Goal: Task Accomplishment & Management: Use online tool/utility

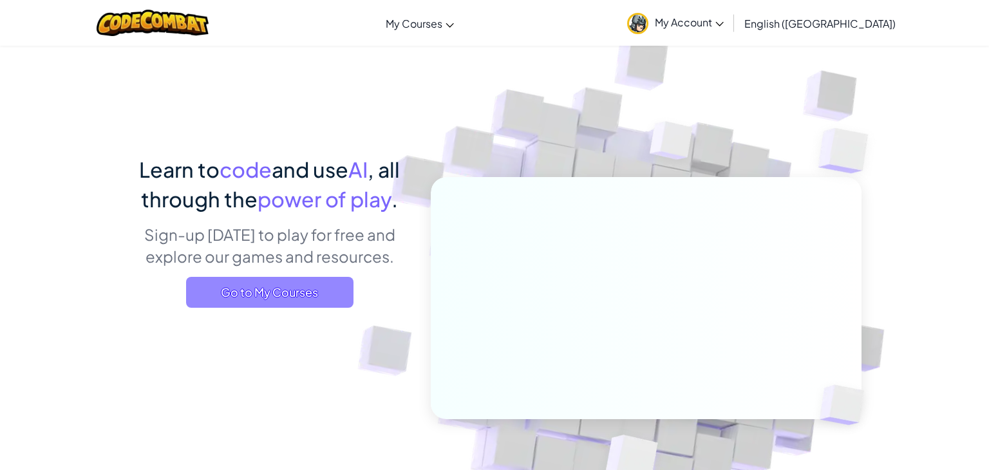
click at [291, 287] on span "Go to My Courses" at bounding box center [269, 292] width 167 height 31
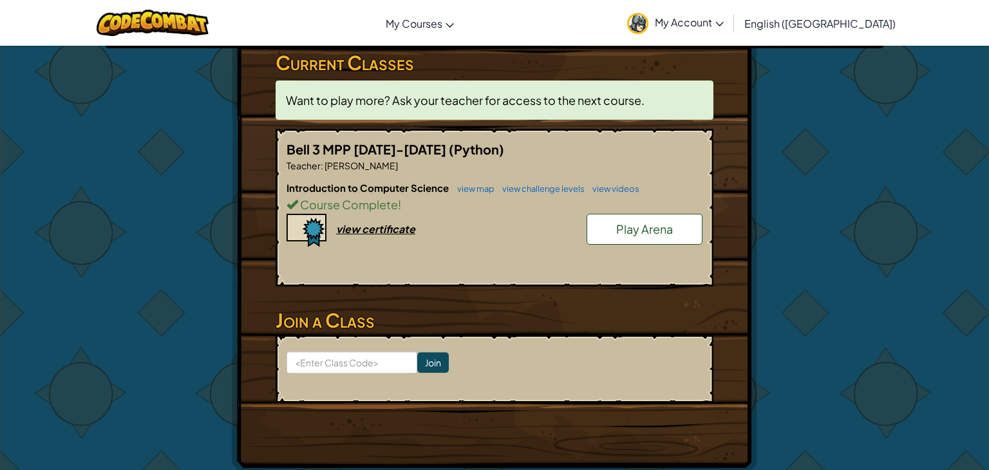
scroll to position [215, 0]
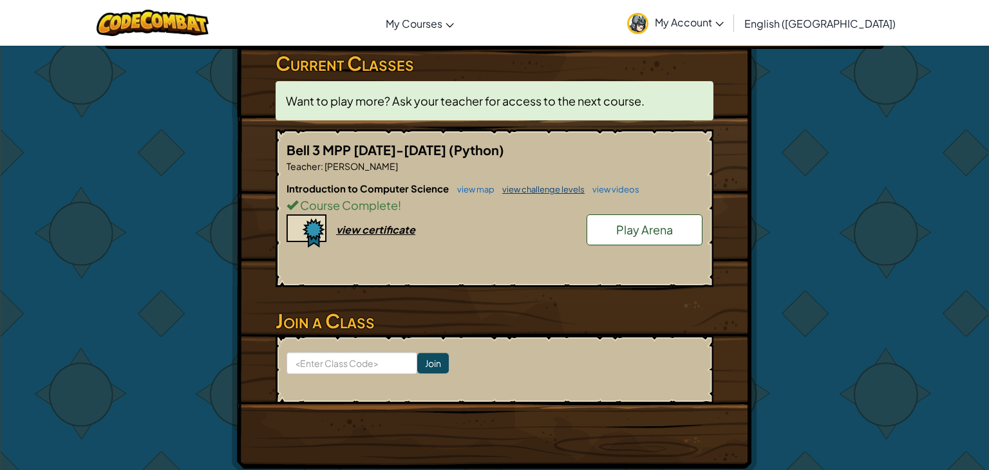
click at [533, 184] on link "view challenge levels" at bounding box center [540, 189] width 89 height 10
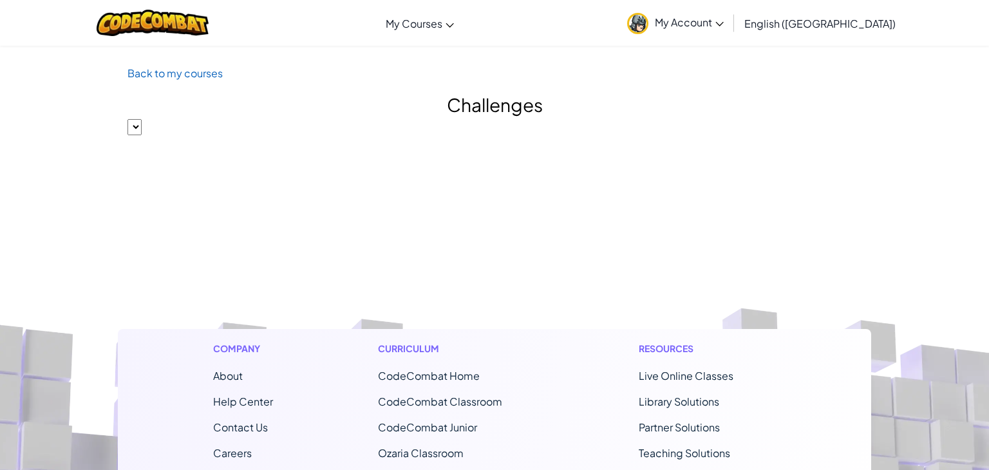
select select "560f1a9f22961295f9427742"
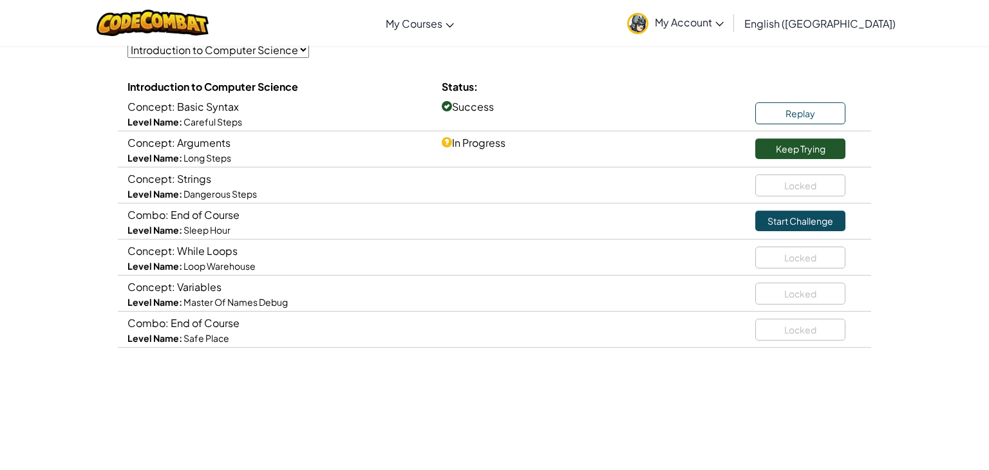
scroll to position [119, 0]
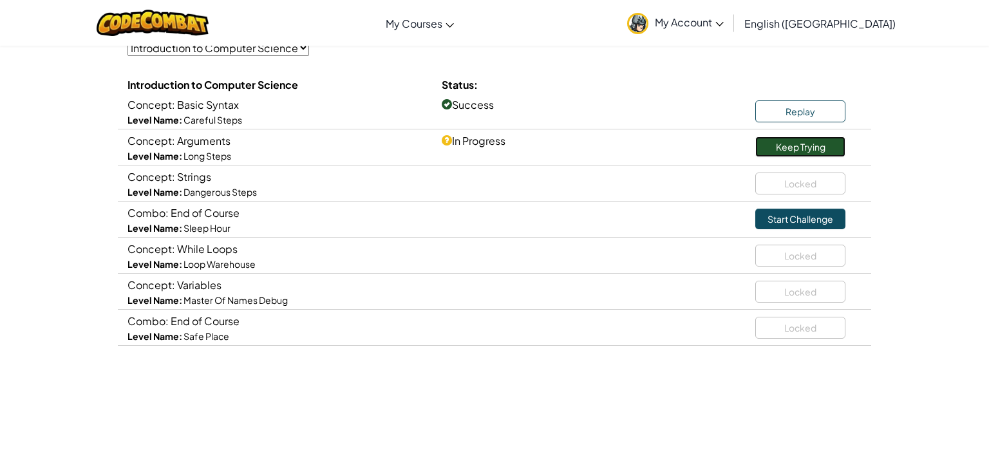
click at [812, 140] on link "Keep Trying" at bounding box center [800, 147] width 90 height 21
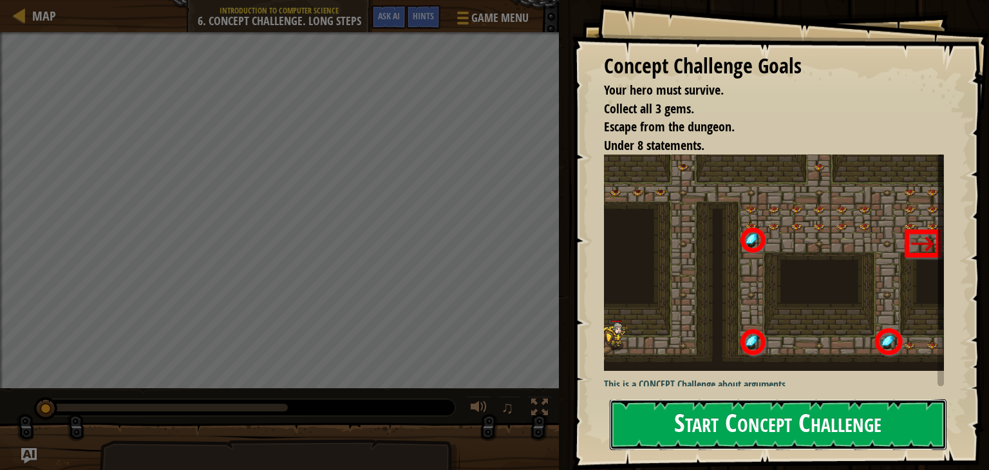
click at [718, 420] on button "Start Concept Challenge" at bounding box center [778, 424] width 337 height 51
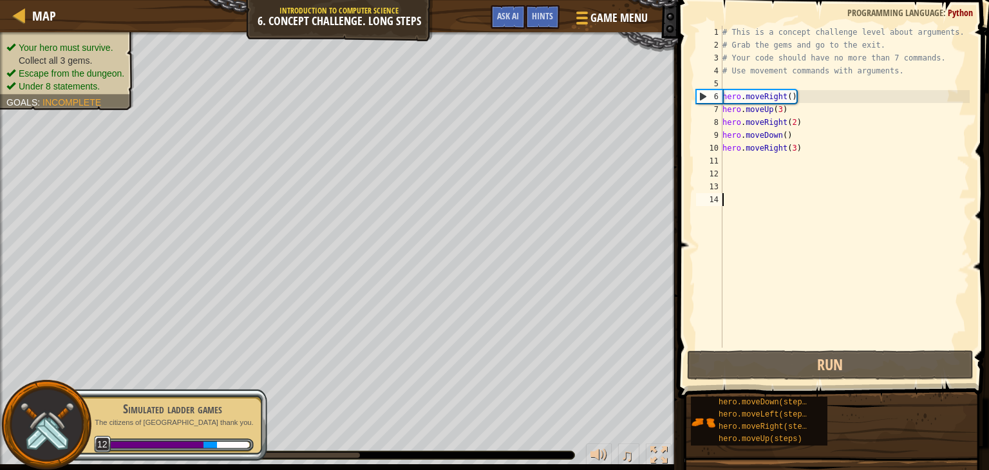
click at [807, 148] on div "# This is a concept challenge level about arguments. # Grab the gems and go to …" at bounding box center [845, 200] width 250 height 348
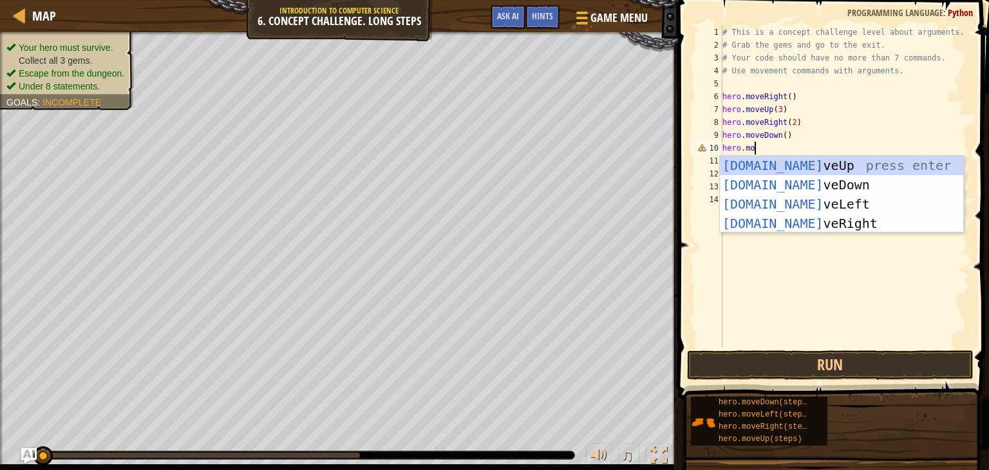
type textarea "hero.move"
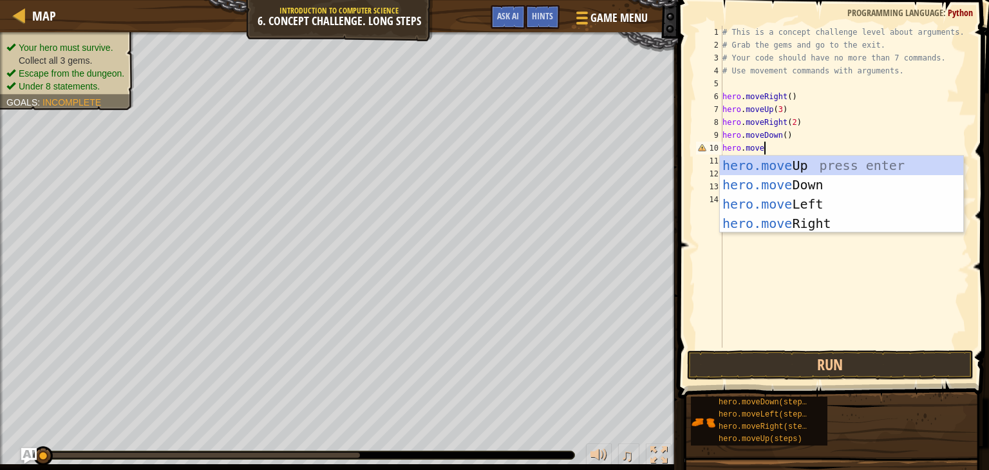
scroll to position [6, 3]
click at [829, 198] on div "hero.move Up press enter hero.move Down press enter hero.move Left press enter …" at bounding box center [841, 214] width 243 height 116
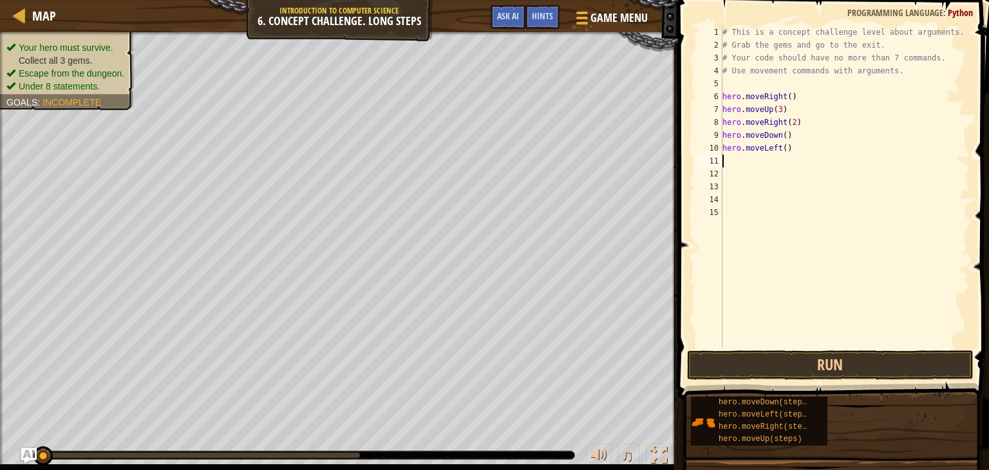
scroll to position [6, 0]
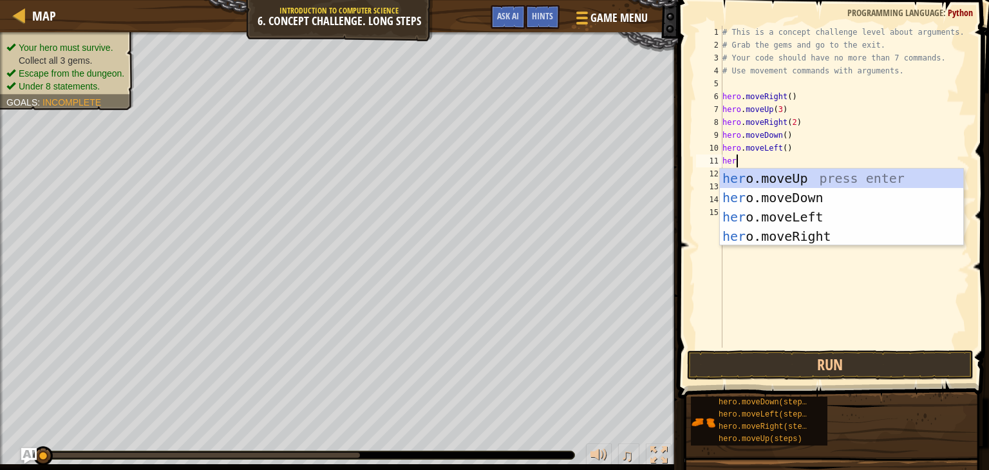
type textarea "hero"
click at [783, 178] on div "hero .moveUp press enter hero .moveDown press enter hero .moveLeft press enter …" at bounding box center [841, 227] width 243 height 116
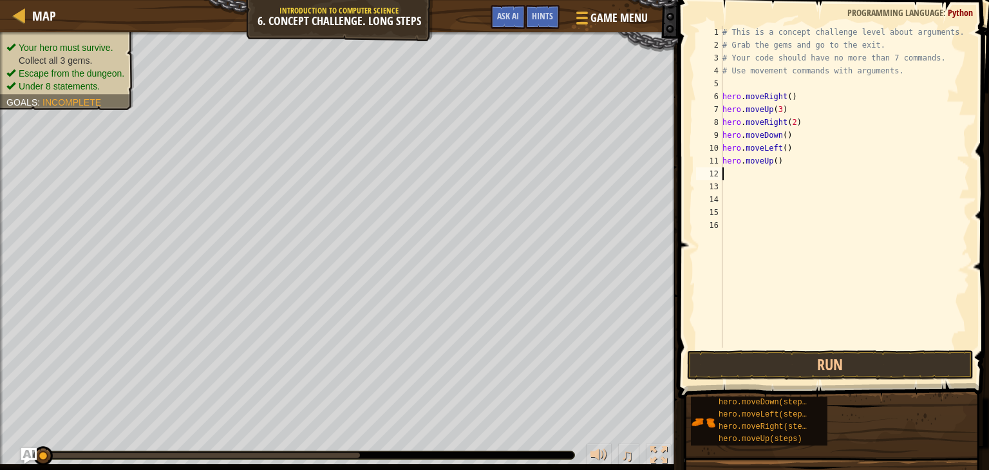
click at [772, 162] on div "# This is a concept challenge level about arguments. # Grab the gems and go to …" at bounding box center [845, 200] width 250 height 348
type textarea "hero.moveDown(2)"
click at [790, 354] on button "Run" at bounding box center [830, 365] width 287 height 30
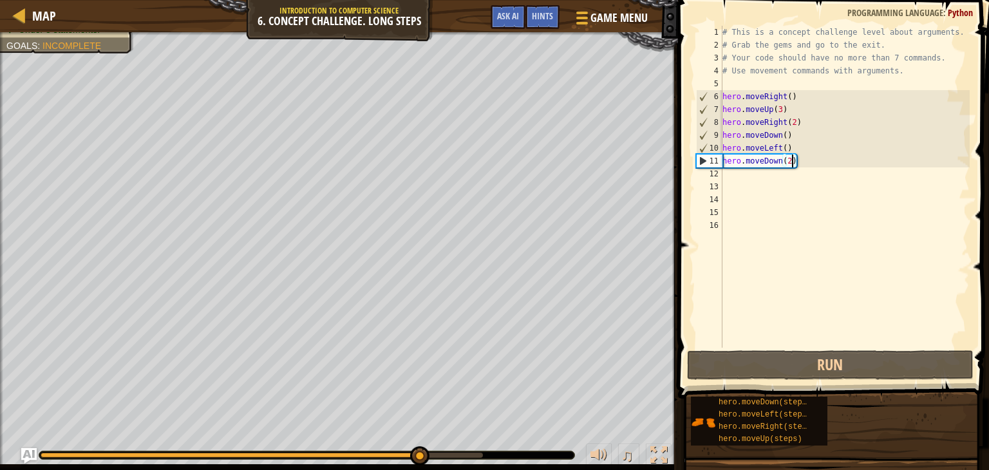
click at [755, 175] on div "# This is a concept challenge level about arguments. # Grab the gems and go to …" at bounding box center [845, 200] width 250 height 348
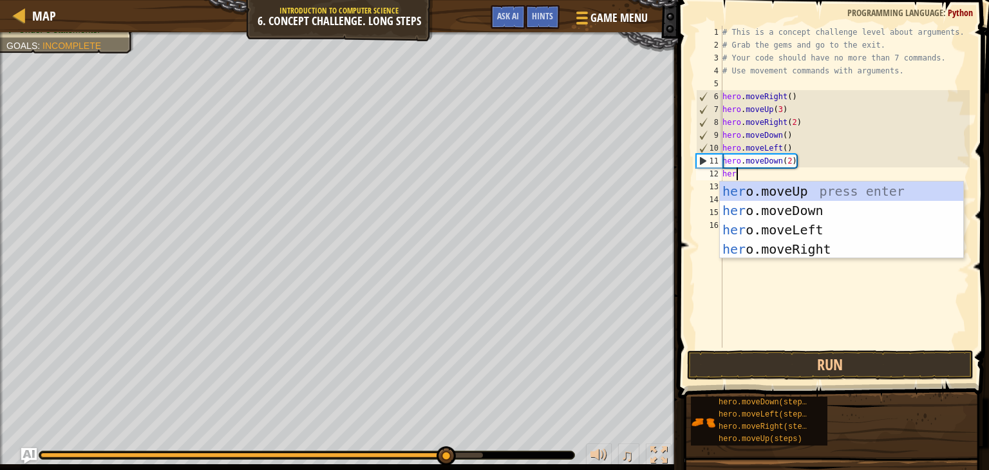
type textarea "hero"
click at [801, 242] on div "hero .moveUp press enter hero .moveDown press enter hero .moveLeft press enter …" at bounding box center [841, 240] width 243 height 116
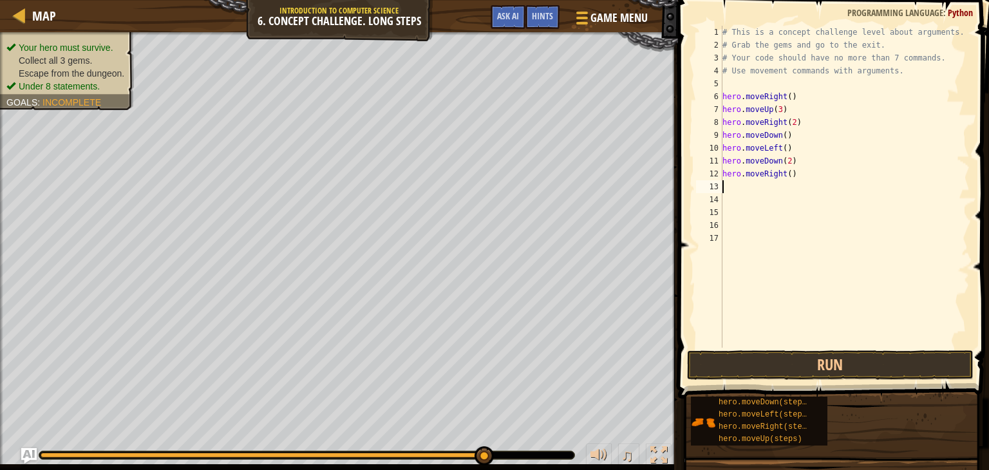
click at [792, 174] on div "# This is a concept challenge level about arguments. # Grab the gems and go to …" at bounding box center [845, 200] width 250 height 348
click at [807, 363] on button "Run" at bounding box center [830, 365] width 287 height 30
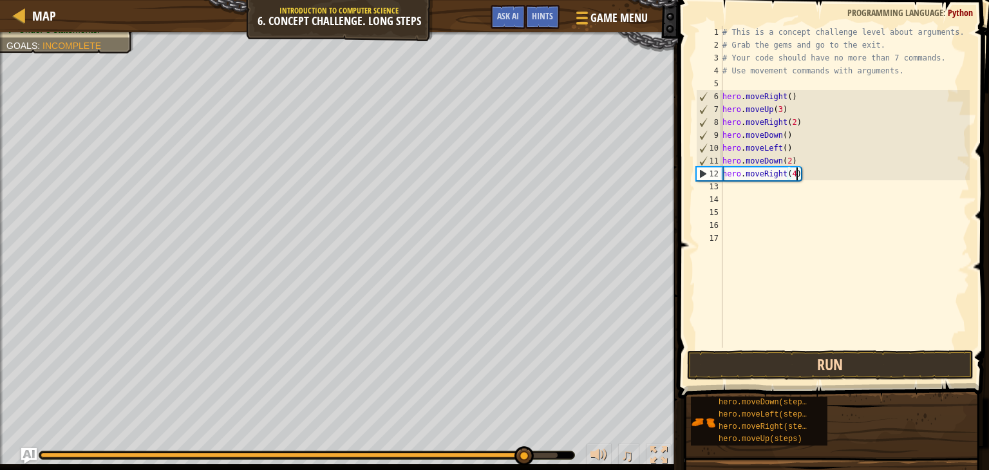
type textarea "hero.moveRight(4)"
click at [916, 354] on button "Run" at bounding box center [830, 365] width 287 height 30
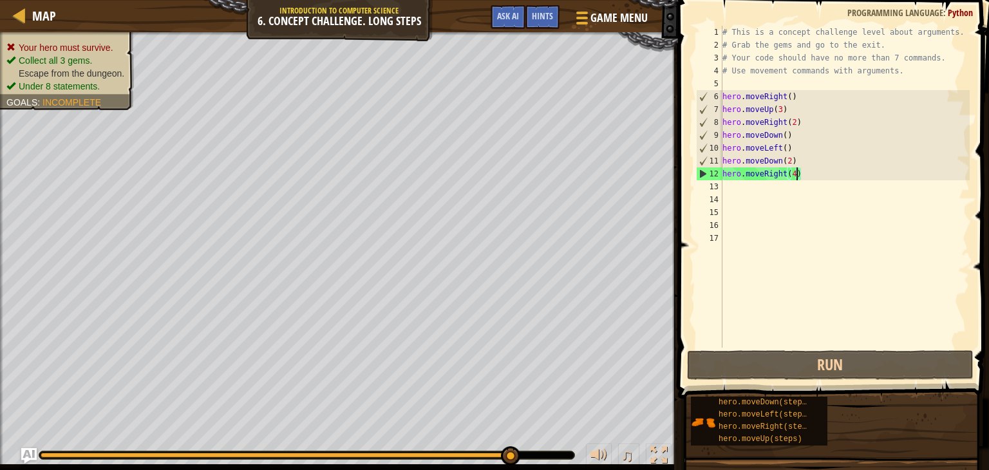
click at [806, 180] on div "# This is a concept challenge level about arguments. # Grab the gems and go to …" at bounding box center [845, 200] width 250 height 348
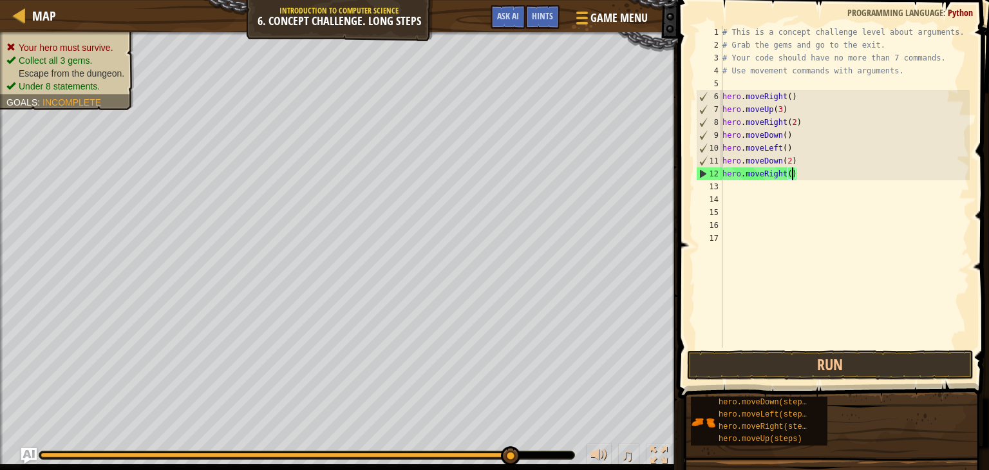
type textarea "hero.moveRight(2)"
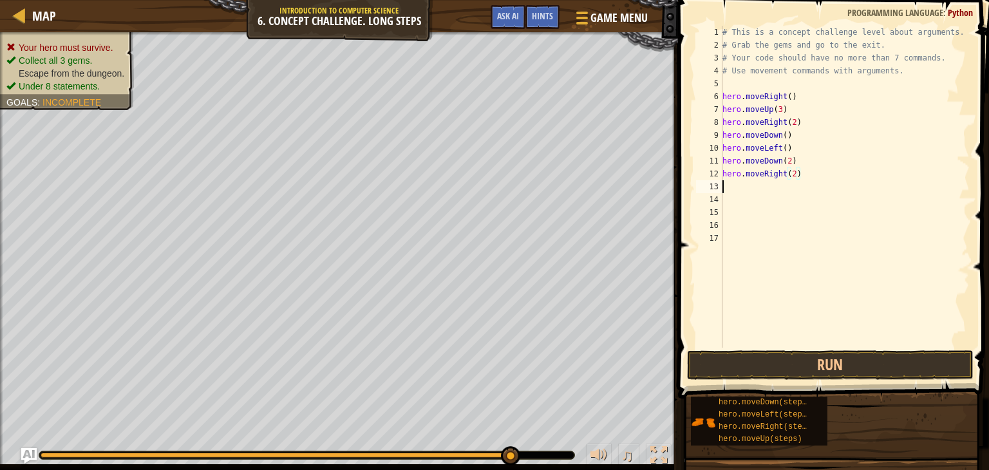
click at [806, 191] on div "# This is a concept challenge level about arguments. # Grab the gems and go to …" at bounding box center [845, 200] width 250 height 348
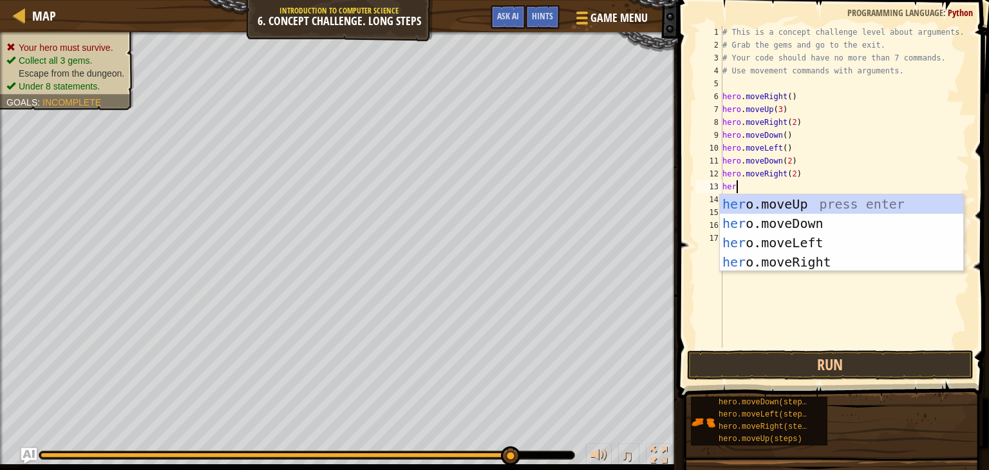
scroll to position [6, 0]
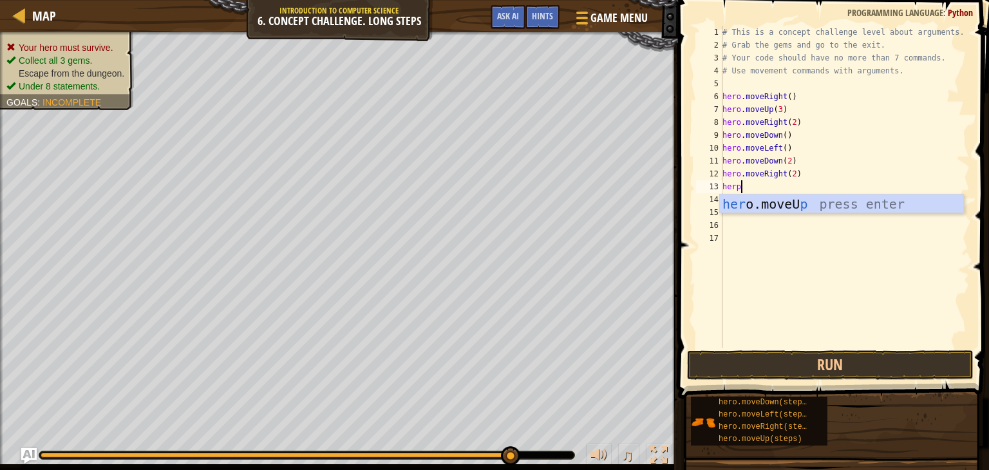
type textarea "her"
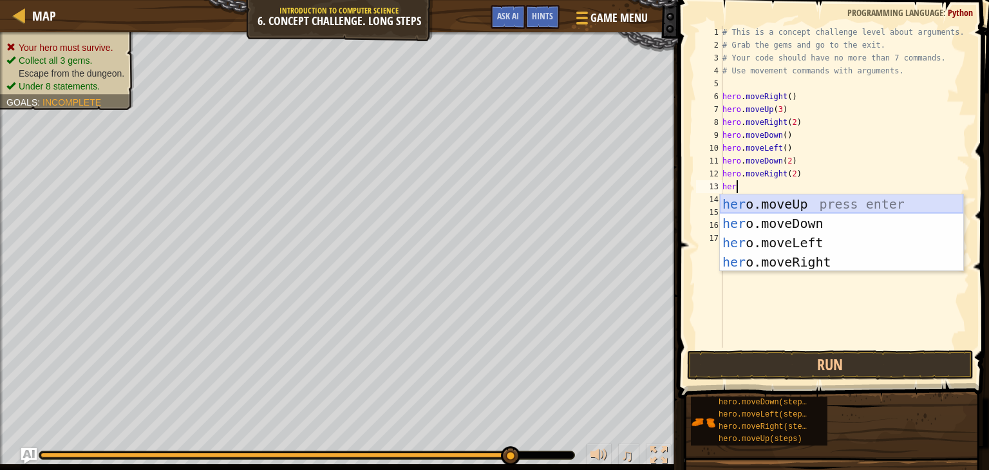
click at [813, 203] on div "her o.moveUp press enter her o.moveDown press enter her o.moveLeft press enter …" at bounding box center [841, 252] width 243 height 116
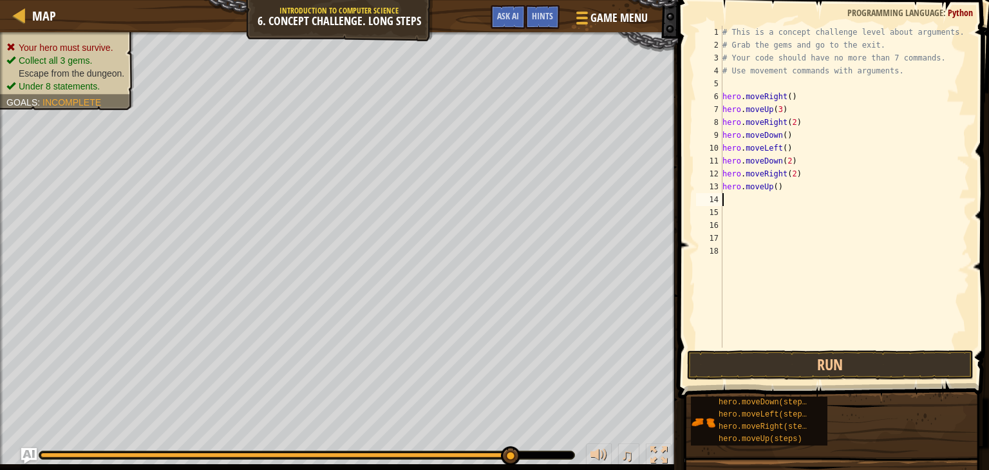
click at [780, 187] on div "# This is a concept challenge level about arguments. # Grab the gems and go to …" at bounding box center [845, 200] width 250 height 348
type textarea "hero.moveUp(2)"
click at [766, 201] on div "# This is a concept challenge level about arguments. # Grab the gems and go to …" at bounding box center [845, 200] width 250 height 348
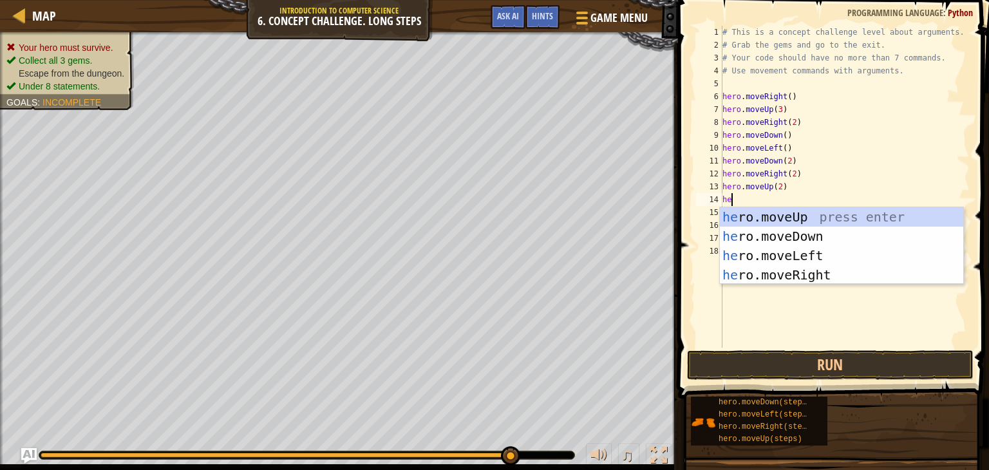
type textarea "hero"
click at [777, 267] on div "hero .moveUp press enter hero .moveDown press enter hero .moveLeft press enter …" at bounding box center [841, 265] width 243 height 116
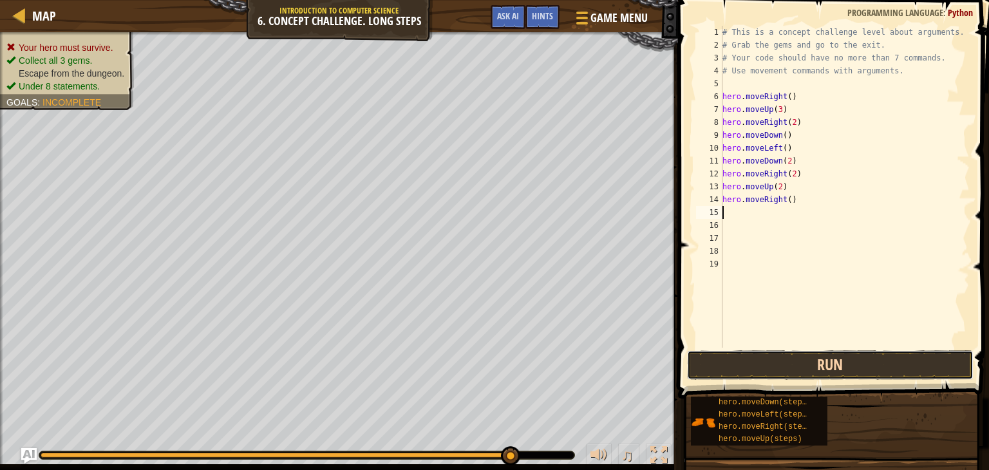
click at [804, 370] on button "Run" at bounding box center [830, 365] width 287 height 30
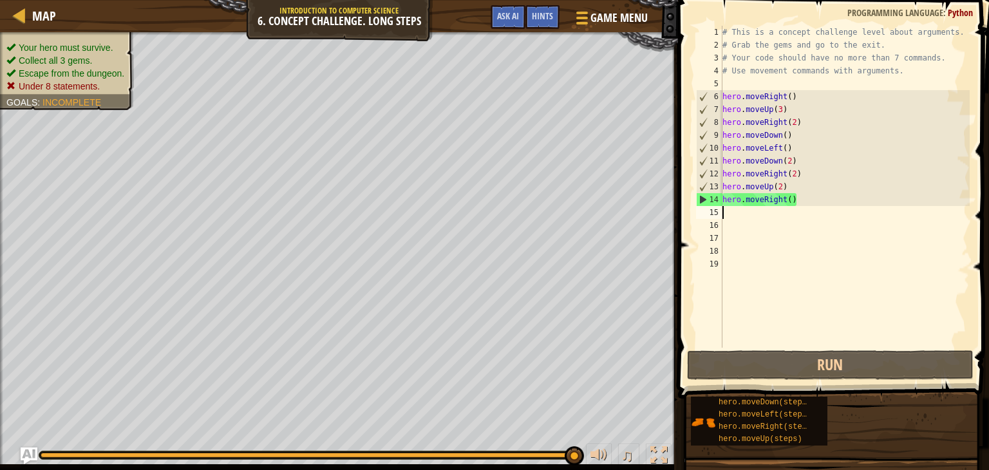
click at [26, 452] on img "Ask AI" at bounding box center [29, 456] width 17 height 17
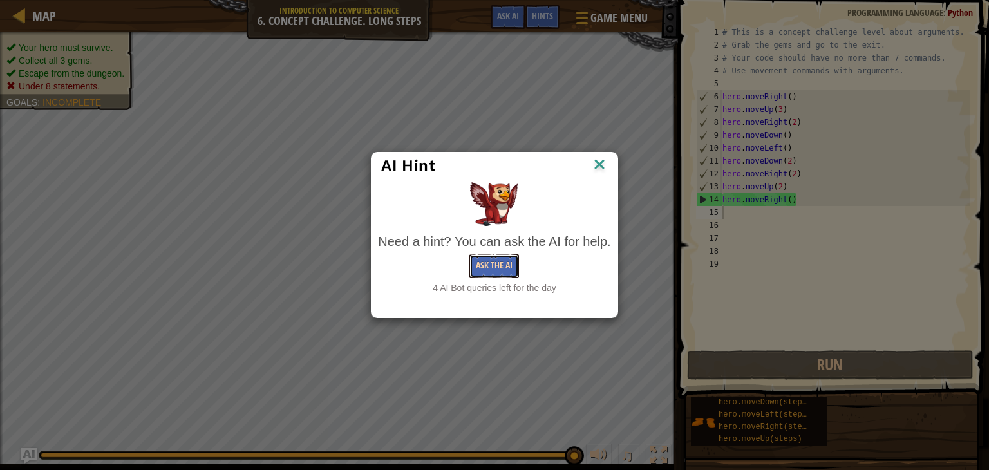
click at [502, 270] on button "Ask the AI" at bounding box center [494, 266] width 50 height 24
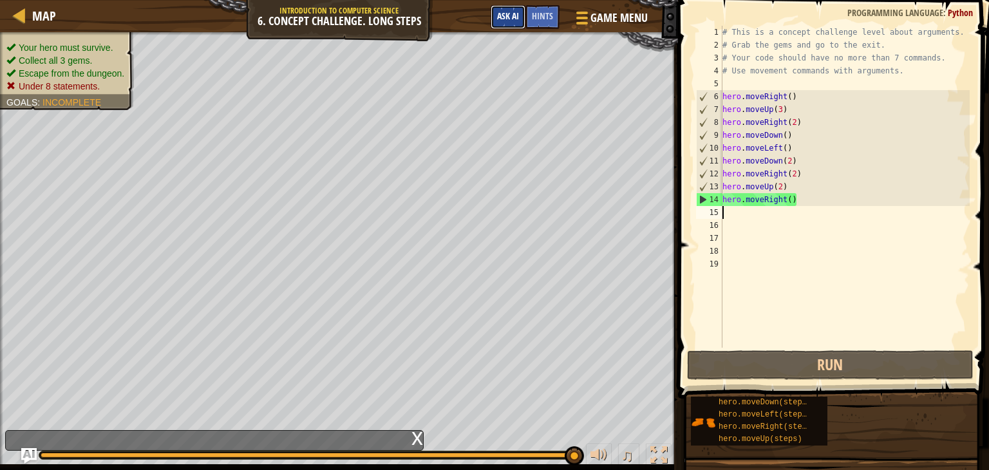
click at [513, 21] on span "Ask AI" at bounding box center [508, 16] width 22 height 12
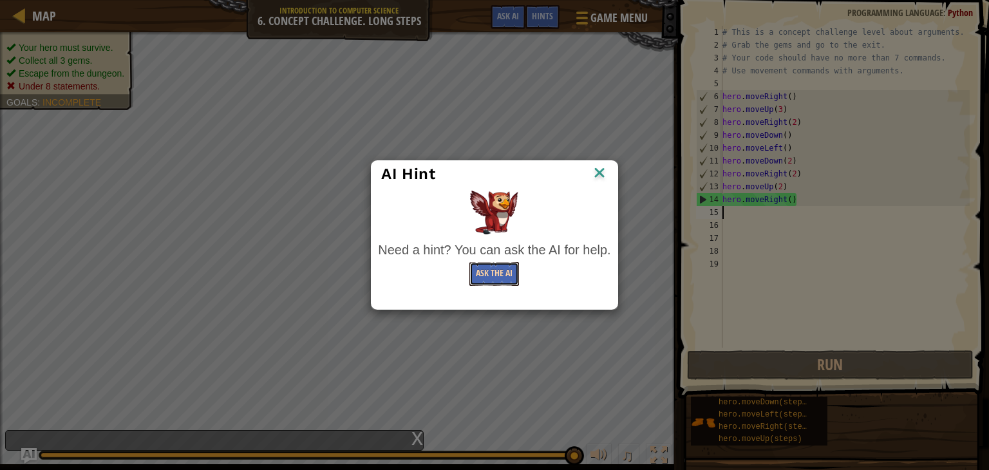
click at [493, 276] on button "Ask the AI" at bounding box center [494, 274] width 50 height 24
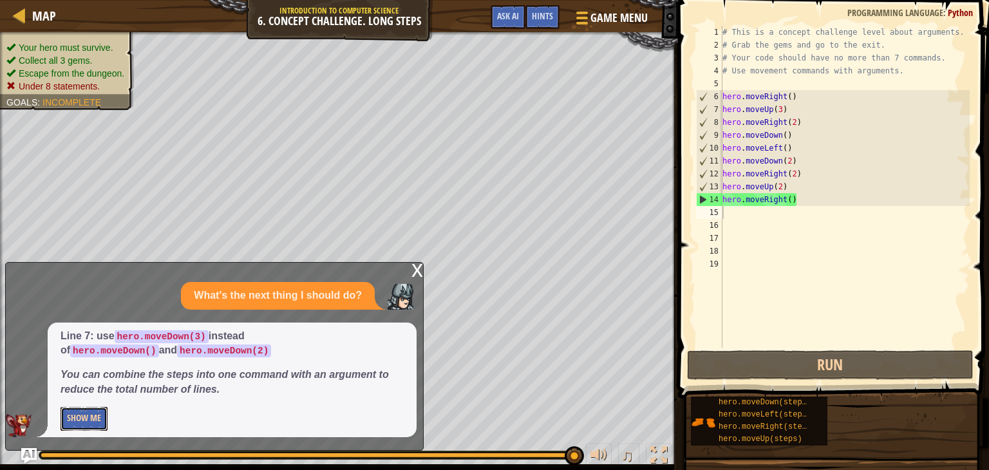
click at [90, 415] on button "Show Me" at bounding box center [84, 419] width 47 height 24
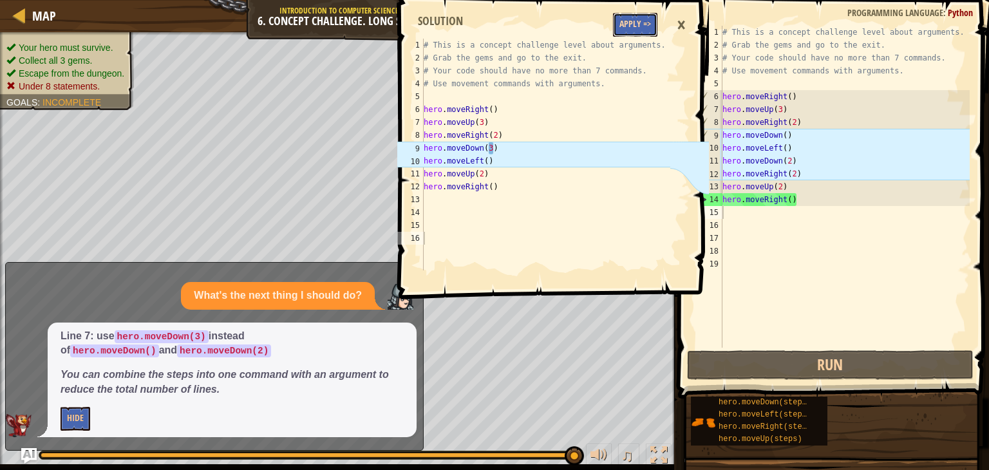
click at [636, 19] on button "Apply =>" at bounding box center [635, 25] width 44 height 24
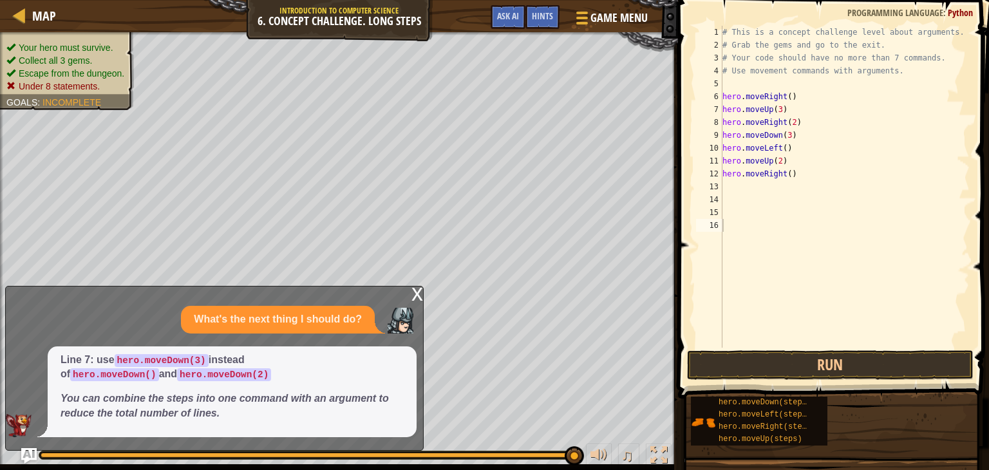
click at [415, 293] on div "x" at bounding box center [418, 293] width 12 height 13
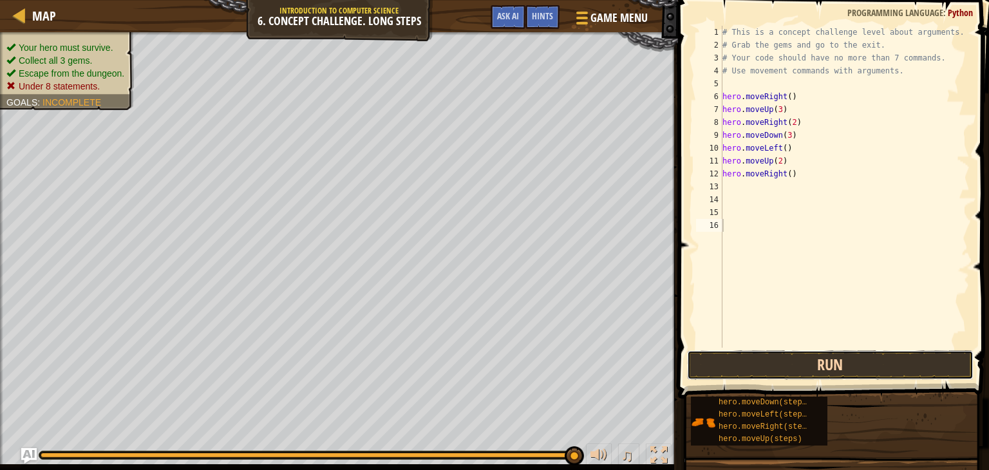
click at [804, 359] on button "Run" at bounding box center [830, 365] width 287 height 30
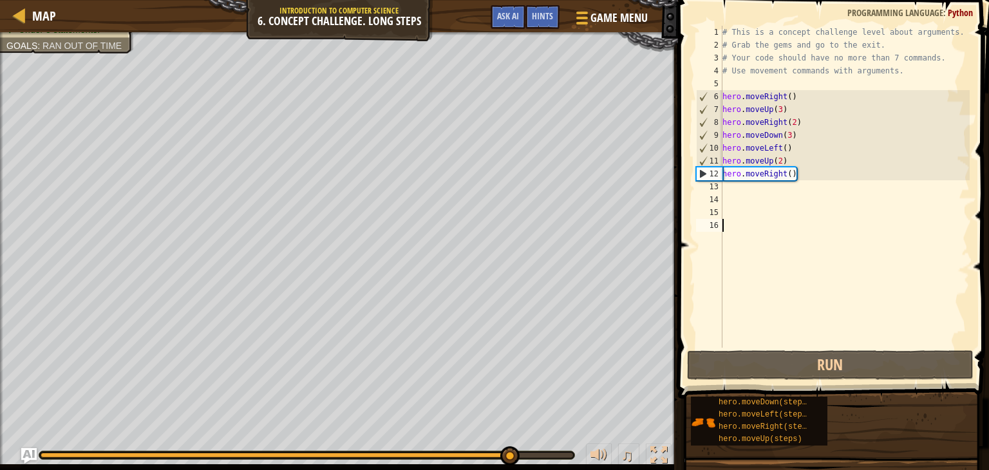
click at [792, 174] on div "# This is a concept challenge level about arguments. # Grab the gems and go to …" at bounding box center [845, 200] width 250 height 348
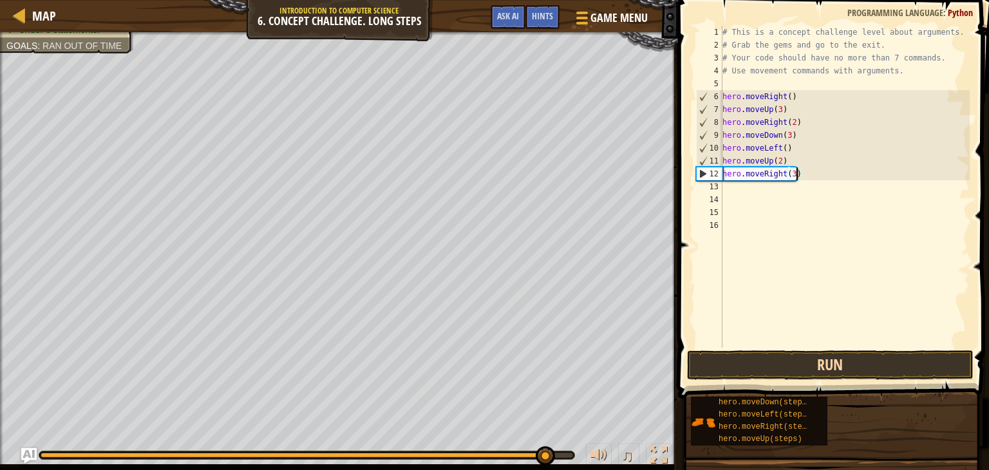
type textarea "hero.moveRight(3)"
click at [813, 359] on button "Run" at bounding box center [830, 365] width 287 height 30
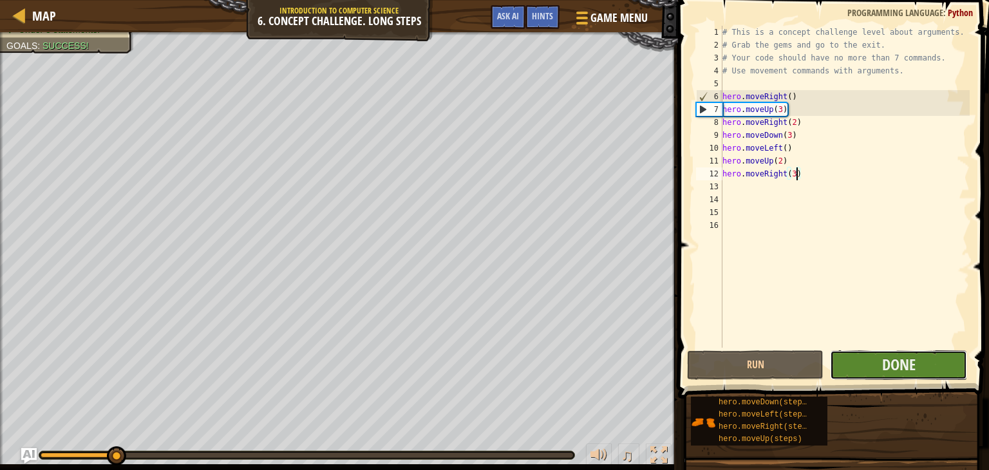
click at [848, 366] on button "Done" at bounding box center [898, 365] width 137 height 30
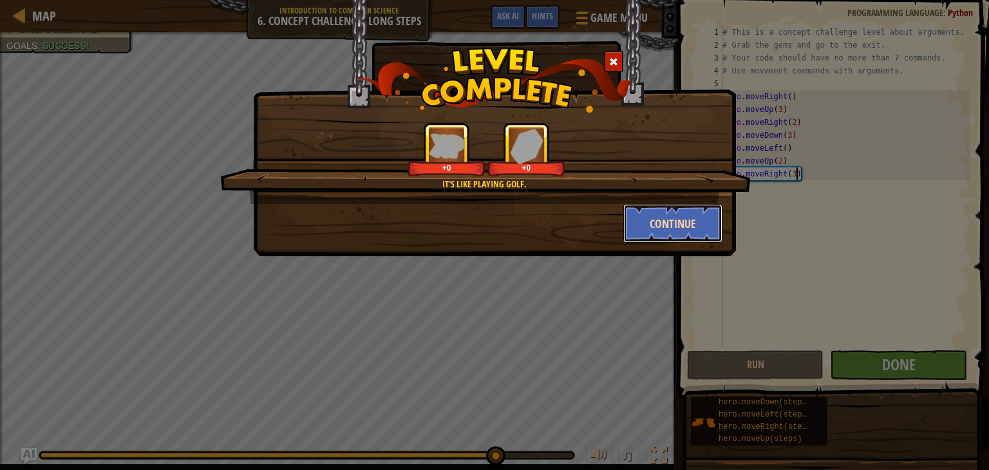
click at [649, 225] on button "Continue" at bounding box center [673, 223] width 100 height 39
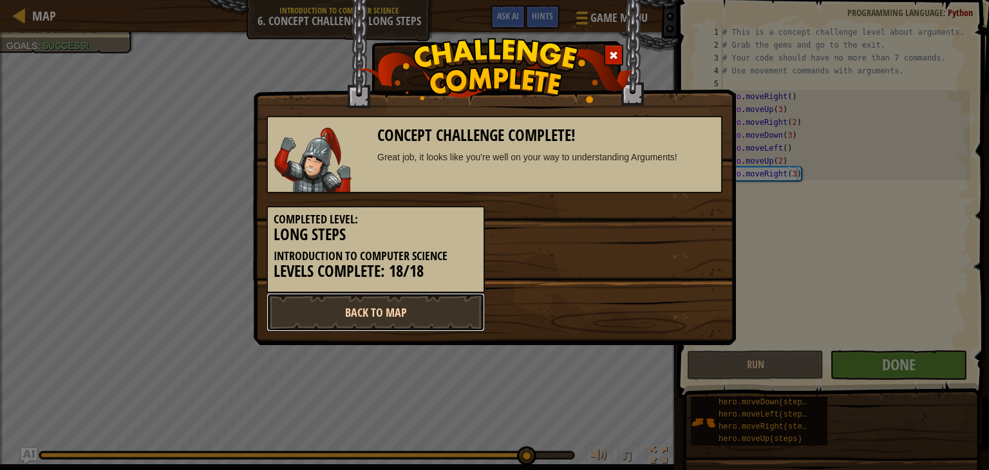
click at [437, 310] on link "Back to Map" at bounding box center [376, 312] width 218 height 39
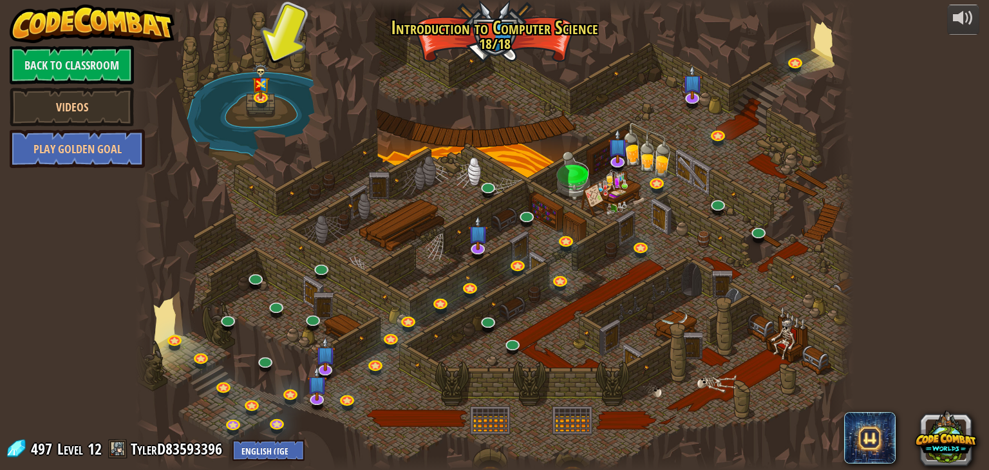
drag, startPoint x: 567, startPoint y: 289, endPoint x: 546, endPoint y: 278, distance: 23.9
click at [546, 278] on div at bounding box center [494, 235] width 719 height 470
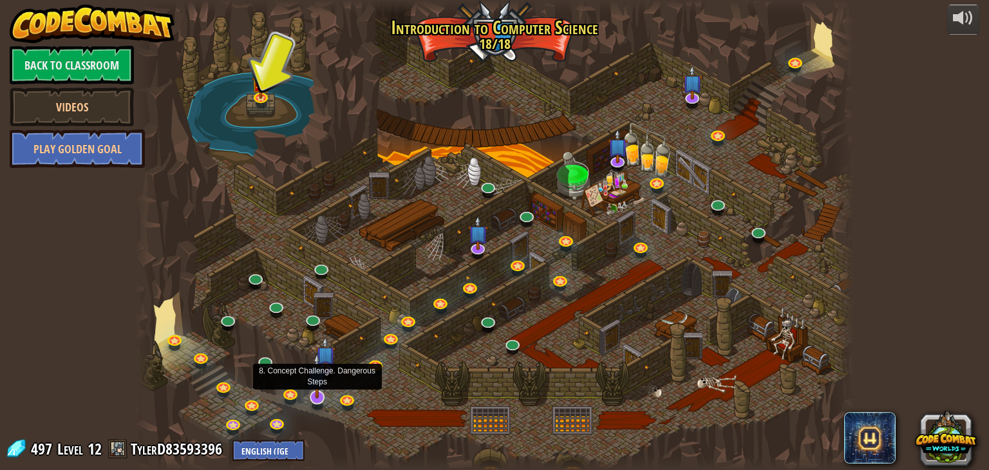
click at [318, 395] on img at bounding box center [317, 376] width 20 height 46
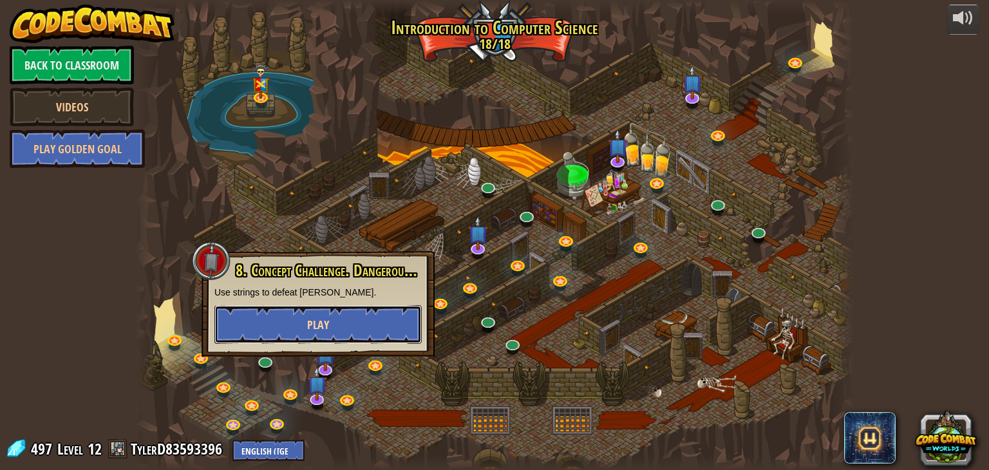
click at [352, 325] on button "Play" at bounding box center [317, 324] width 207 height 39
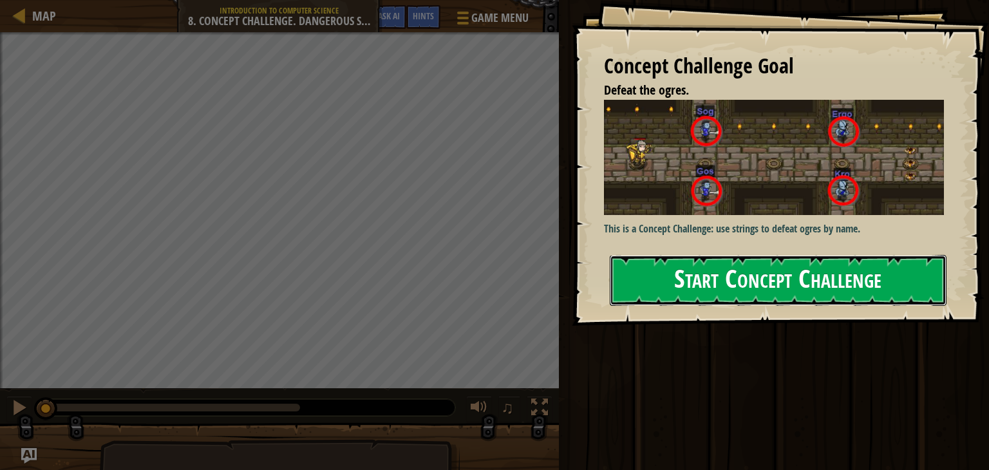
click at [709, 255] on button "Start Concept Challenge" at bounding box center [778, 280] width 337 height 51
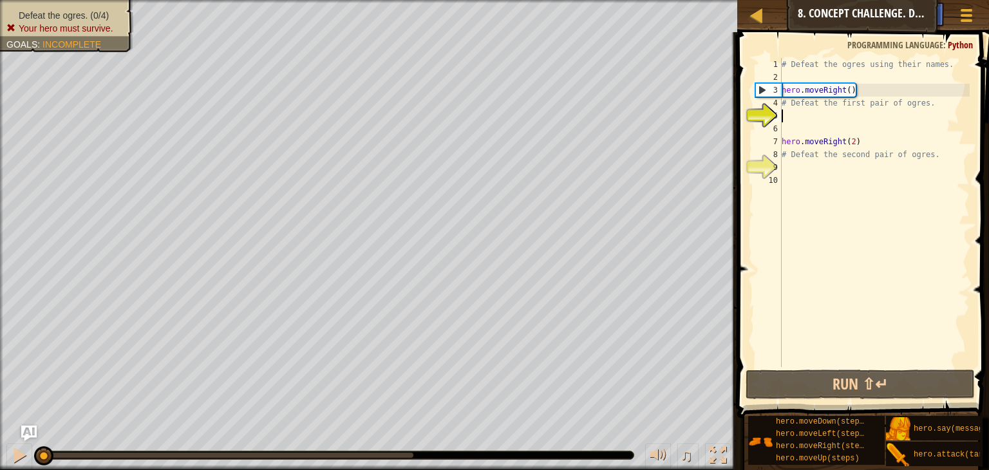
click at [840, 112] on div "# Defeat the ogres using their names. hero . moveRight ( ) # Defeat the first p…" at bounding box center [874, 225] width 191 height 335
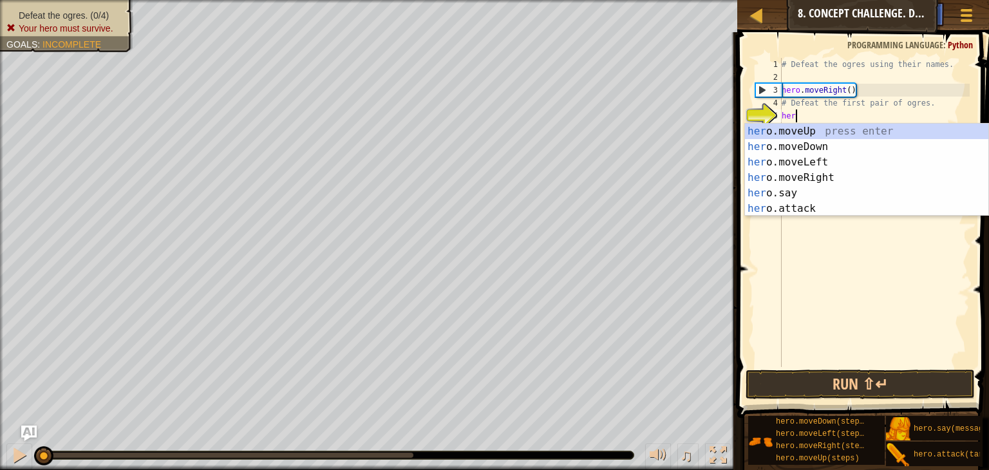
scroll to position [6, 0]
click at [824, 205] on div "hero .moveUp press enter hero .moveDown press enter hero .moveLeft press enter …" at bounding box center [866, 186] width 243 height 124
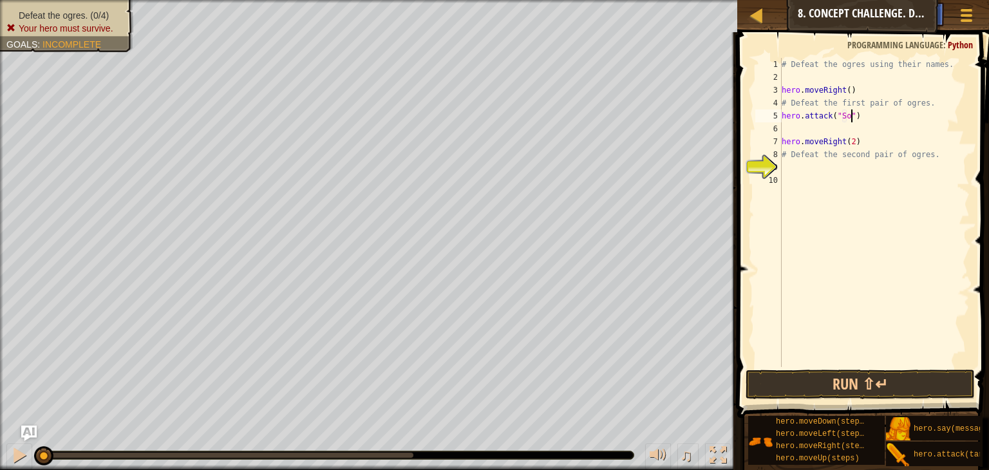
scroll to position [6, 5]
type textarea "hero.attack("Sog")"
click at [876, 115] on div "# Defeat the ogres using their names. hero . moveRight ( ) # Defeat the first p…" at bounding box center [874, 225] width 191 height 335
drag, startPoint x: 876, startPoint y: 115, endPoint x: 774, endPoint y: 120, distance: 101.9
click at [774, 120] on div "hero.attack("Sog") 1 2 3 4 5 6 7 8 9 10 # Defeat the ogres using their names. h…" at bounding box center [861, 212] width 217 height 309
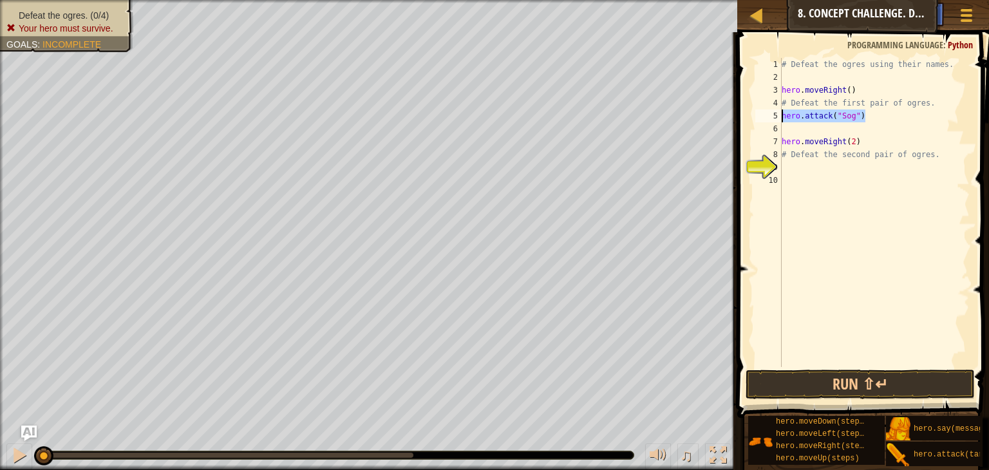
click at [799, 133] on div "# Defeat the ogres using their names. hero . moveRight ( ) # Defeat the first p…" at bounding box center [874, 225] width 191 height 335
paste textarea "hero.attack("Sog")"
type textarea "hero.attack("Sog")"
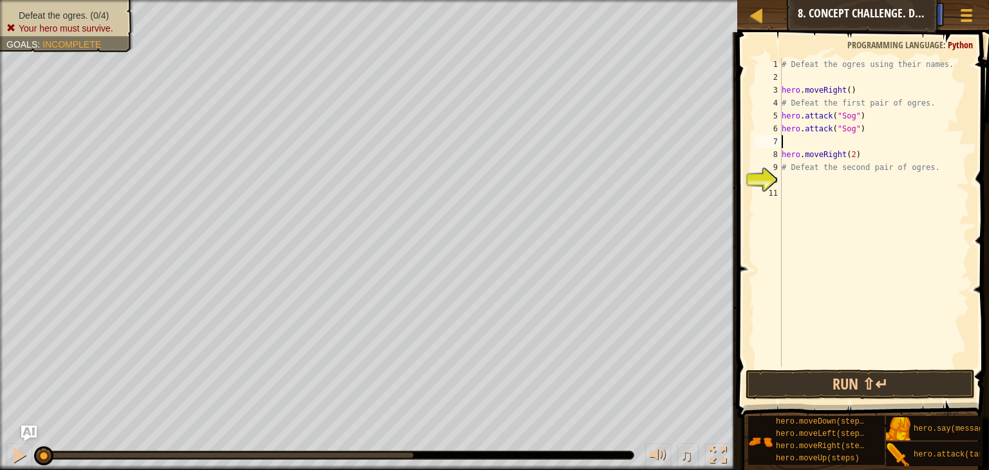
paste textarea "hero.attack("Sog")"
click at [857, 141] on div "# Defeat the ogres using their names. hero . moveRight ( ) # Defeat the first p…" at bounding box center [874, 225] width 191 height 335
click at [883, 140] on div "# Defeat the ogres using their names. hero . moveRight ( ) # Defeat the first p…" at bounding box center [874, 225] width 191 height 335
drag, startPoint x: 883, startPoint y: 140, endPoint x: 771, endPoint y: 144, distance: 112.1
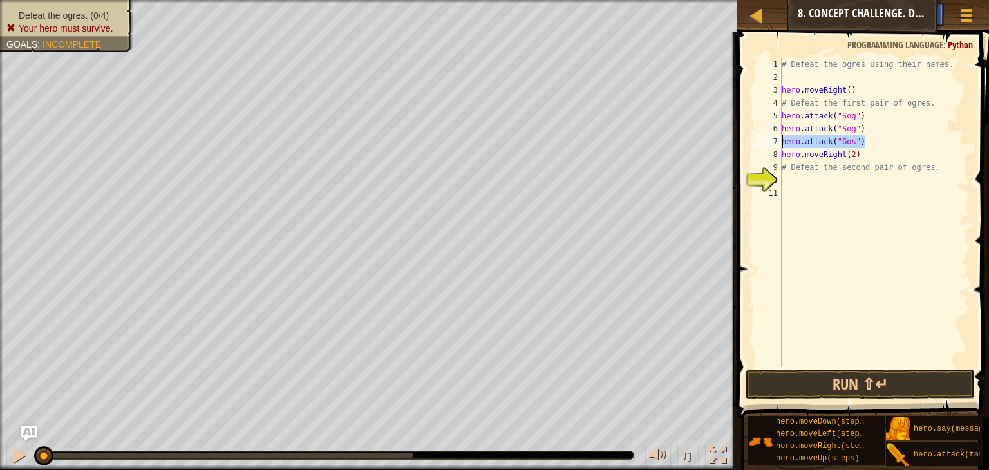
click at [771, 144] on div "hero.attack("Gos") 1 2 3 4 5 6 7 8 9 10 11 # Defeat the ogres using their names…" at bounding box center [861, 212] width 217 height 309
type textarea "hero.attack("Gos")"
click at [895, 147] on div "# Defeat the ogres using their names. hero . moveRight ( ) # Defeat the first p…" at bounding box center [874, 212] width 191 height 309
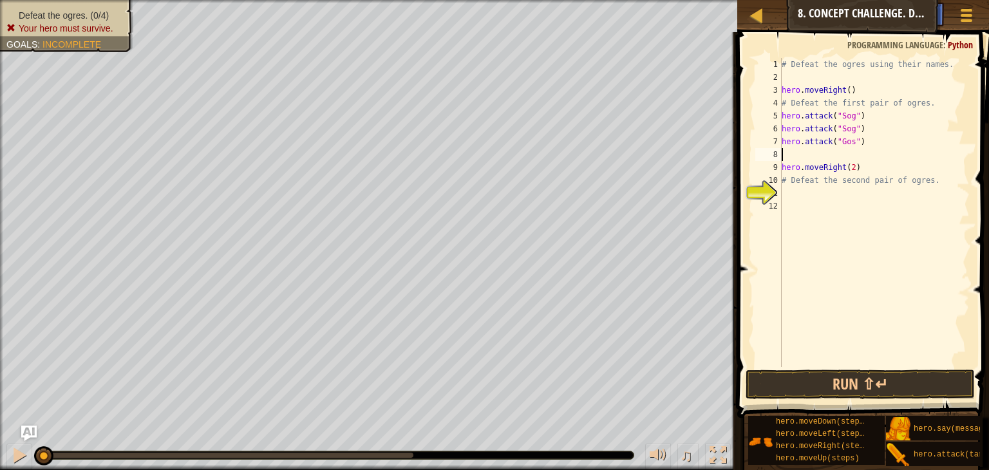
paste textarea "hero.attack("Gos")"
type textarea "hero.attack("Gos")"
click at [854, 190] on div "# Defeat the ogres using their names. hero . moveRight ( ) # Defeat the first p…" at bounding box center [874, 225] width 191 height 335
paste textarea "hero.attack("Gos")"
type textarea "hero.attack("Gos")"
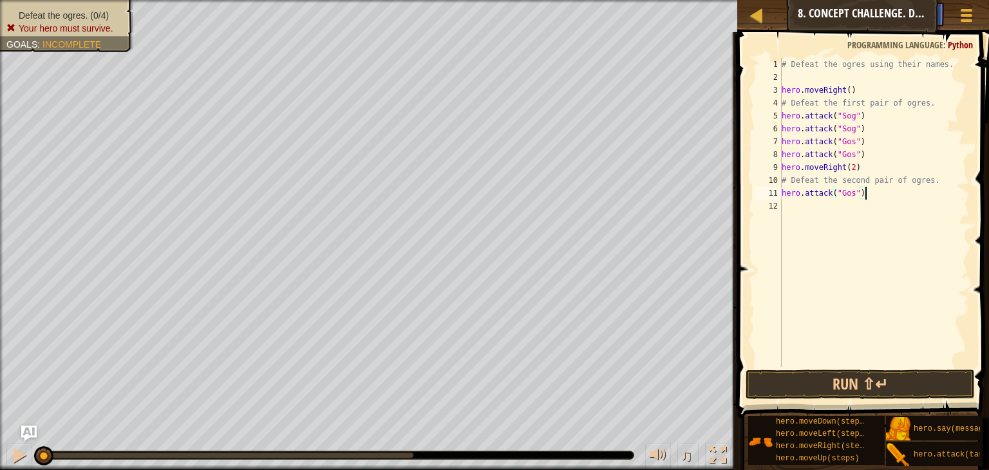
click at [867, 204] on div "# Defeat the ogres using their names. hero . moveRight ( ) # Defeat the first p…" at bounding box center [874, 225] width 191 height 335
paste textarea "hero.attack("Gos")"
type textarea "hero.attack("Gos")"
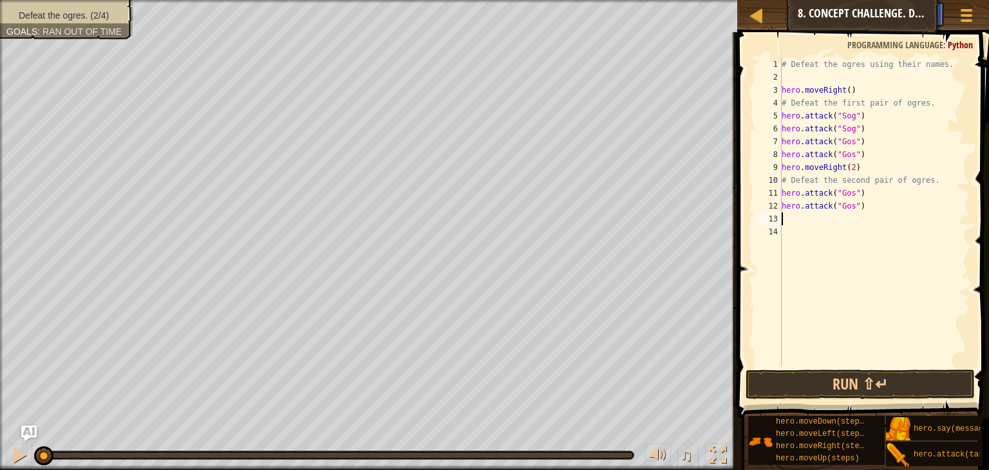
paste textarea "hero.attack("Gos")"
type textarea "hero.attack("Gos")"
paste textarea "hero.attack("Gos")"
click at [856, 194] on div "# Defeat the ogres using their names. hero . moveRight ( ) # Defeat the first p…" at bounding box center [874, 225] width 191 height 335
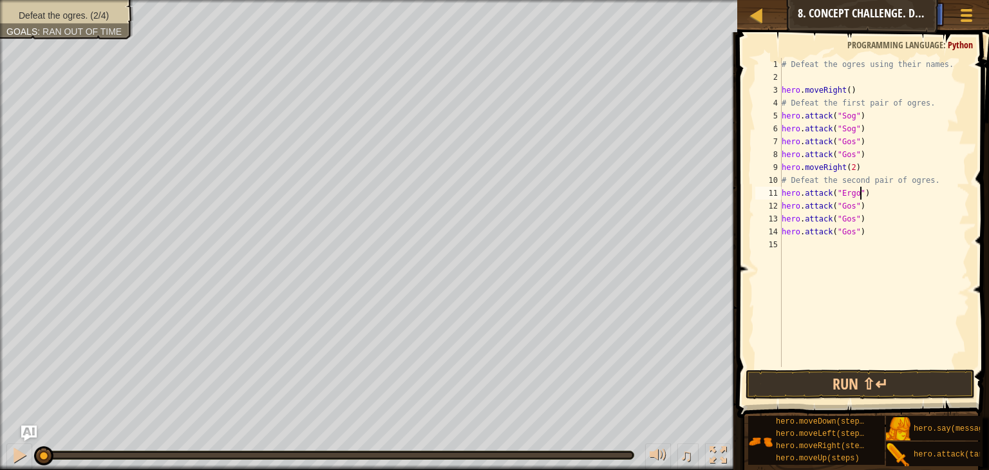
click at [856, 208] on div "# Defeat the ogres using their names. hero . moveRight ( ) # Defeat the first p…" at bounding box center [874, 225] width 191 height 335
click at [852, 220] on div "# Defeat the ogres using their names. hero . moveRight ( ) # Defeat the first p…" at bounding box center [874, 225] width 191 height 335
click at [856, 219] on div "# Defeat the ogres using their names. hero . moveRight ( ) # Defeat the first p…" at bounding box center [874, 225] width 191 height 335
click at [856, 233] on div "# Defeat the ogres using their names. hero . moveRight ( ) # Defeat the first p…" at bounding box center [874, 225] width 191 height 335
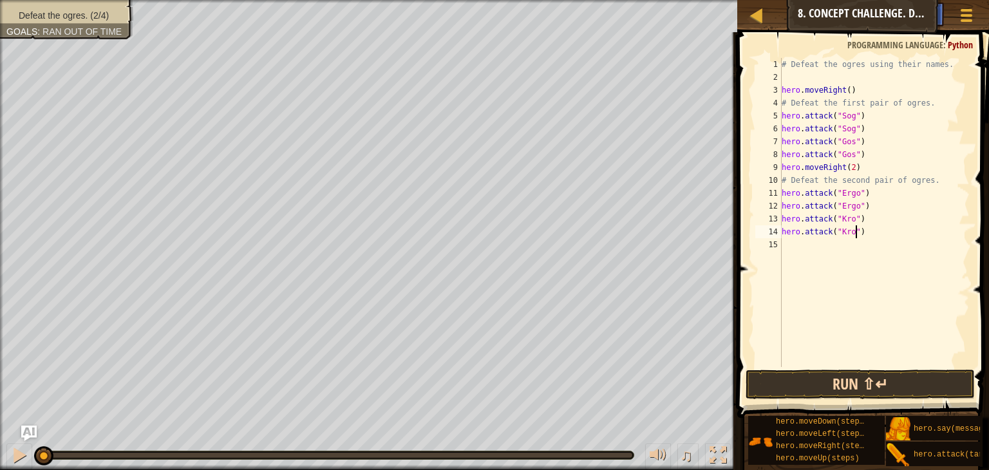
type textarea "hero.attack("Kro")"
click at [878, 389] on button "Run ⇧↵" at bounding box center [860, 385] width 229 height 30
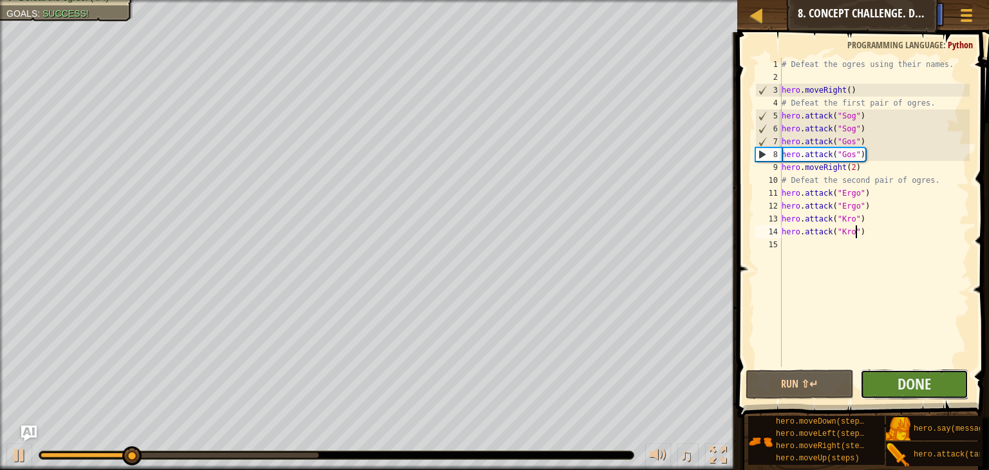
click at [884, 393] on button "Done" at bounding box center [914, 385] width 108 height 30
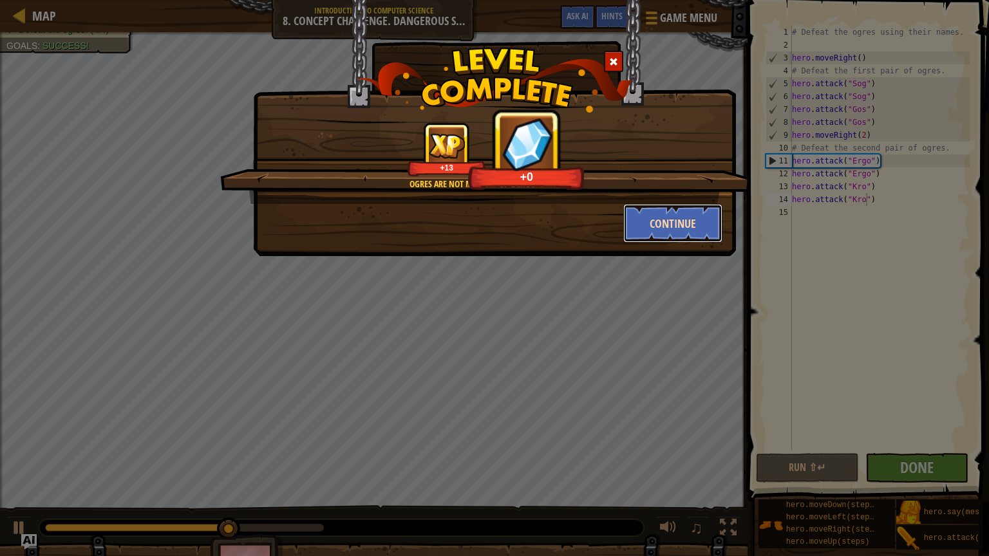
click at [669, 222] on button "Continue" at bounding box center [673, 223] width 100 height 39
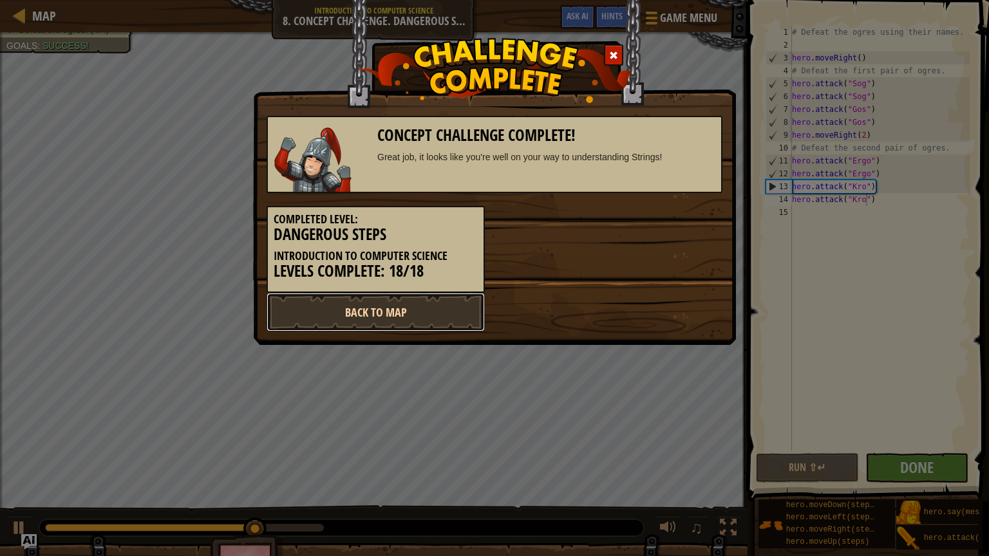
click at [430, 307] on link "Back to Map" at bounding box center [376, 312] width 218 height 39
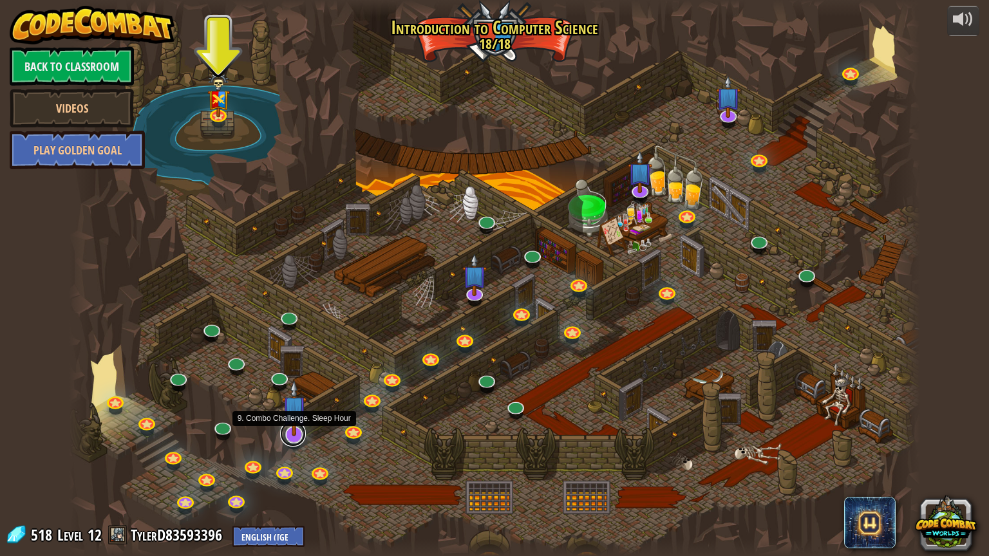
click at [294, 438] on link at bounding box center [293, 434] width 26 height 26
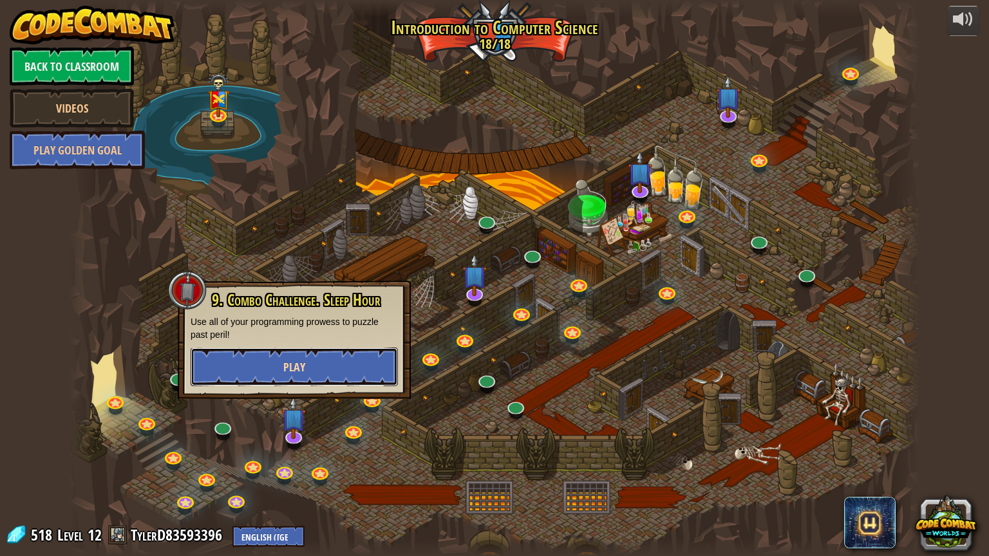
click at [364, 364] on button "Play" at bounding box center [294, 367] width 207 height 39
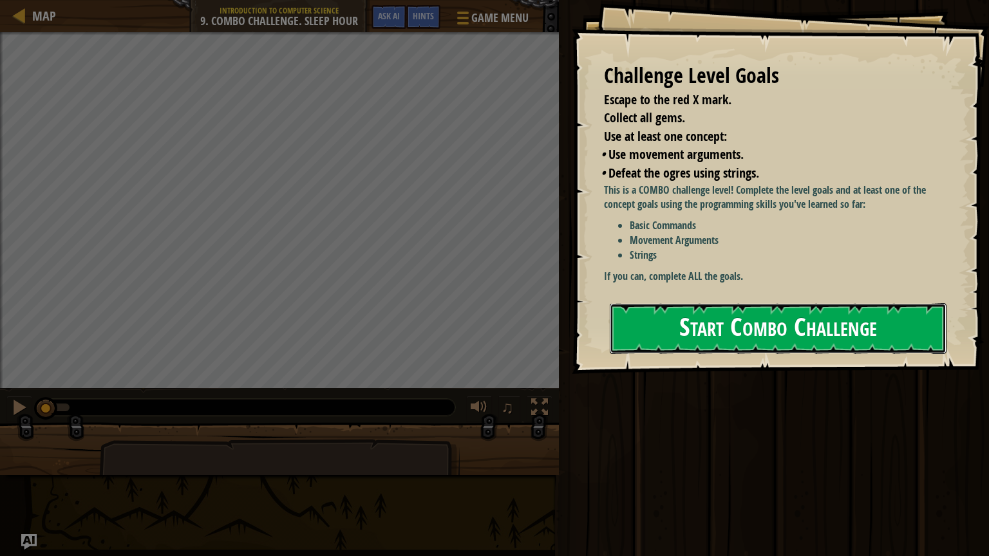
click at [737, 323] on button "Start Combo Challenge" at bounding box center [778, 328] width 337 height 51
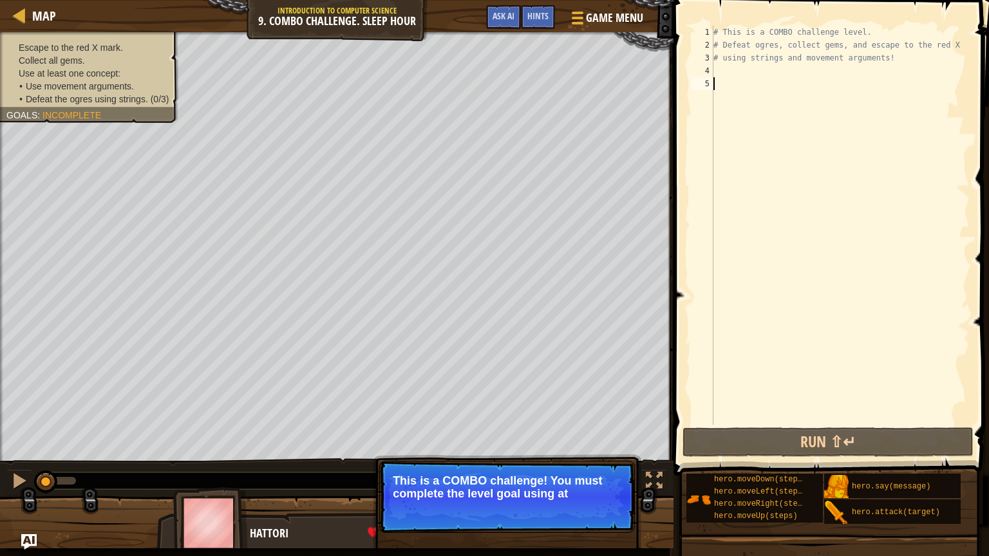
click at [619, 469] on p "Skip (esc) Continue This is a COMBO challenge! You must complete the level goal…" at bounding box center [507, 497] width 256 height 72
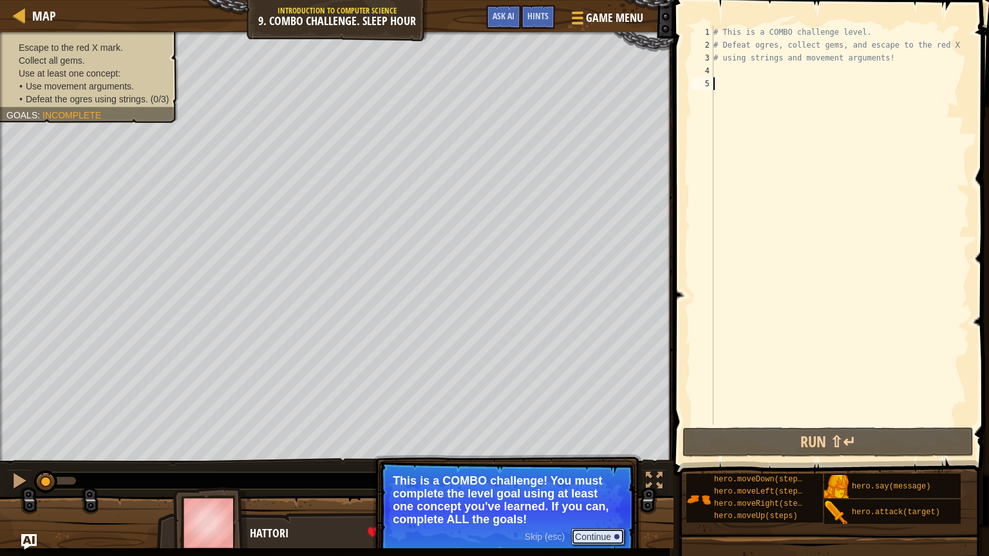
click at [609, 469] on button "Continue" at bounding box center [597, 537] width 53 height 17
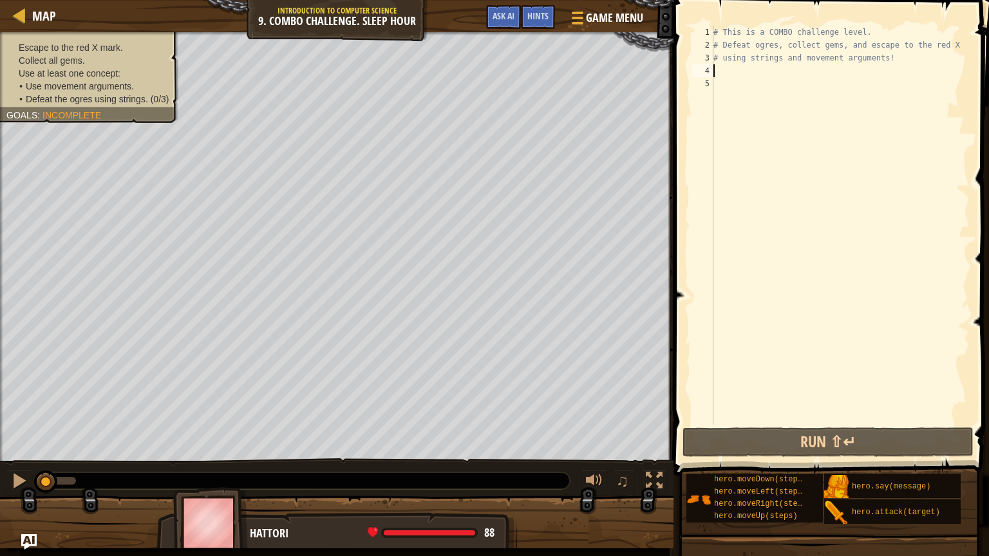
click at [835, 77] on div "# This is a COMBO challenge level. # Defeat [PERSON_NAME], collect gems, and es…" at bounding box center [840, 238] width 259 height 425
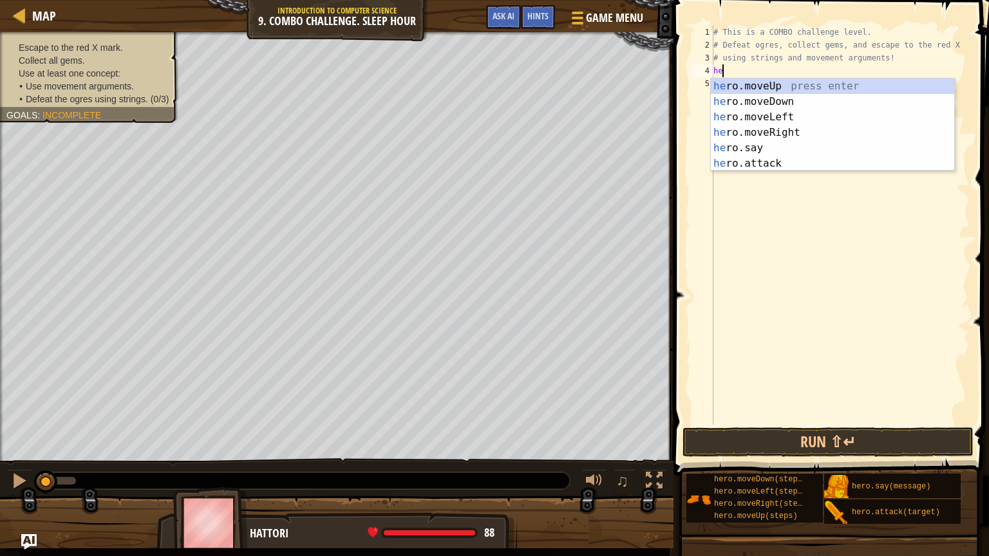
type textarea "hero"
click at [826, 102] on div "hero .moveUp press enter hero .moveDown press enter hero .moveLeft press enter …" at bounding box center [832, 141] width 243 height 124
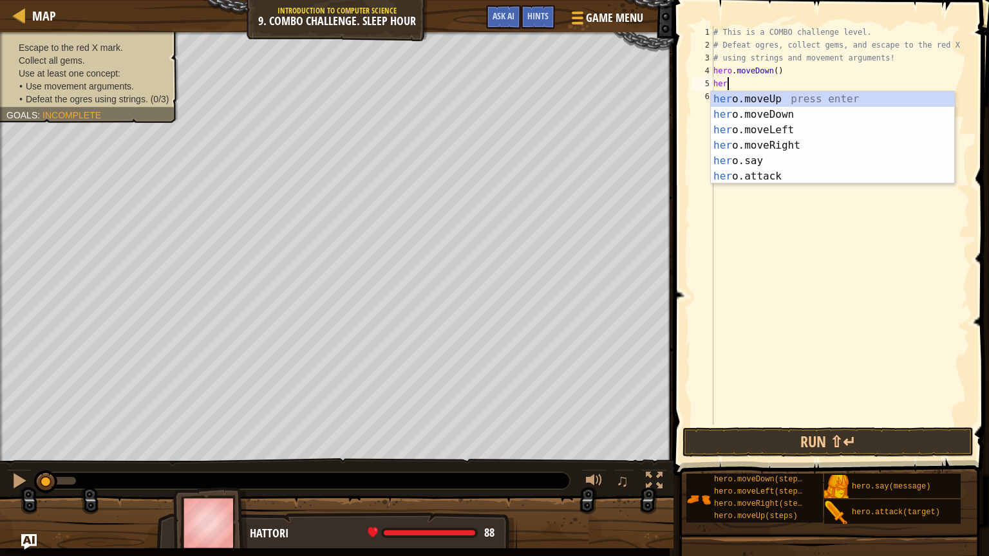
type textarea "hero"
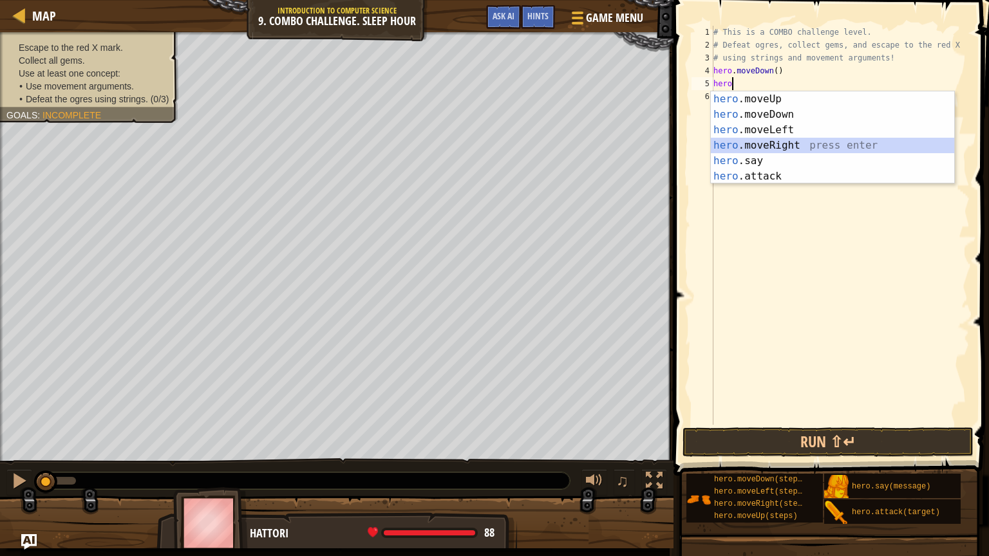
click at [781, 140] on div "hero .moveUp press enter hero .moveDown press enter hero .moveLeft press enter …" at bounding box center [832, 153] width 243 height 124
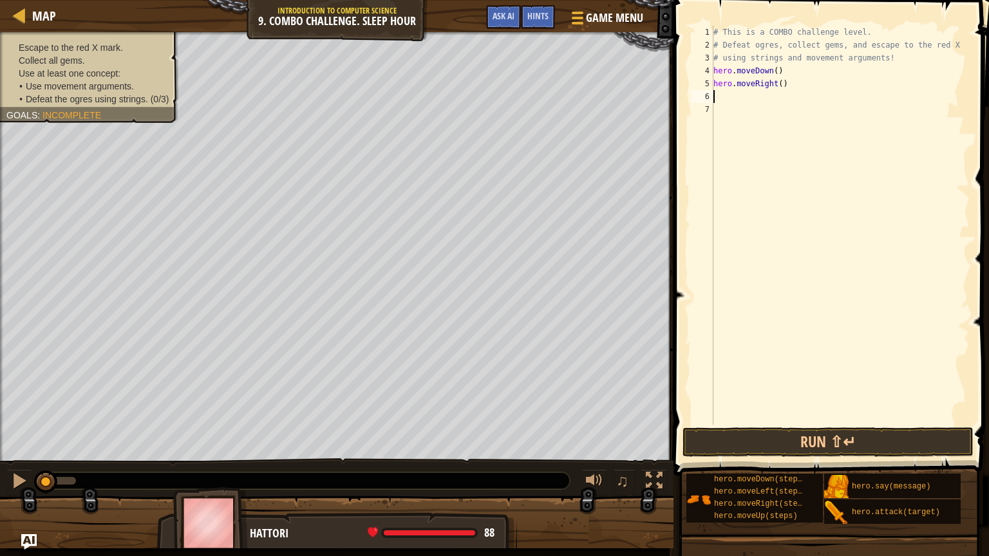
click at [784, 83] on div "# This is a COMBO challenge level. # Defeat [PERSON_NAME], collect gems, and es…" at bounding box center [840, 238] width 259 height 425
type textarea "hero.moveRight(2)"
click at [739, 96] on div "# This is a COMBO challenge level. # Defeat [PERSON_NAME], collect gems, and es…" at bounding box center [840, 238] width 259 height 425
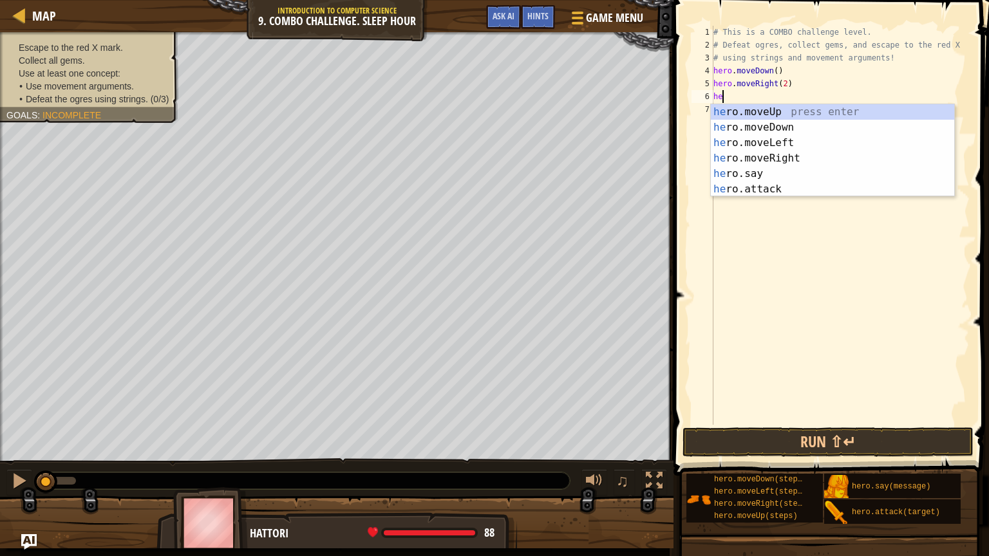
type textarea "hero"
click at [764, 111] on div "hero .moveUp press enter hero .moveDown press enter hero .moveLeft press enter …" at bounding box center [832, 166] width 243 height 124
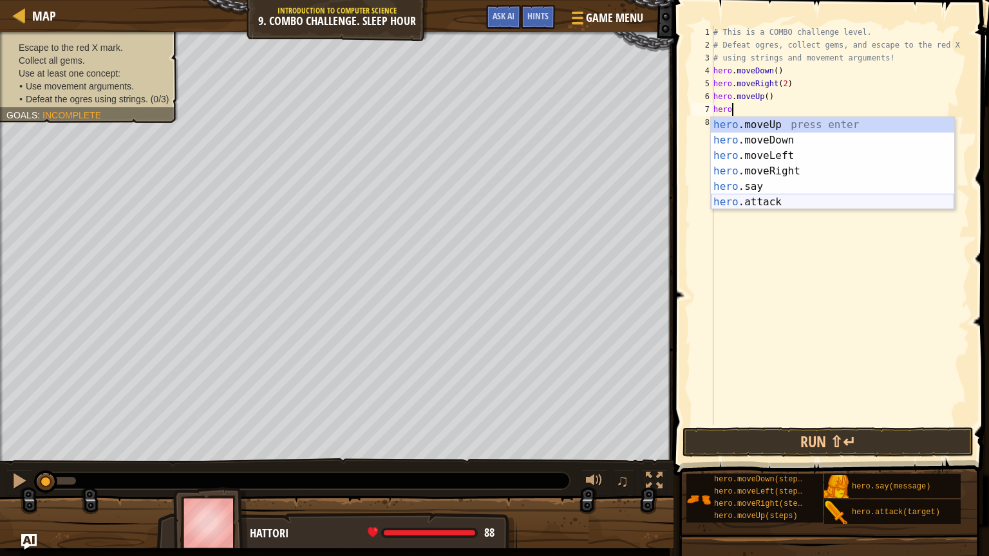
click at [754, 196] on div "hero .moveUp press enter hero .moveDown press enter hero .moveLeft press enter …" at bounding box center [832, 179] width 243 height 124
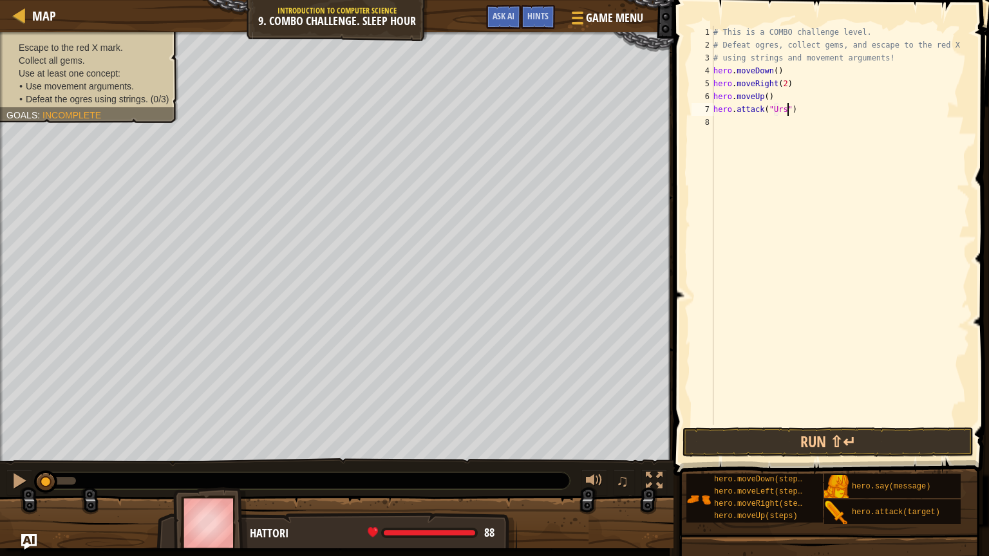
scroll to position [6, 6]
type textarea "hero.attack("Ursa")"
click at [803, 129] on div "# This is a COMBO challenge level. # Defeat [PERSON_NAME], collect gems, and es…" at bounding box center [840, 238] width 259 height 425
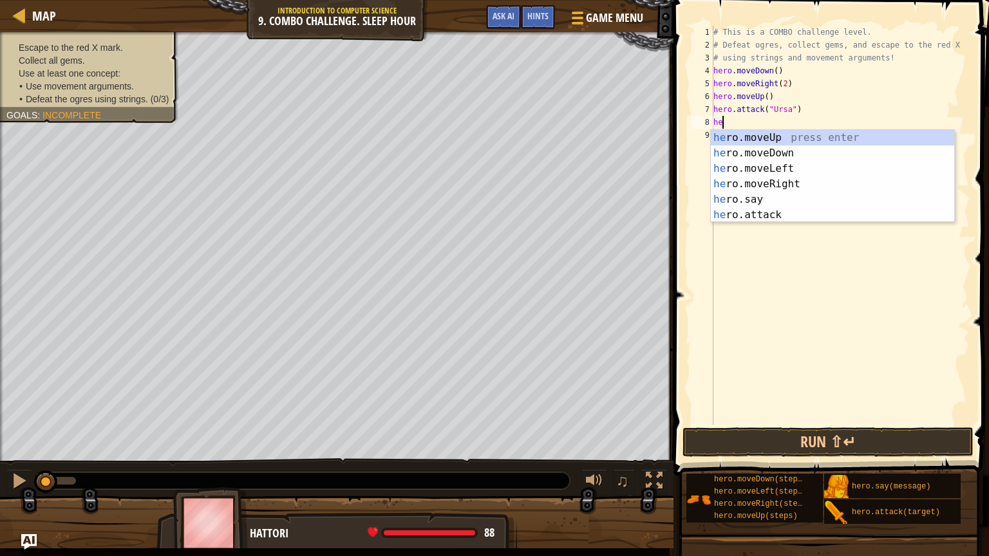
scroll to position [6, 0]
click at [802, 213] on div "hero .moveUp press enter hero .moveDown press enter hero .moveLeft press enter …" at bounding box center [832, 192] width 243 height 124
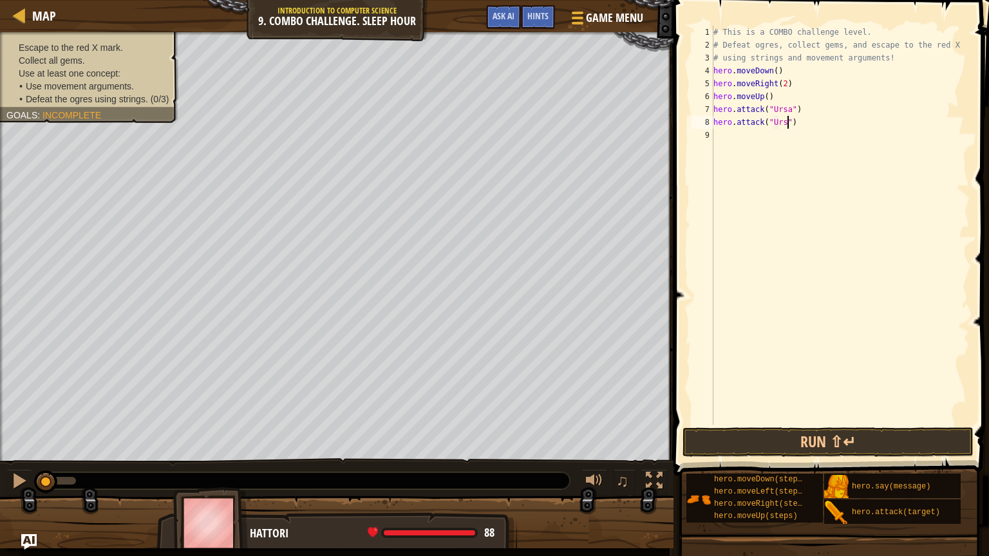
scroll to position [6, 6]
click at [825, 443] on button "Run ⇧↵" at bounding box center [828, 443] width 291 height 30
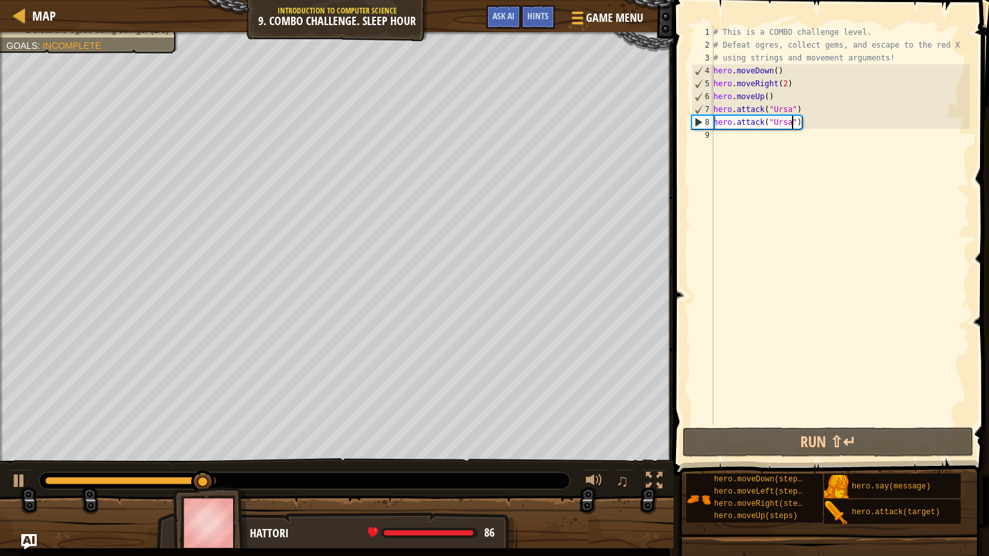
click at [817, 123] on div "# This is a COMBO challenge level. # Defeat [PERSON_NAME], collect gems, and es…" at bounding box center [840, 238] width 259 height 425
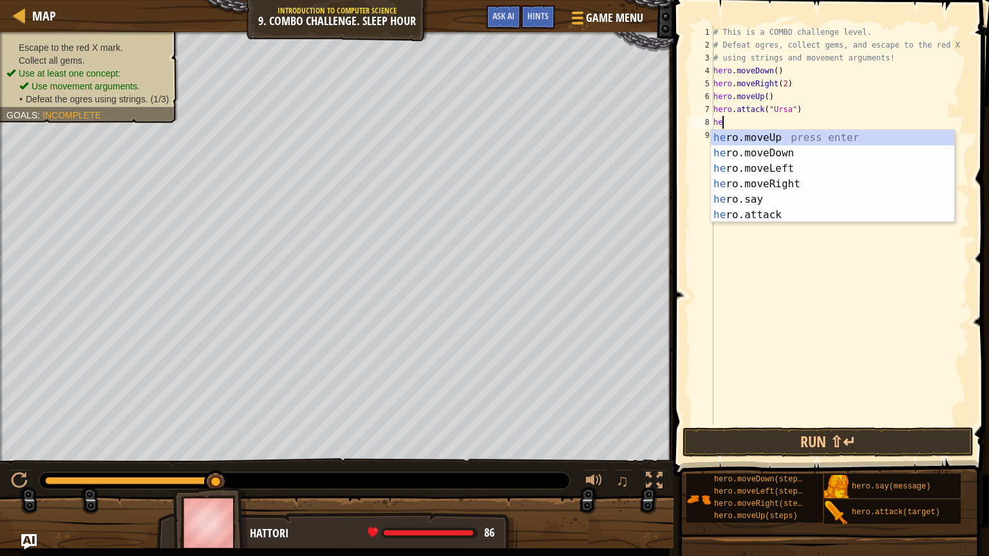
scroll to position [6, 0]
type textarea "hero."
click at [822, 166] on div "hero. moveUp press enter hero. moveDown press enter hero. moveLeft press enter …" at bounding box center [832, 192] width 243 height 124
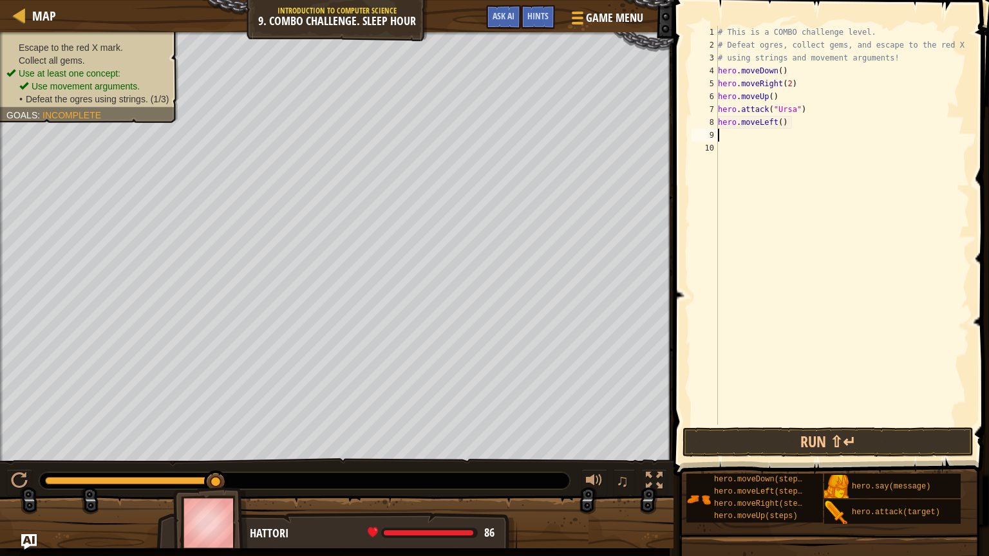
scroll to position [6, 0]
click at [784, 124] on div "# This is a COMBO challenge level. # Defeat [PERSON_NAME], collect gems, and es…" at bounding box center [843, 238] width 255 height 425
type textarea "hero.moveLeft(2)"
click at [755, 136] on div "# This is a COMBO challenge level. # Defeat [PERSON_NAME], collect gems, and es…" at bounding box center [843, 238] width 255 height 425
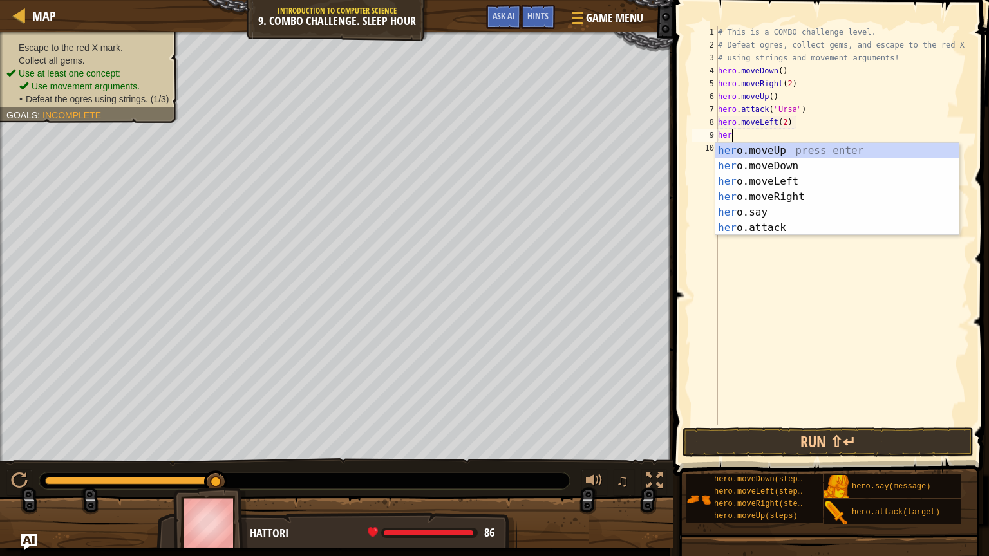
scroll to position [6, 0]
type textarea "hero"
click at [764, 147] on div "hero .moveUp press enter hero .moveDown press enter hero .moveLeft press enter …" at bounding box center [837, 205] width 243 height 124
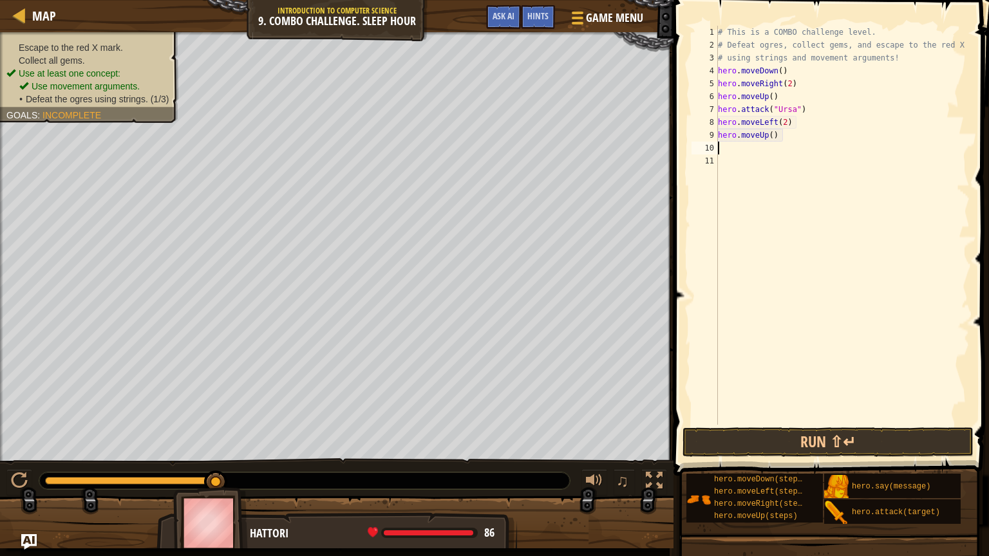
click at [759, 151] on div "# This is a COMBO challenge level. # Defeat [PERSON_NAME], collect gems, and es…" at bounding box center [843, 238] width 255 height 425
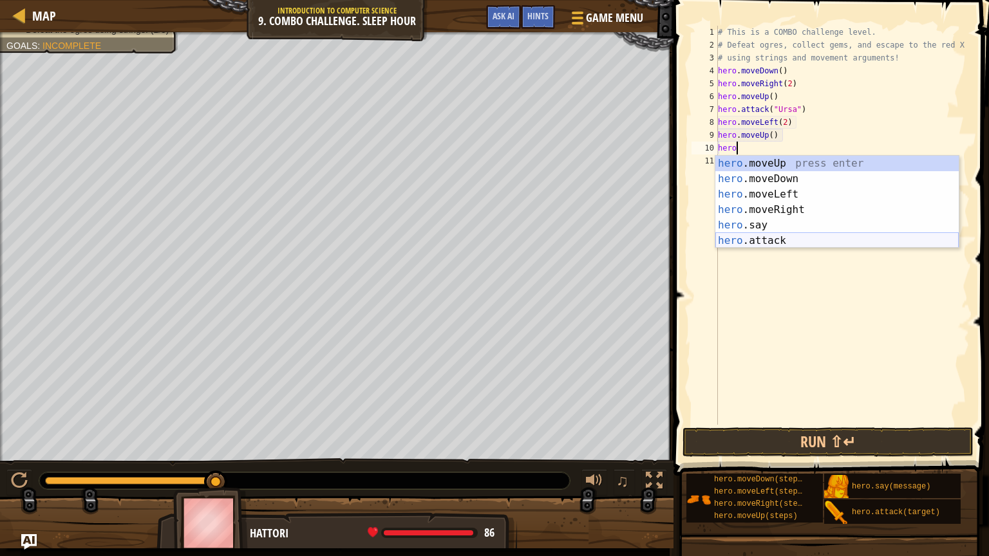
click at [762, 238] on div "hero .moveUp press enter hero .moveDown press enter hero .moveLeft press enter …" at bounding box center [837, 218] width 243 height 124
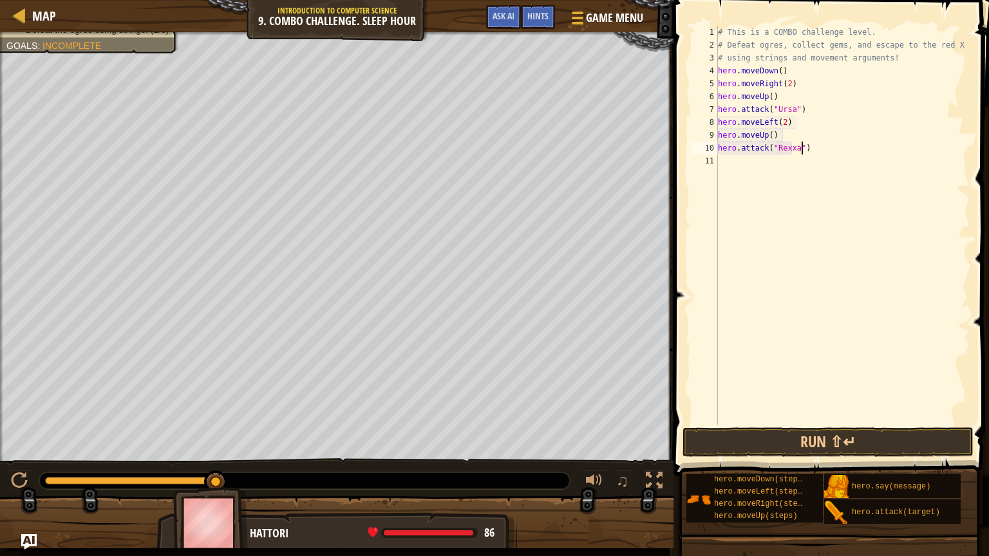
type textarea "hero.attack("Rexxar")"
click at [771, 160] on div "# This is a COMBO challenge level. # Defeat [PERSON_NAME], collect gems, and es…" at bounding box center [843, 238] width 255 height 425
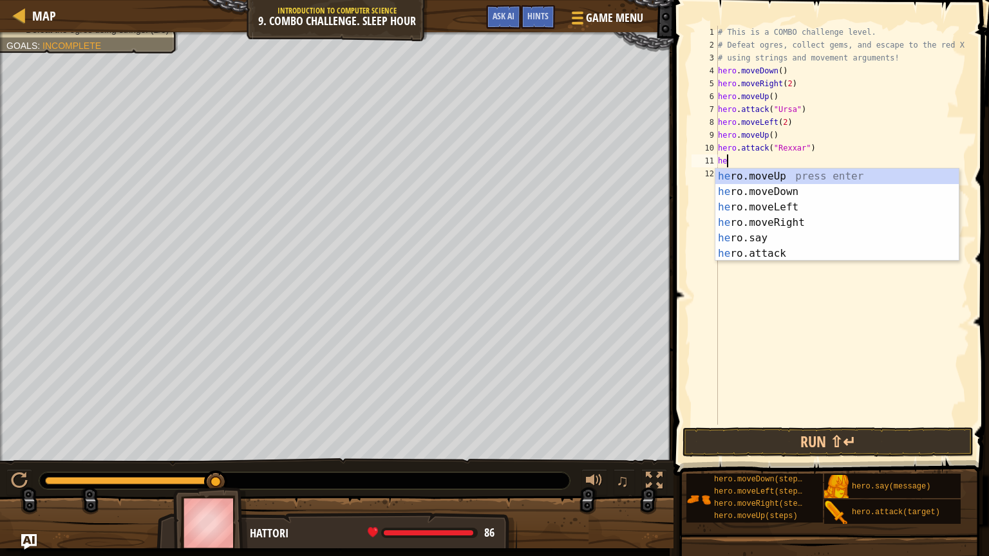
scroll to position [6, 0]
type textarea "hero"
click at [788, 217] on div "hero .moveUp press enter hero .moveDown press enter hero .moveLeft press enter …" at bounding box center [837, 231] width 243 height 124
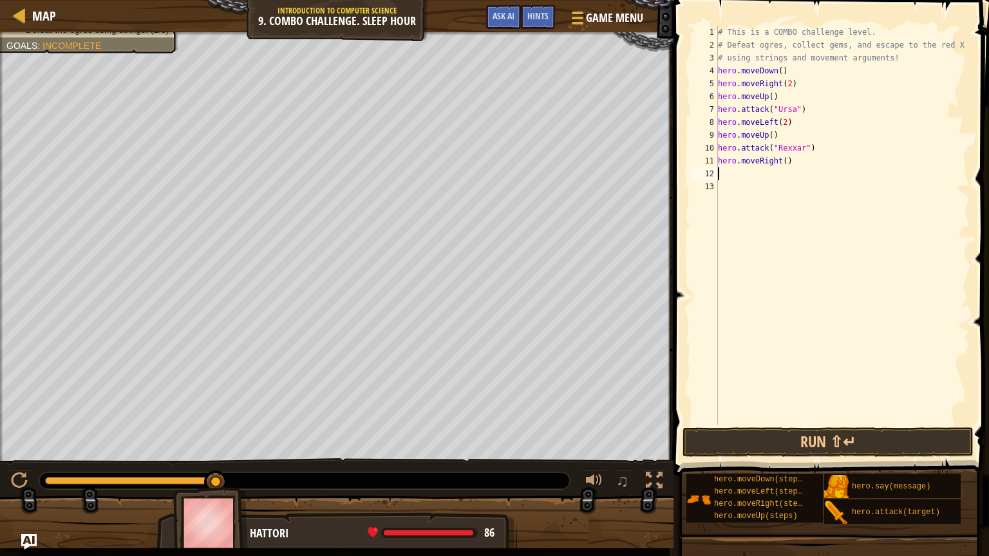
click at [777, 173] on div "# This is a COMBO challenge level. # Defeat [PERSON_NAME], collect gems, and es…" at bounding box center [843, 238] width 255 height 425
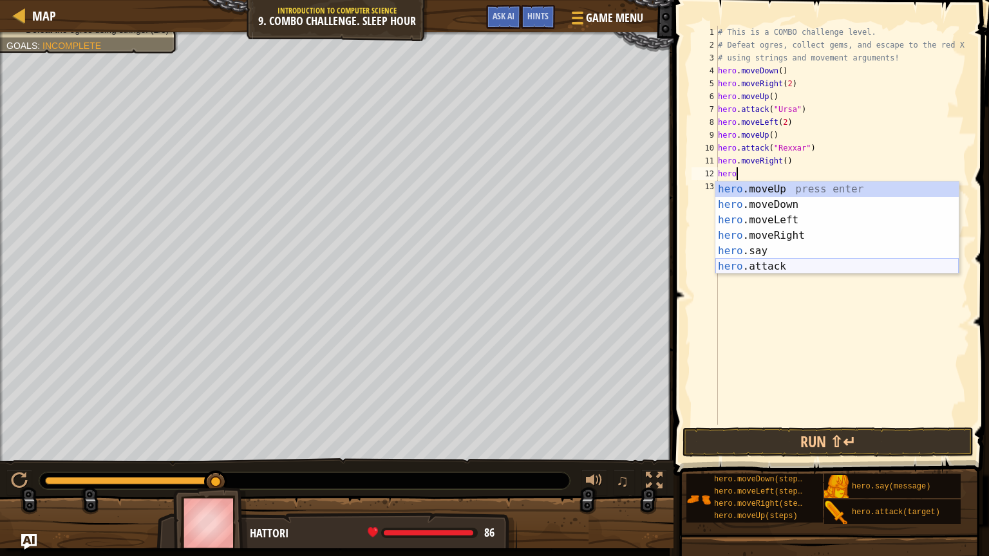
click at [788, 261] on div "hero .moveUp press enter hero .moveDown press enter hero .moveLeft press enter …" at bounding box center [837, 244] width 243 height 124
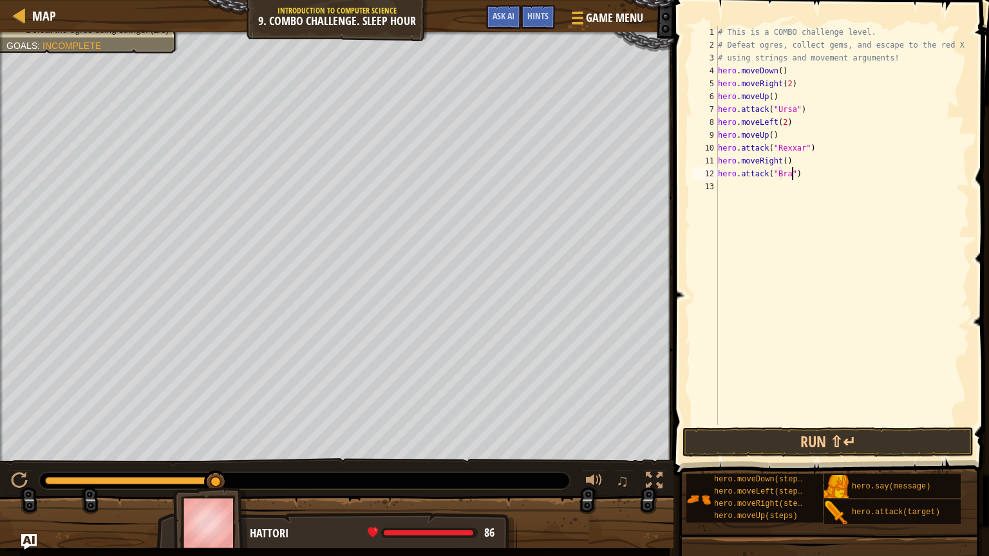
type textarea "hero.attack("Brack")"
click at [775, 191] on div "# This is a COMBO challenge level. # Defeat [PERSON_NAME], collect gems, and es…" at bounding box center [843, 238] width 255 height 425
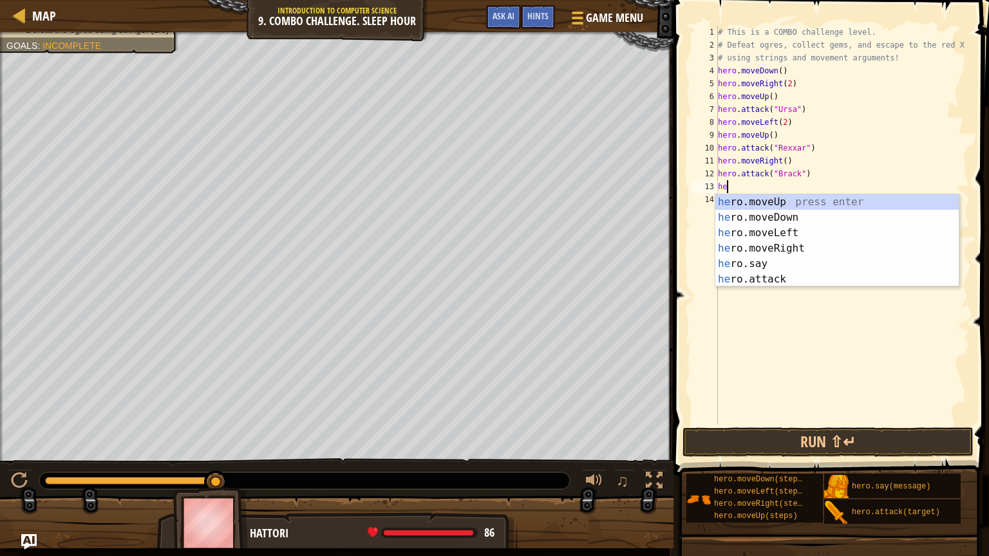
scroll to position [6, 0]
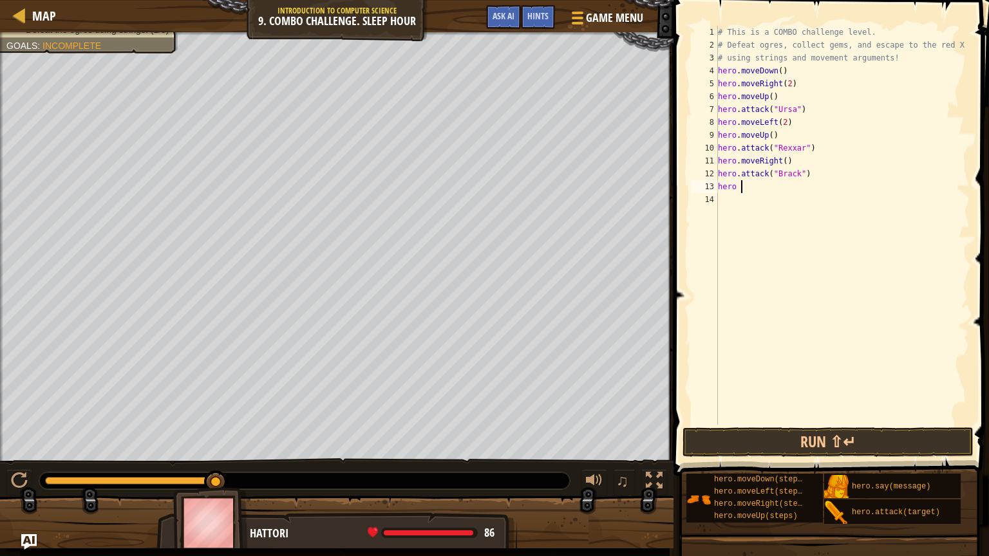
type textarea "hero"
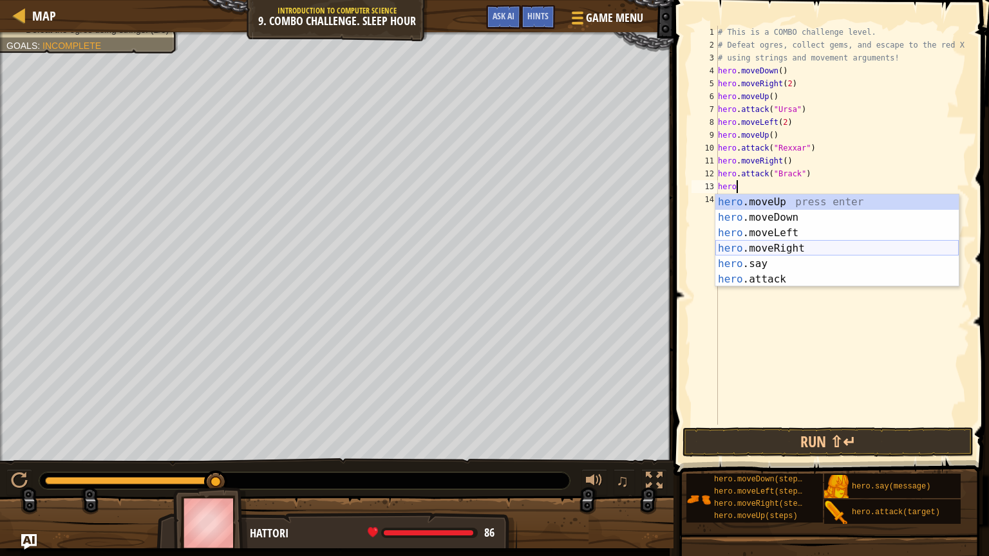
click at [793, 242] on div "hero .moveUp press enter hero .moveDown press enter hero .moveLeft press enter …" at bounding box center [837, 256] width 243 height 124
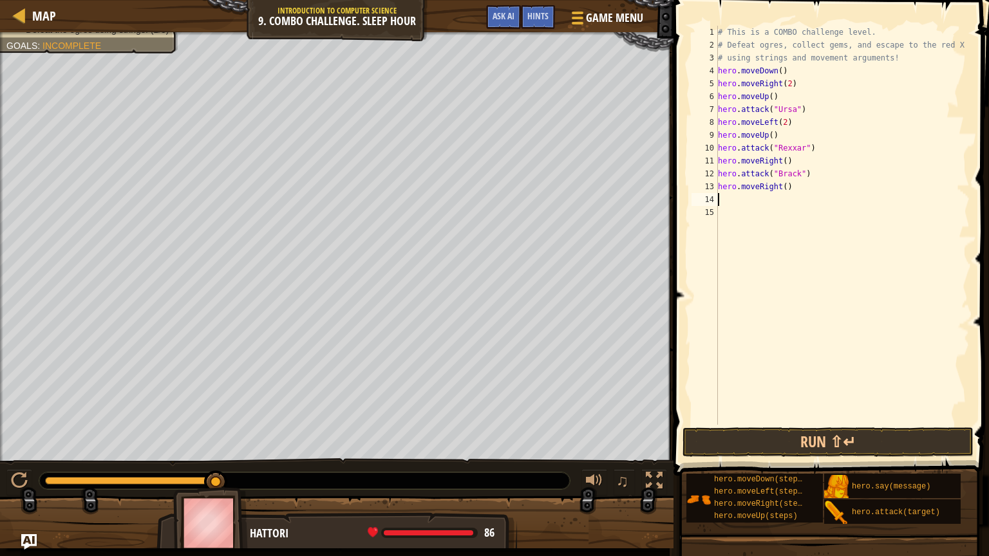
click at [788, 189] on div "# This is a COMBO challenge level. # Defeat [PERSON_NAME], collect gems, and es…" at bounding box center [843, 238] width 255 height 425
click at [802, 438] on button "Run ⇧↵" at bounding box center [828, 443] width 291 height 30
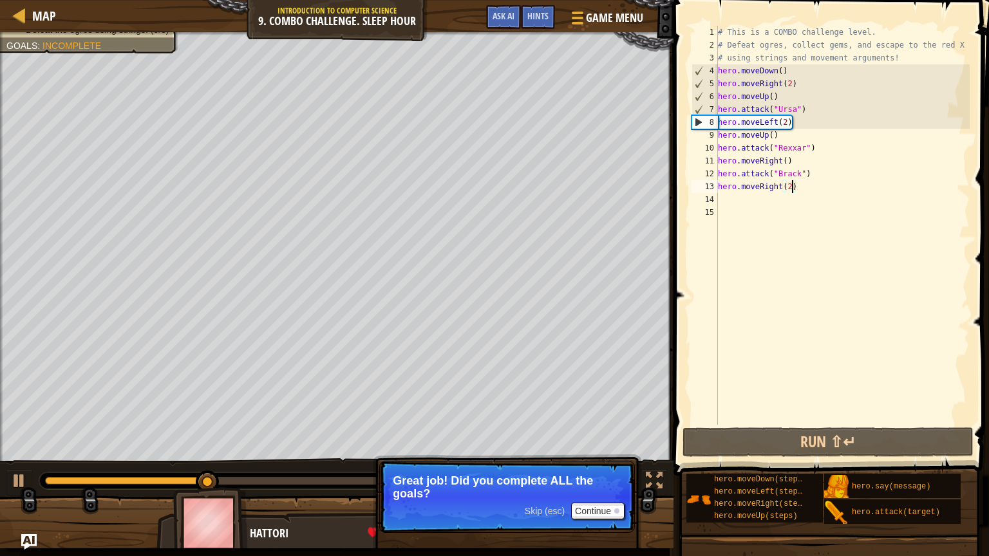
click at [815, 111] on div "# This is a COMBO challenge level. # Defeat [PERSON_NAME], collect gems, and es…" at bounding box center [843, 238] width 255 height 425
type textarea "hero.attack("Ursa")"
drag, startPoint x: 815, startPoint y: 111, endPoint x: 712, endPoint y: 108, distance: 102.4
click at [712, 108] on div "hero.attack("Ursa") 1 2 3 4 5 6 7 8 9 10 11 12 13 14 15 # This is a COMBO chall…" at bounding box center [829, 225] width 281 height 399
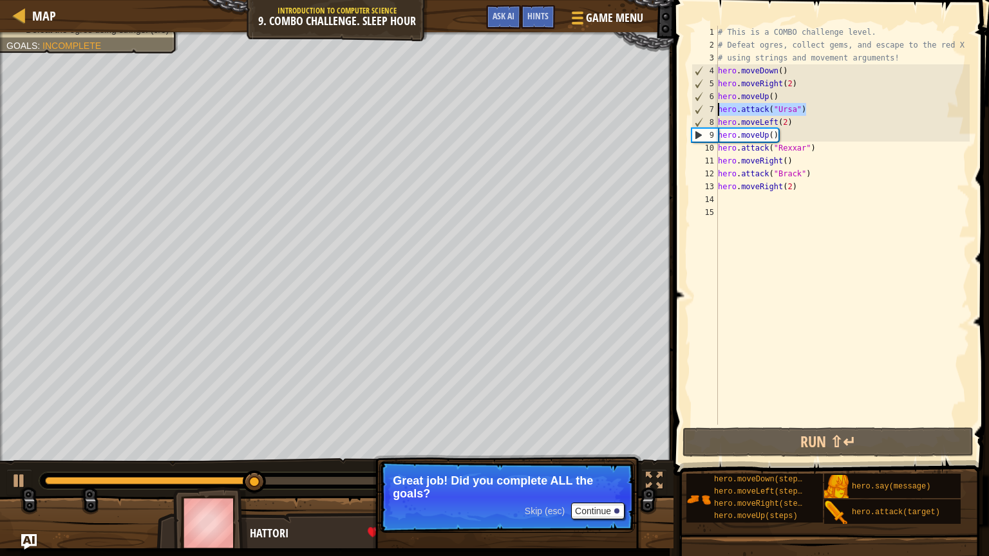
click at [816, 111] on div "# This is a COMBO challenge level. # Defeat [PERSON_NAME], collect gems, and es…" at bounding box center [843, 225] width 254 height 399
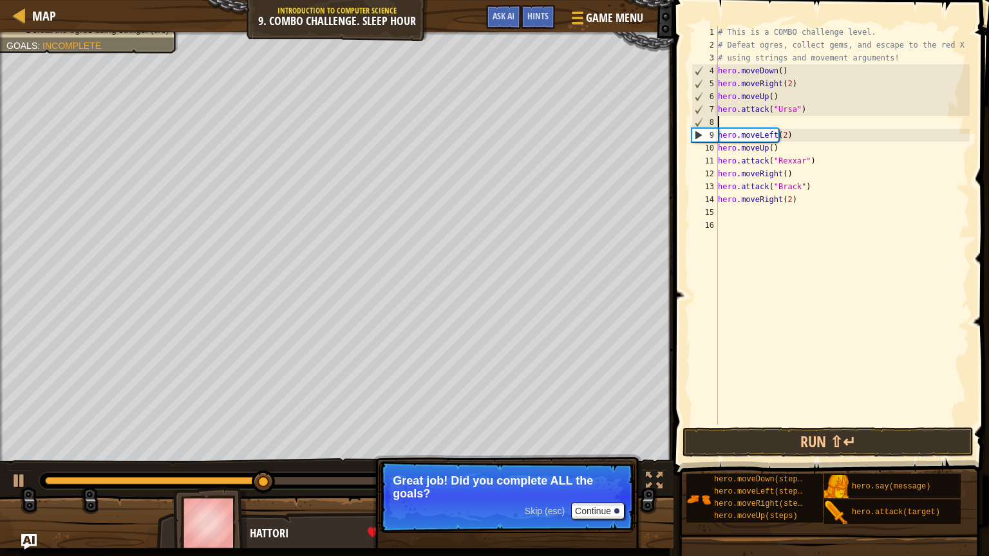
scroll to position [6, 0]
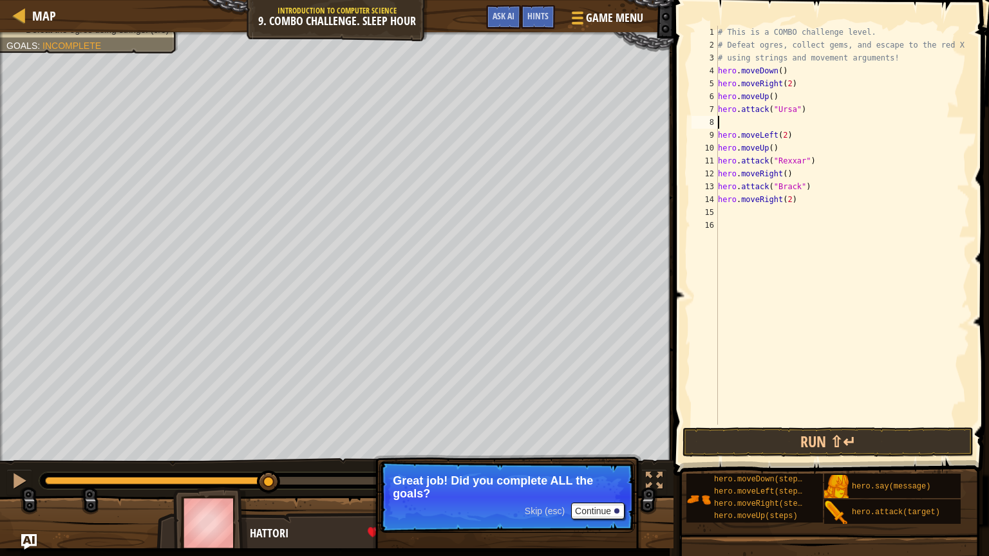
paste textarea "hero.attack("Ursa")"
click at [824, 161] on div "# This is a COMBO challenge level. # Defeat [PERSON_NAME], collect gems, and es…" at bounding box center [843, 238] width 255 height 425
type textarea "hero.attack("Rexxar")"
drag, startPoint x: 824, startPoint y: 161, endPoint x: 713, endPoint y: 166, distance: 111.5
click at [713, 166] on div "hero.attack("Rexxar") 1 2 3 4 5 6 7 8 9 10 11 12 13 14 15 16 # This is a COMBO …" at bounding box center [829, 225] width 281 height 399
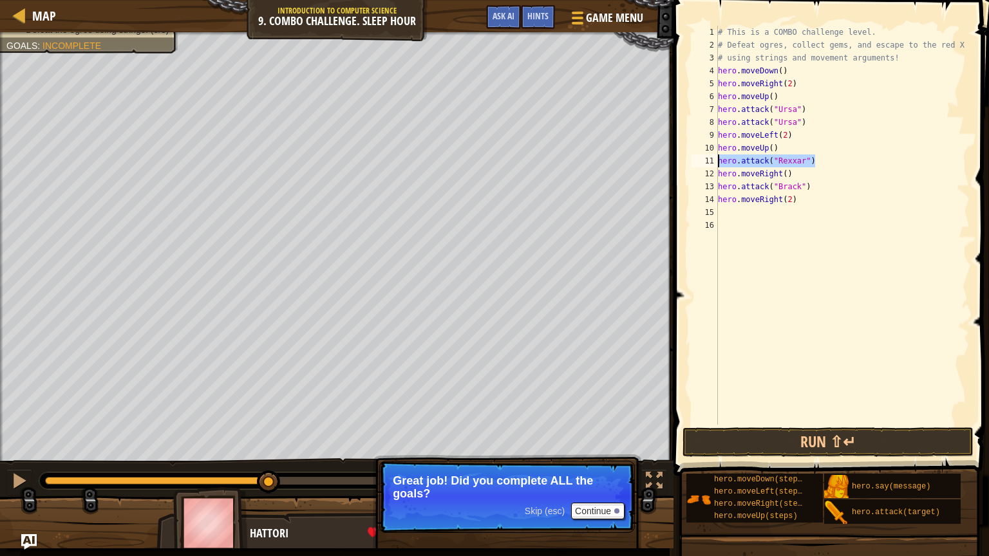
click at [819, 162] on div "# This is a COMBO challenge level. # Defeat [PERSON_NAME], collect gems, and es…" at bounding box center [843, 225] width 254 height 399
paste textarea "hero.attack("Rexxar")"
click at [819, 199] on div "# This is a COMBO challenge level. # Defeat [PERSON_NAME], collect gems, and es…" at bounding box center [843, 238] width 255 height 425
type textarea "hero.attack("Brack")"
drag, startPoint x: 819, startPoint y: 199, endPoint x: 707, endPoint y: 202, distance: 112.1
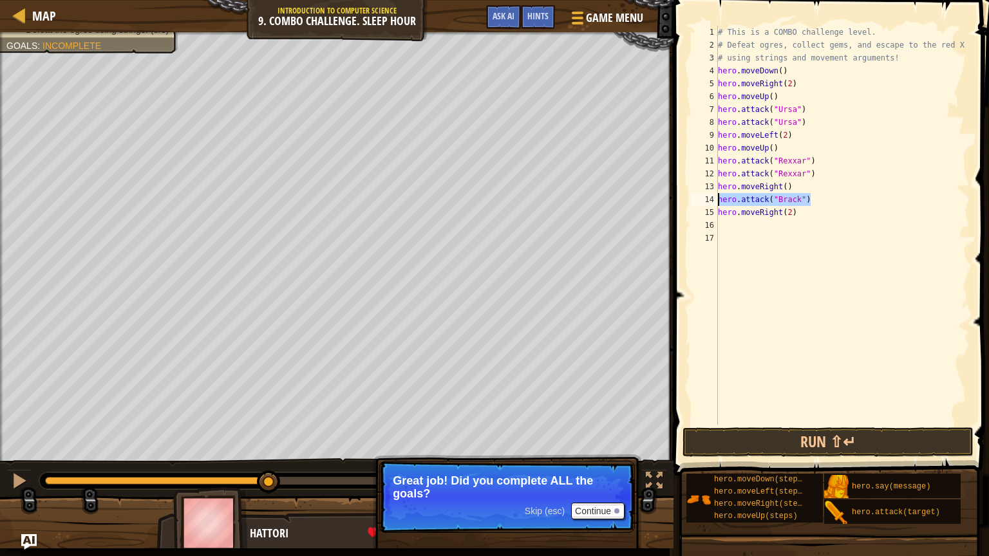
click at [707, 202] on div "hero.attack("[PERSON_NAME]") 1 2 3 4 5 6 7 8 9 10 11 12 13 14 15 16 17 # This i…" at bounding box center [829, 225] width 281 height 399
click at [825, 200] on div "# This is a COMBO challenge level. # Defeat [PERSON_NAME], collect gems, and es…" at bounding box center [843, 225] width 254 height 399
paste textarea "hero.attack("Brack")"
type textarea "hero.attack("Brack")"
click at [587, 469] on button "Continue" at bounding box center [597, 511] width 53 height 17
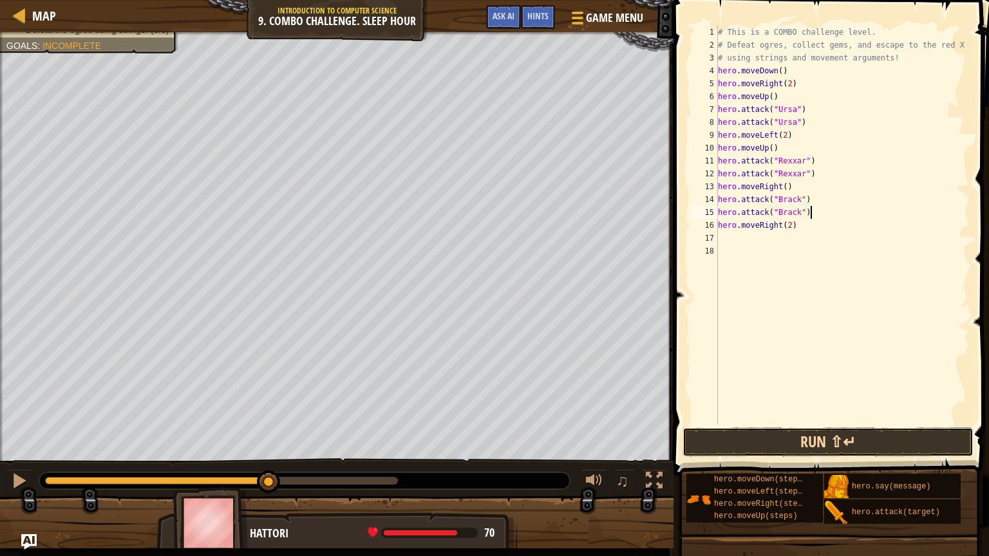
click at [756, 442] on button "Run ⇧↵" at bounding box center [828, 443] width 291 height 30
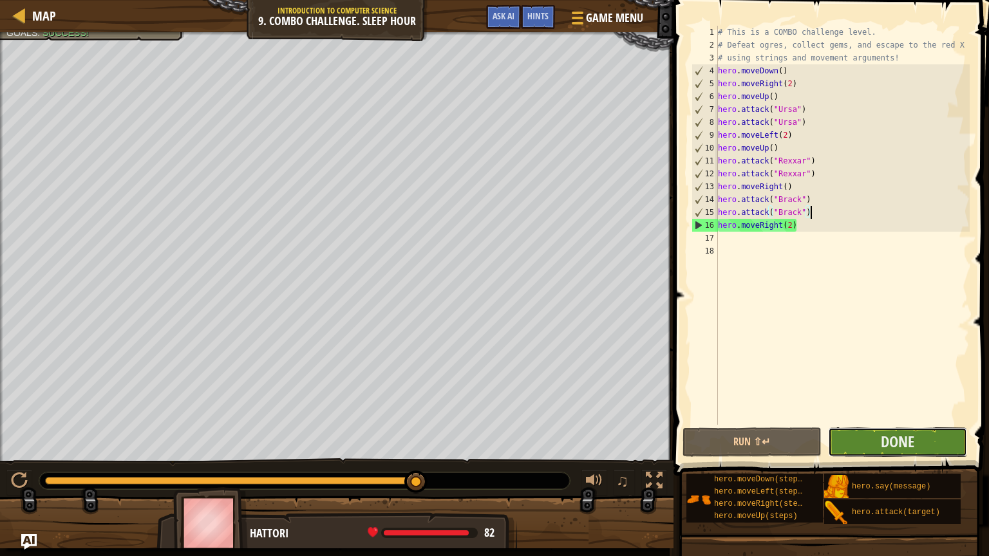
click at [907, 454] on button "Done" at bounding box center [897, 443] width 139 height 30
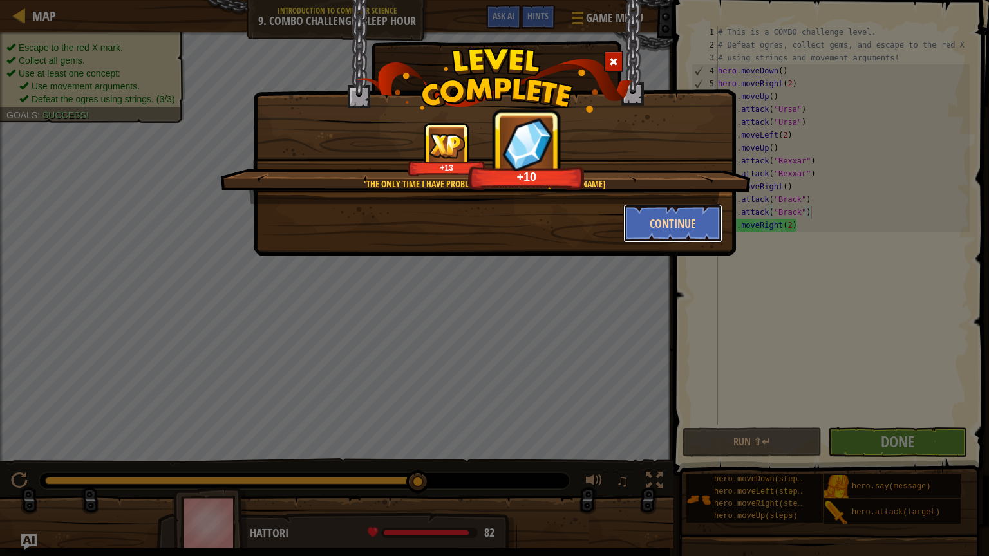
click at [663, 229] on button "Continue" at bounding box center [673, 223] width 100 height 39
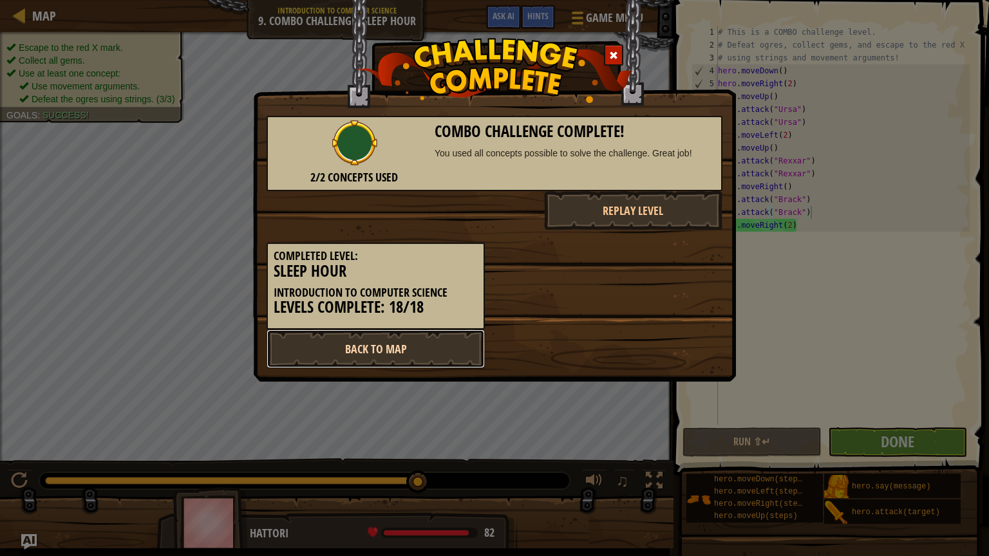
click at [445, 346] on link "Back to Map" at bounding box center [376, 349] width 218 height 39
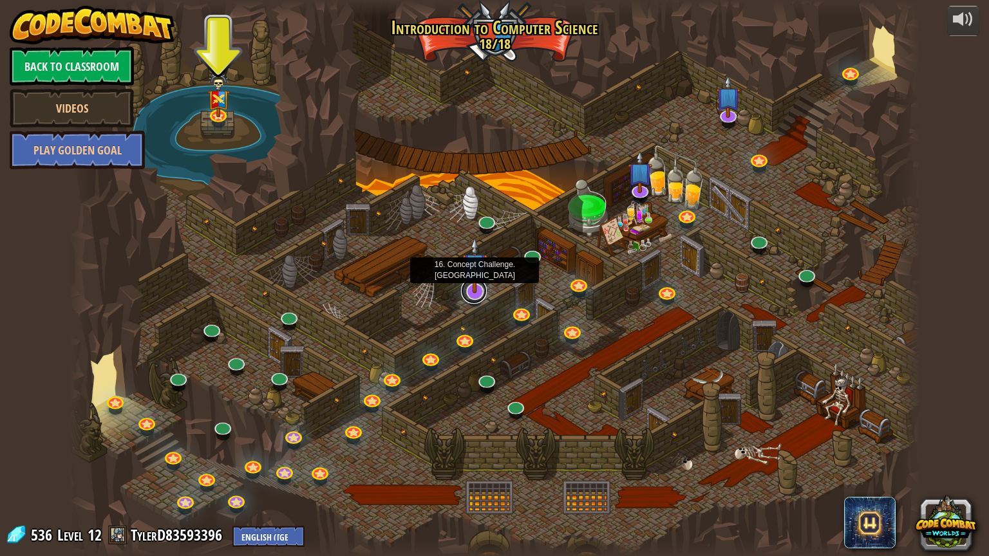
click at [473, 295] on link at bounding box center [474, 291] width 26 height 26
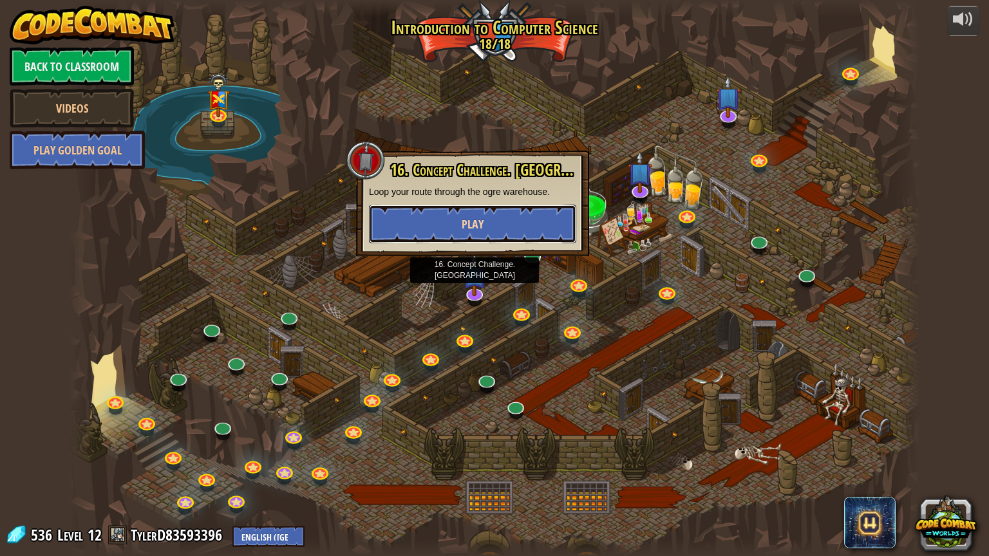
click at [478, 219] on span "Play" at bounding box center [473, 224] width 22 height 16
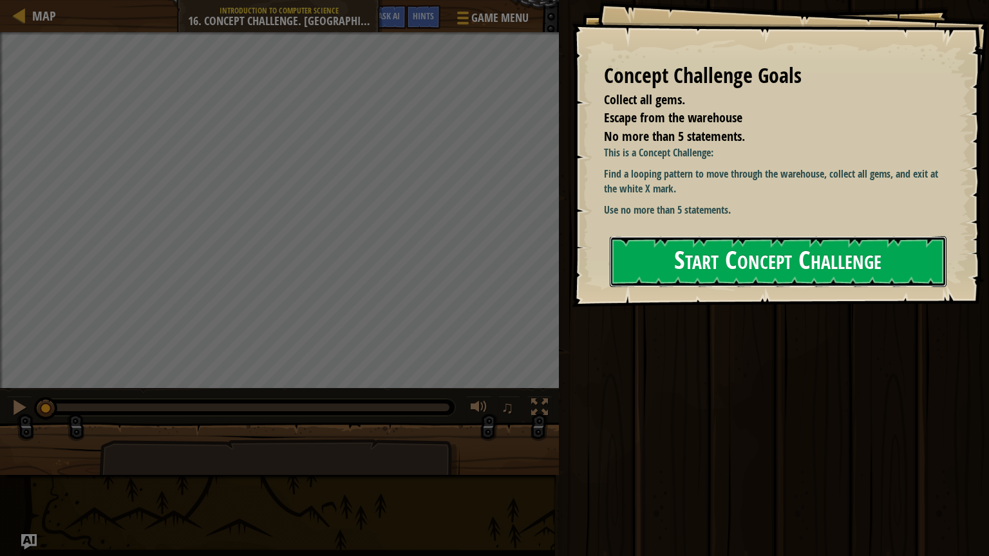
click at [652, 250] on button "Start Concept Challenge" at bounding box center [778, 261] width 337 height 51
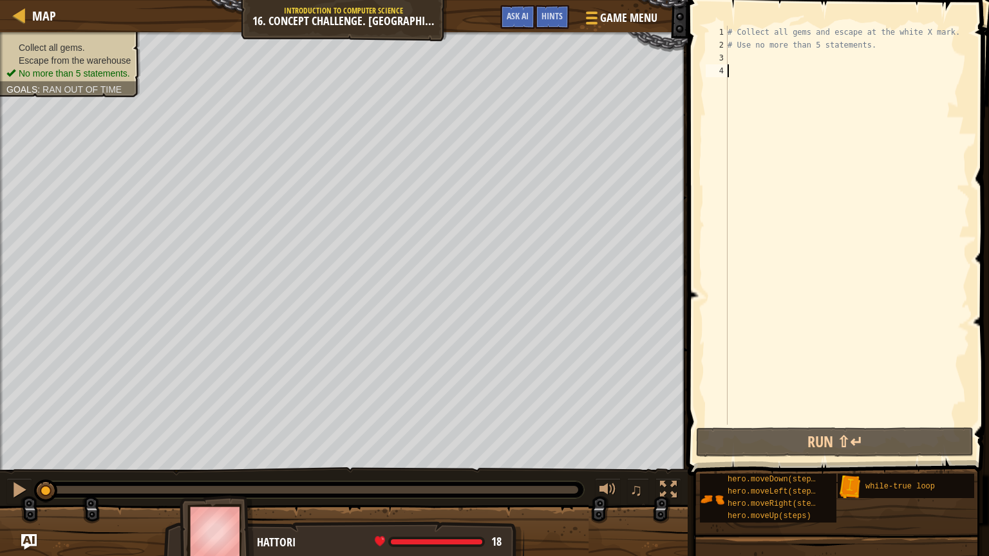
click at [759, 59] on div "# Collect all gems and escape at the white X mark. # Use no more than 5 stateme…" at bounding box center [847, 238] width 245 height 425
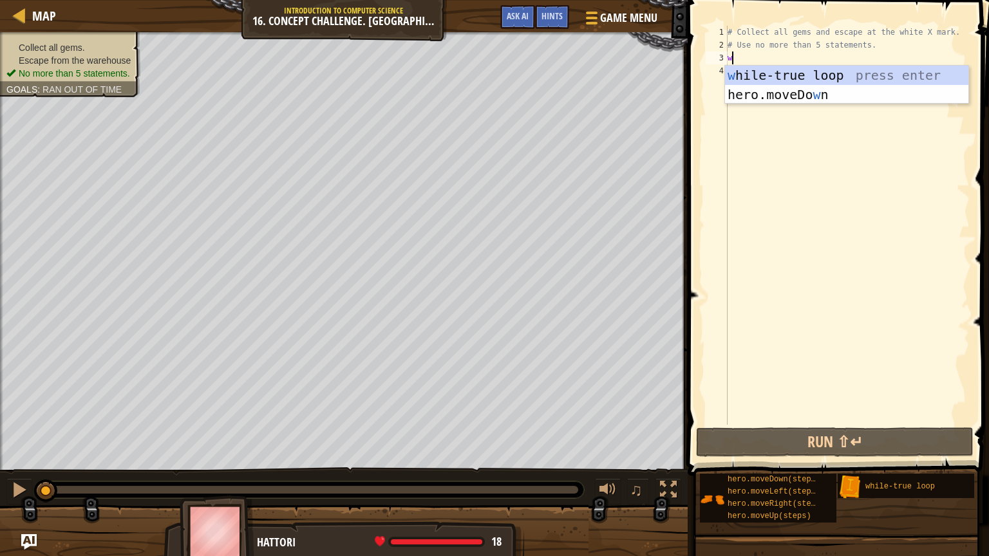
scroll to position [6, 0]
type textarea "wh"
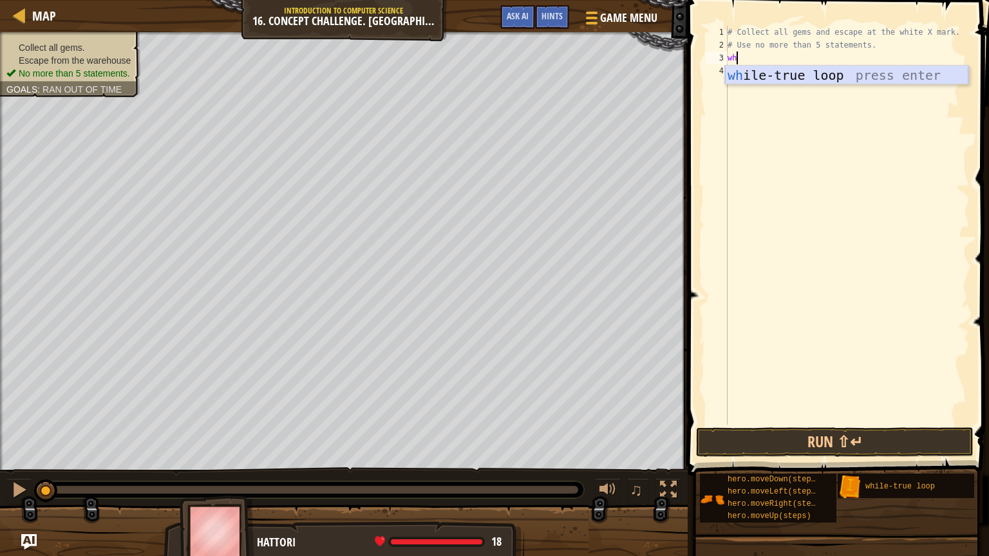
click at [767, 73] on div "wh ile-true loop press enter" at bounding box center [846, 95] width 243 height 58
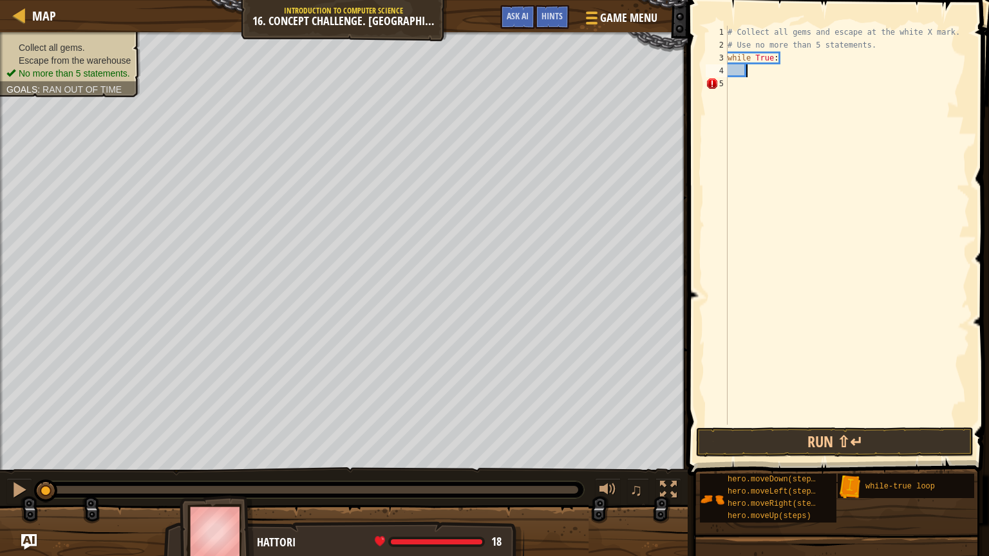
click at [768, 74] on div "# Collect all gems and escape at the white X mark. # Use no more than 5 stateme…" at bounding box center [847, 238] width 245 height 425
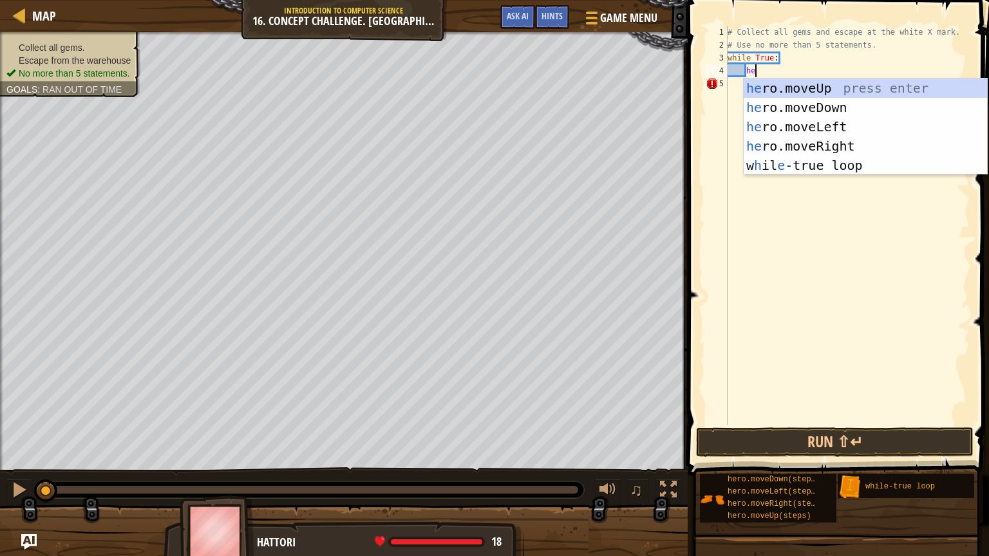
scroll to position [6, 2]
type textarea "hero"
click at [776, 86] on div "hero .moveUp press enter hero .moveDown press enter hero .moveLeft press enter …" at bounding box center [865, 146] width 243 height 135
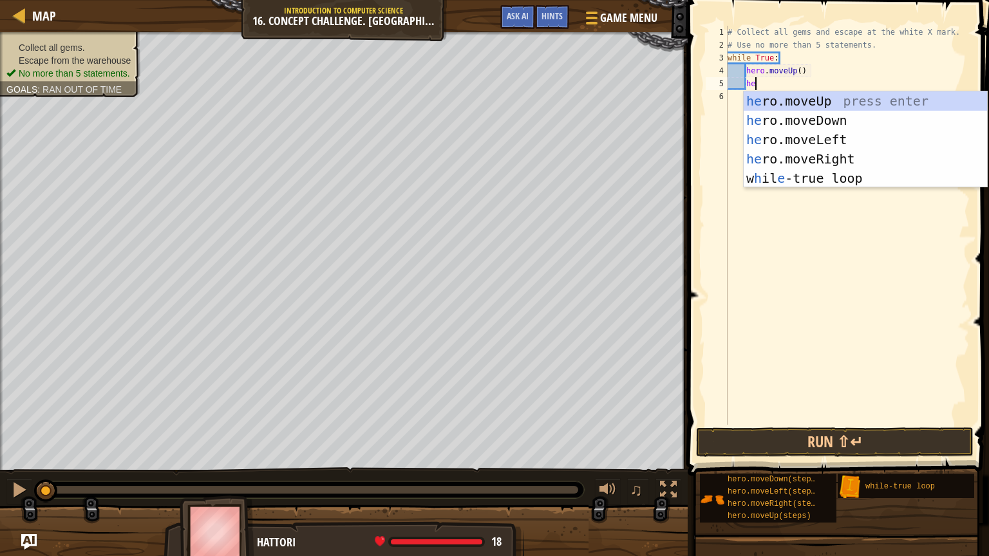
type textarea "hero"
click at [799, 156] on div "hero .moveUp press enter hero .moveDown press enter hero .moveLeft press enter …" at bounding box center [865, 158] width 243 height 135
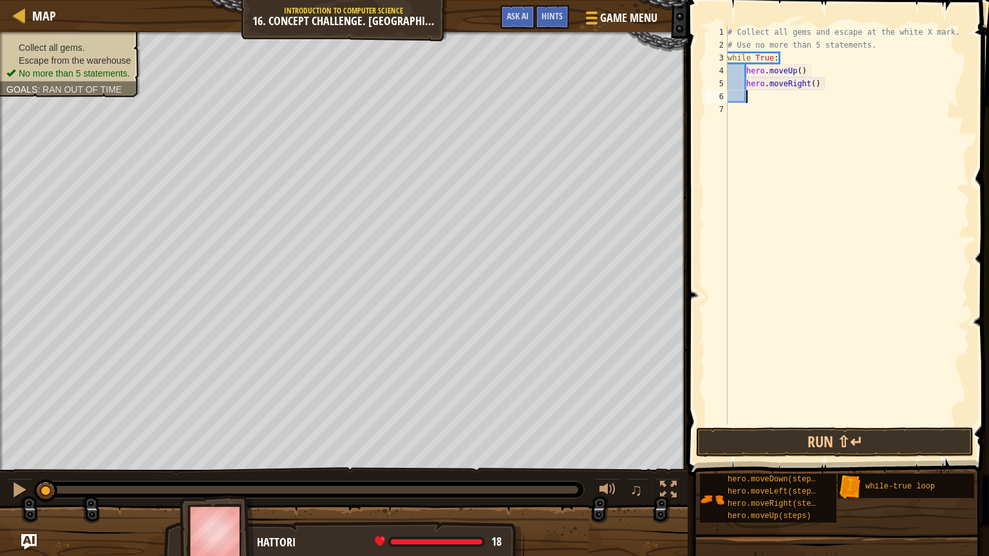
scroll to position [6, 0]
click at [780, 97] on div "# Collect all gems and escape at the white X mark. # Use no more than 5 stateme…" at bounding box center [847, 238] width 245 height 425
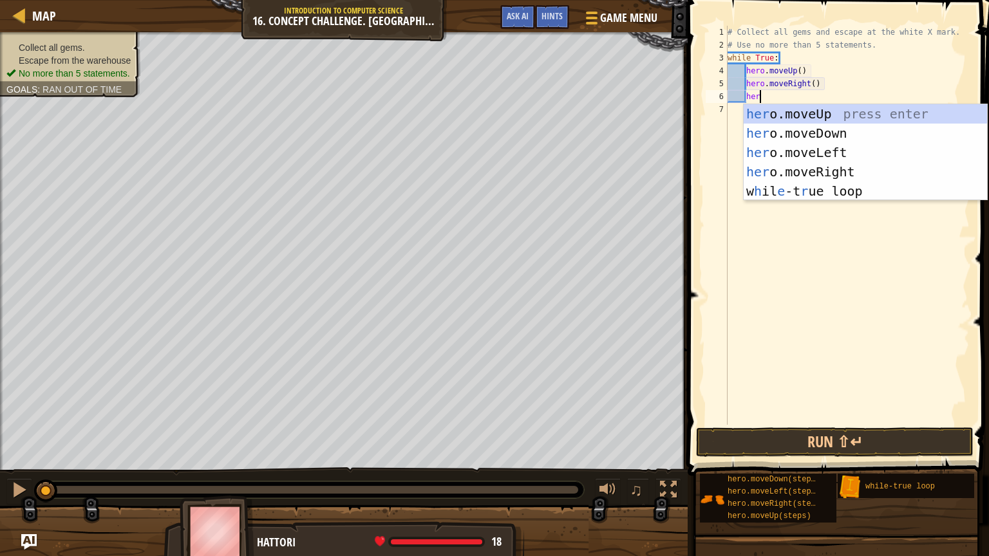
type textarea "hero"
click at [799, 133] on div "hero .moveUp press enter hero .moveDown press enter hero .moveLeft press enter …" at bounding box center [865, 171] width 243 height 135
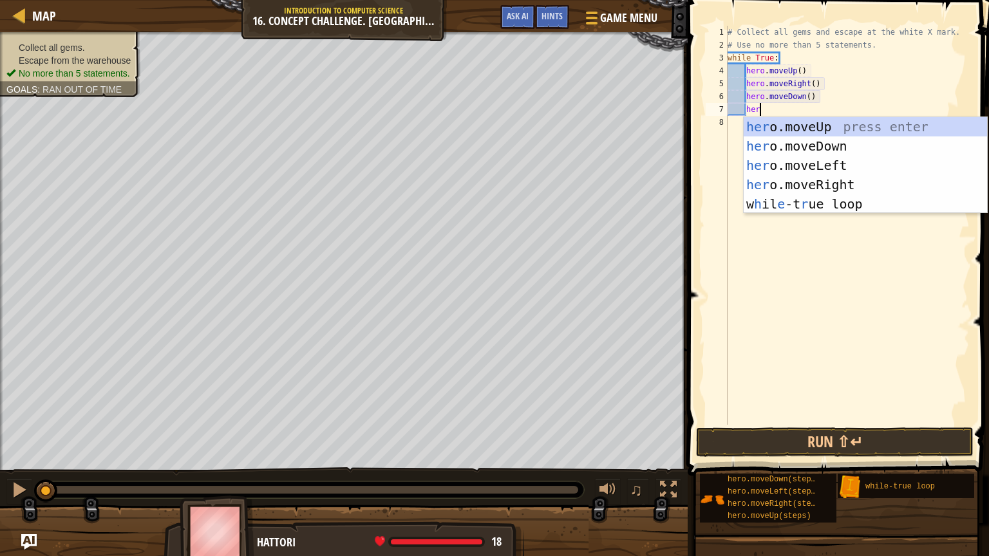
type textarea "hero"
click at [826, 160] on div "hero .moveUp press enter hero .moveDown press enter hero .moveLeft press enter …" at bounding box center [865, 184] width 243 height 135
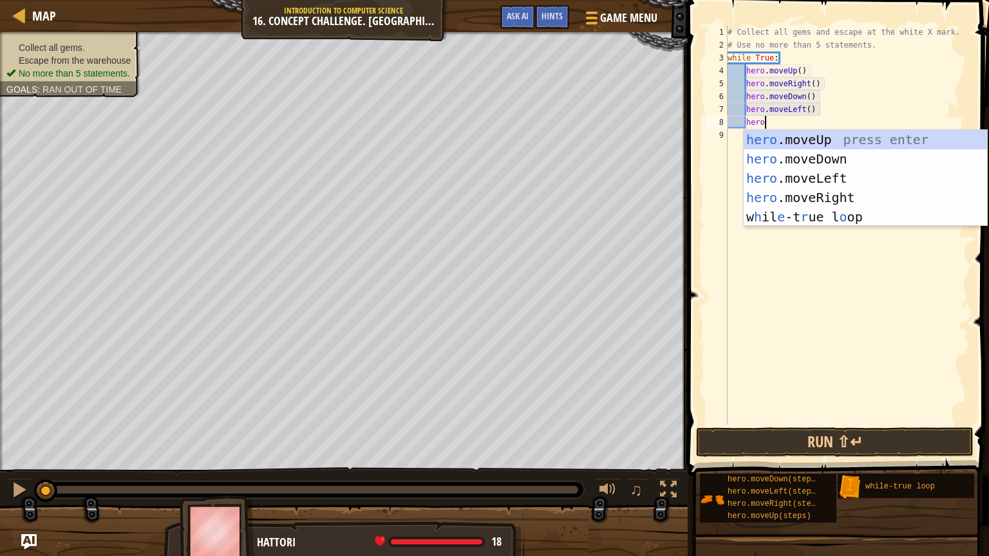
click at [840, 121] on div "# Collect all gems and escape at the white X mark. # Use no more than 5 stateme…" at bounding box center [847, 238] width 245 height 425
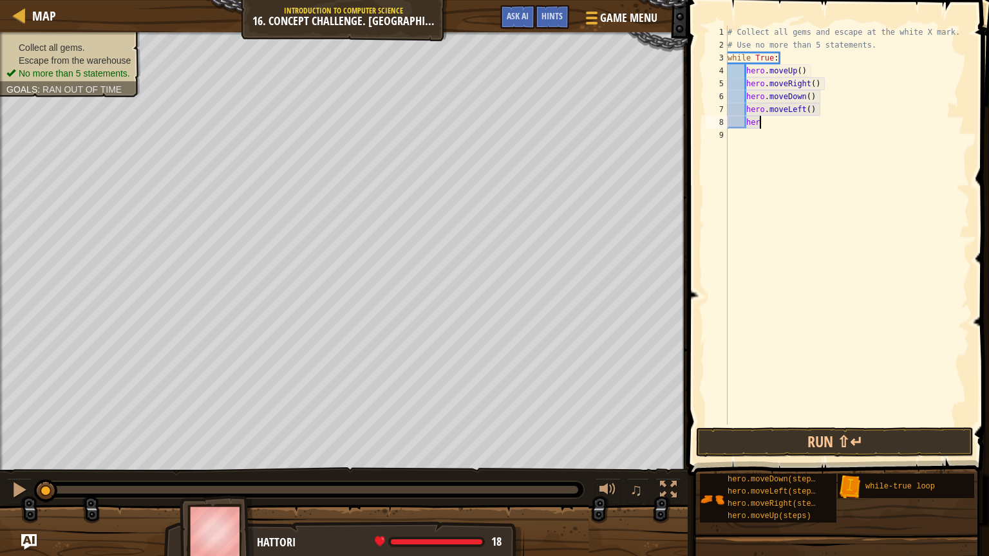
type textarea "h"
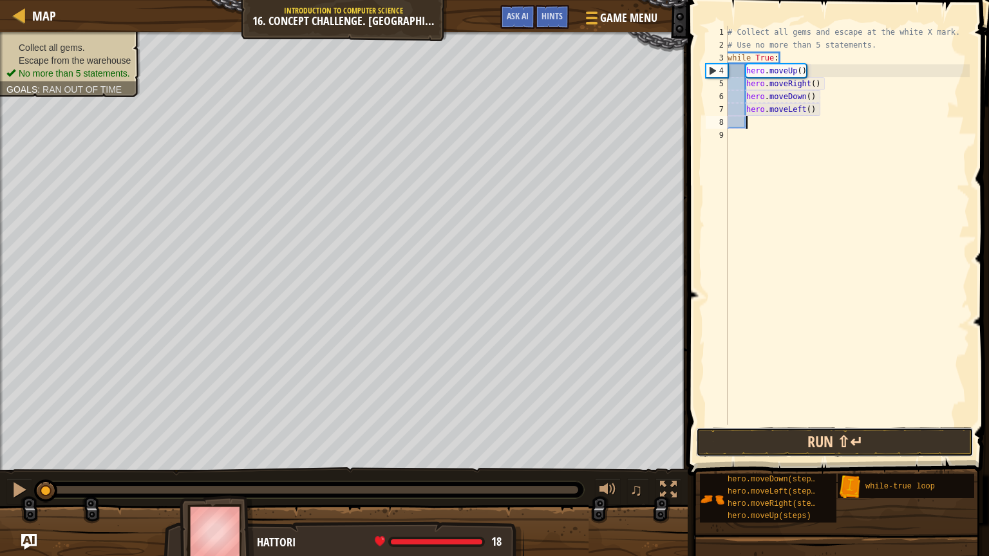
click at [807, 442] on button "Run ⇧↵" at bounding box center [835, 443] width 278 height 30
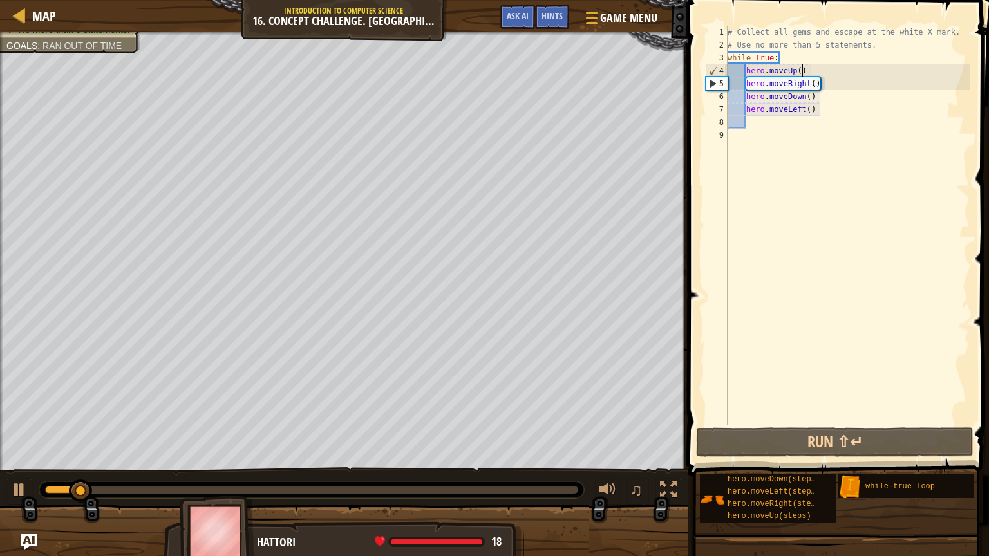
click at [801, 68] on div "# Collect all gems and escape at the white X mark. # Use no more than 5 stateme…" at bounding box center [847, 238] width 245 height 425
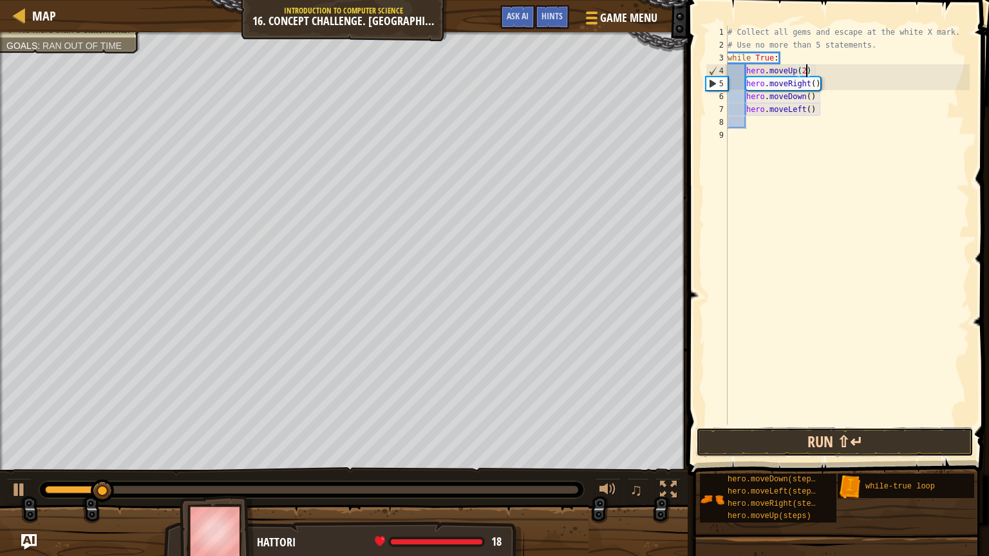
click at [849, 430] on button "Run ⇧↵" at bounding box center [835, 443] width 278 height 30
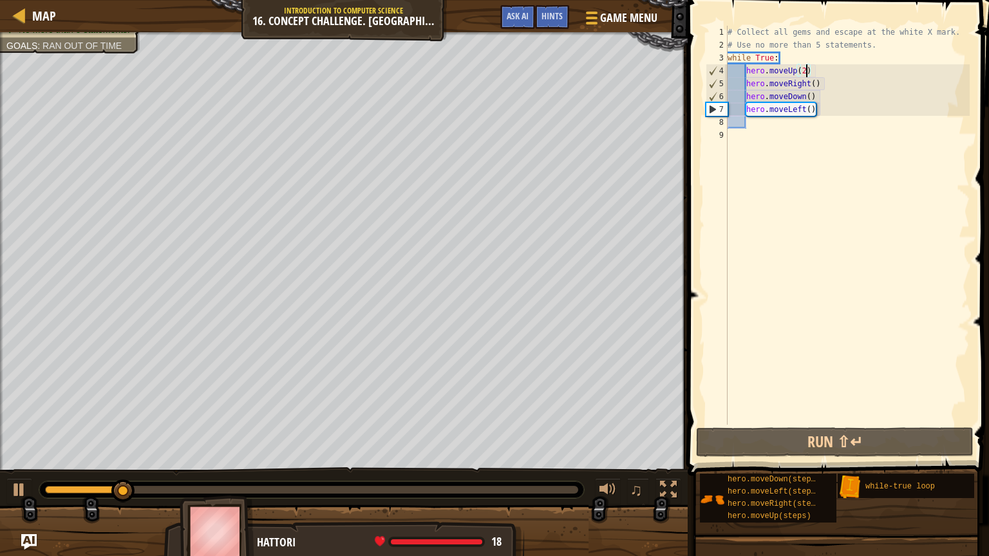
click at [817, 84] on div "# Collect all gems and escape at the white X mark. # Use no more than 5 stateme…" at bounding box center [847, 238] width 245 height 425
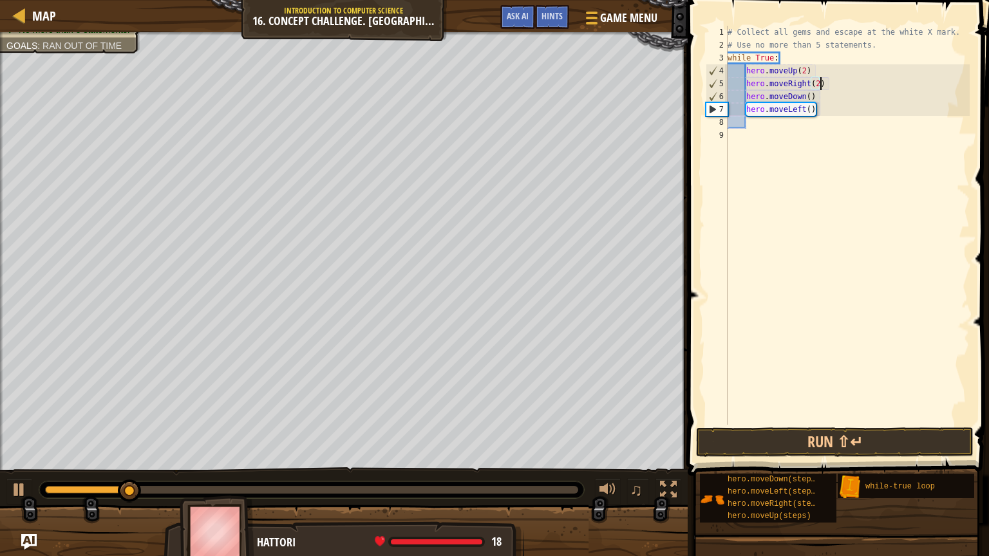
scroll to position [6, 7]
type textarea "hero.moveRight(2)"
click at [792, 451] on button "Run ⇧↵" at bounding box center [835, 443] width 278 height 30
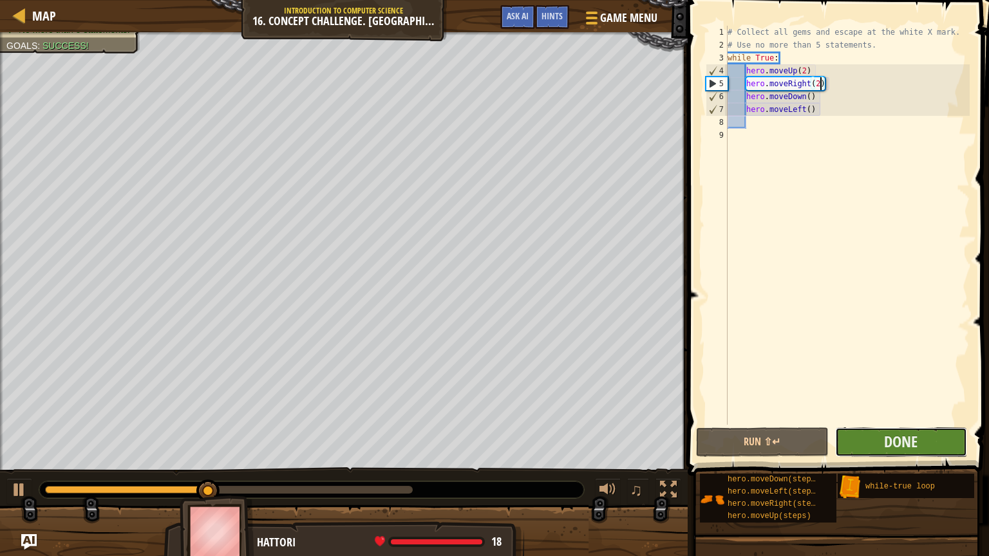
click at [867, 443] on button "Done" at bounding box center [901, 443] width 132 height 30
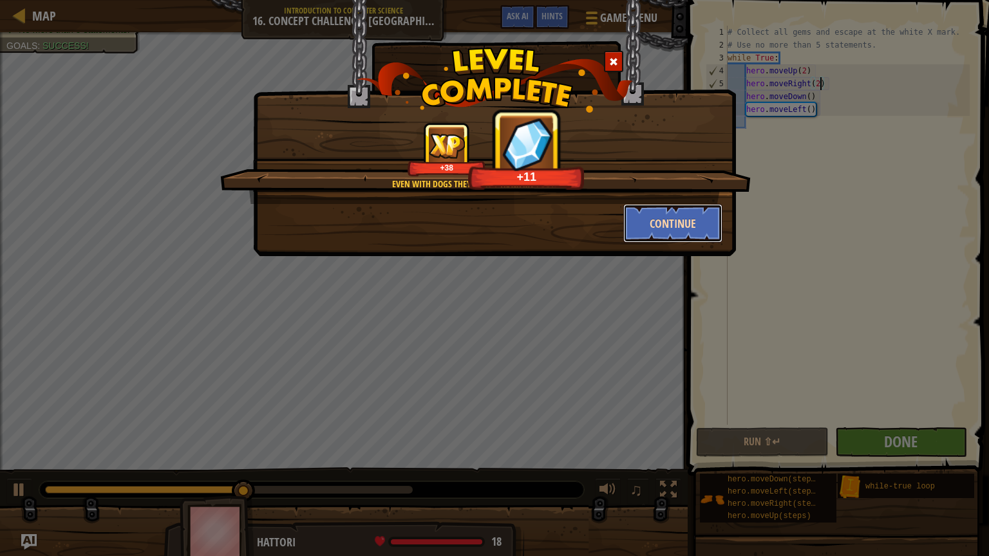
click at [670, 226] on button "Continue" at bounding box center [673, 223] width 100 height 39
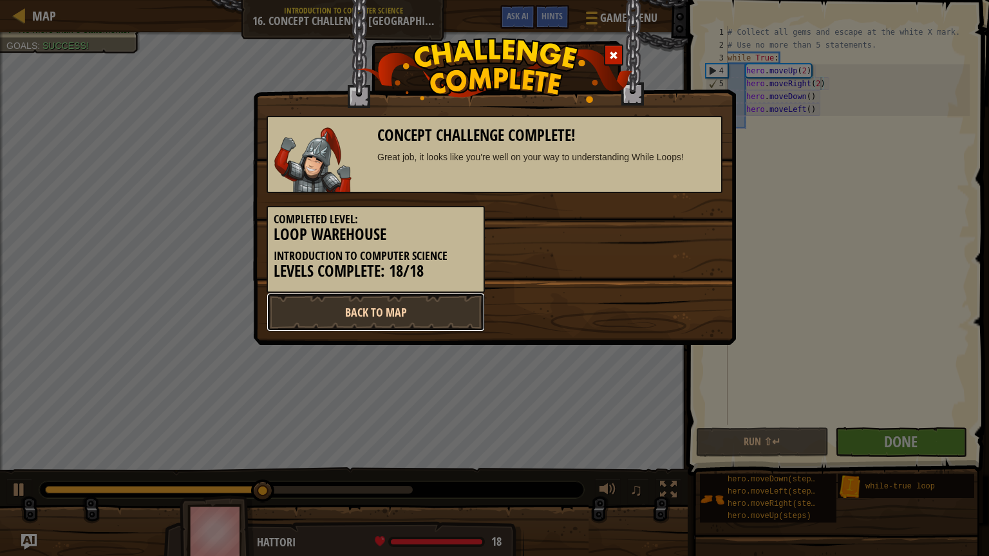
click at [387, 308] on link "Back to Map" at bounding box center [376, 312] width 218 height 39
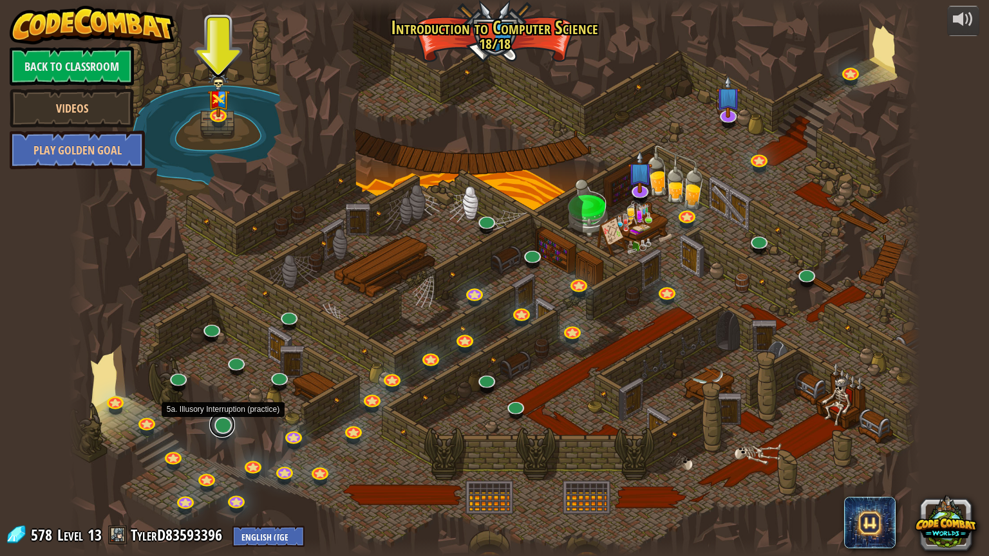
click at [225, 430] on link at bounding box center [222, 425] width 26 height 26
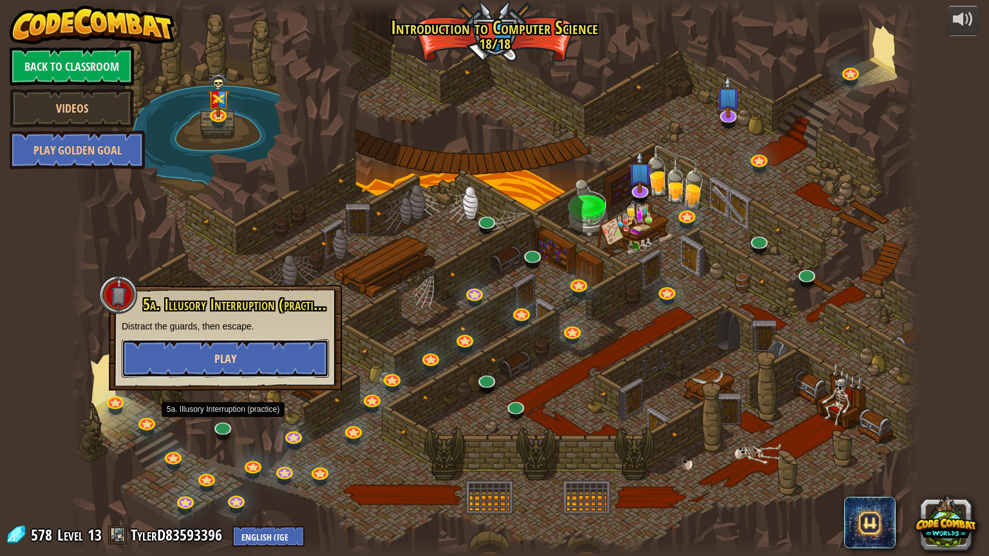
click at [302, 358] on button "Play" at bounding box center [225, 358] width 207 height 39
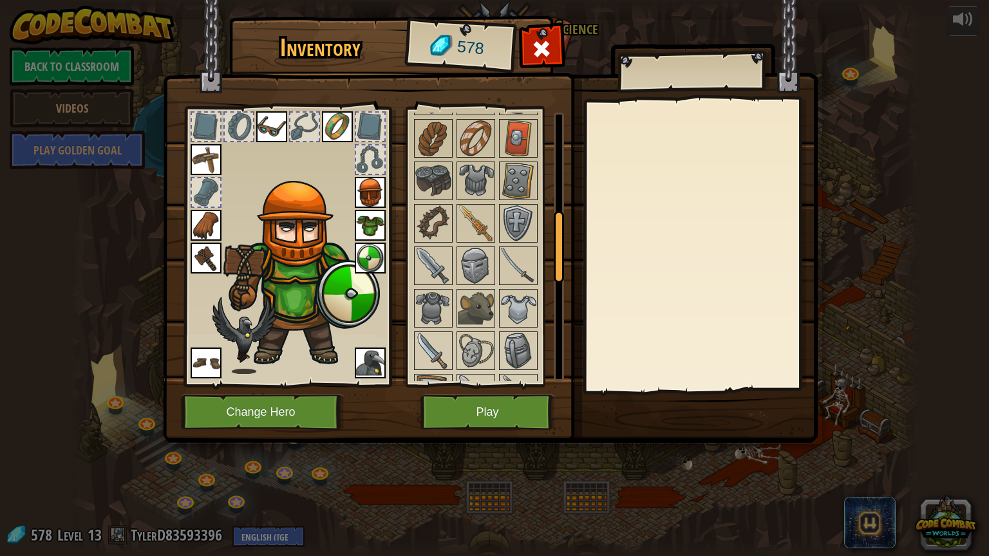
scroll to position [379, 0]
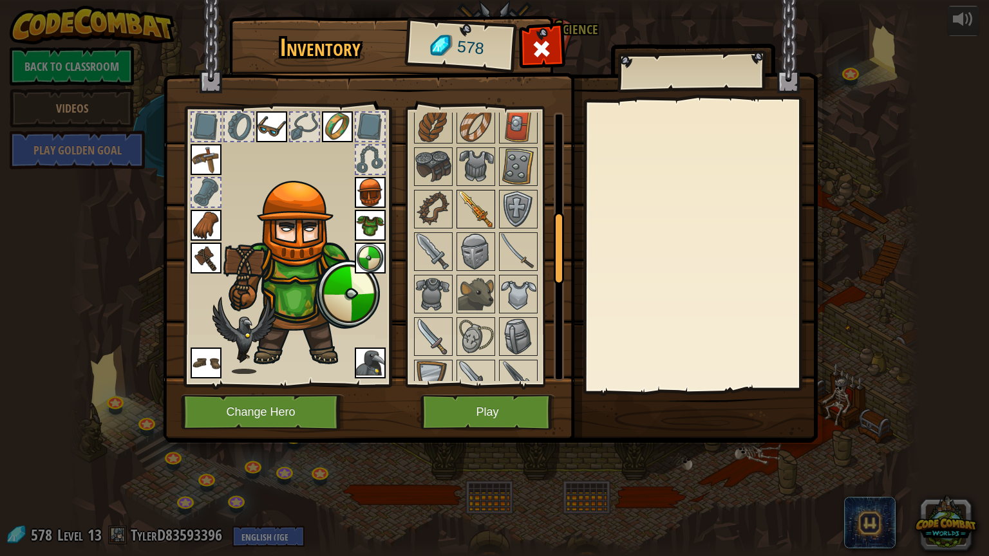
click at [480, 204] on img at bounding box center [476, 209] width 36 height 36
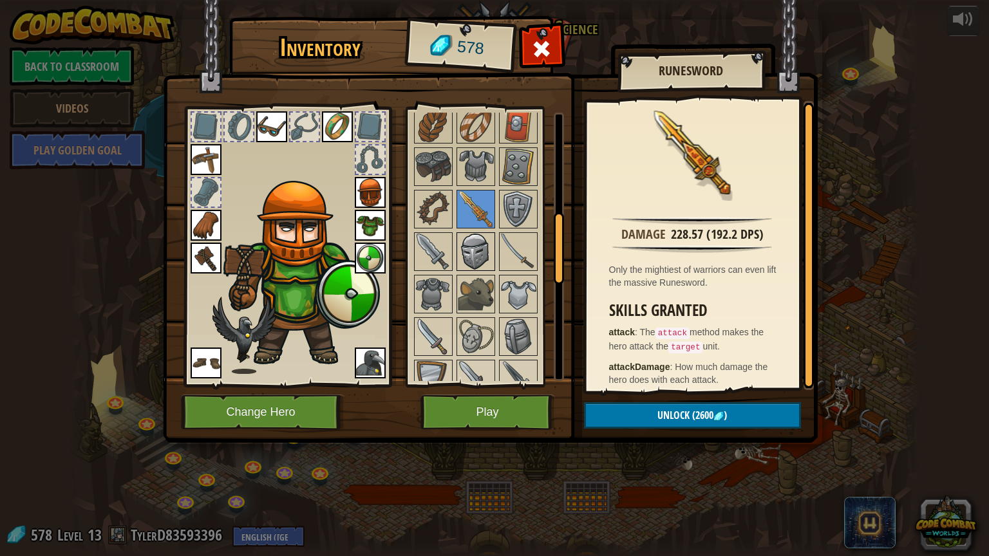
click at [482, 245] on img at bounding box center [476, 252] width 36 height 36
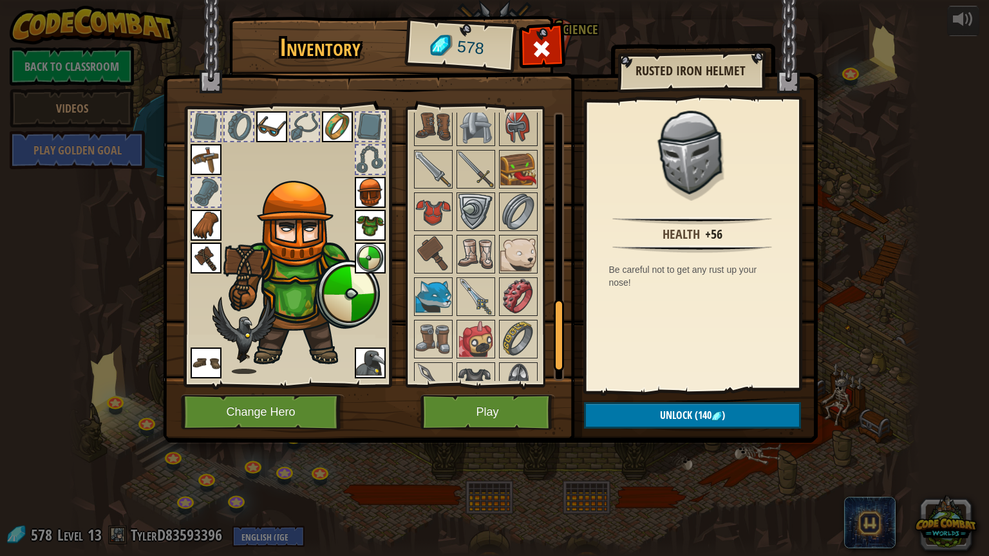
scroll to position [699, 0]
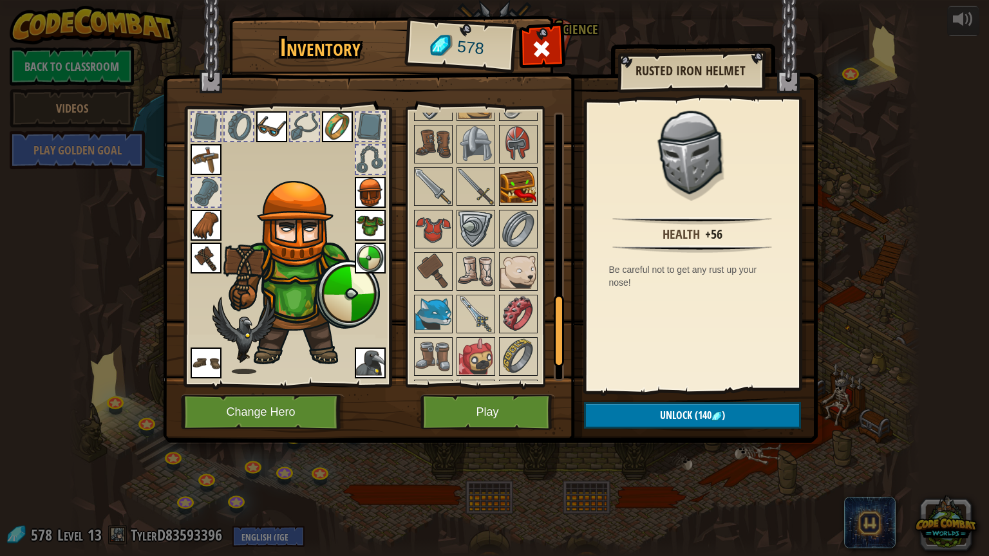
click at [516, 182] on img at bounding box center [518, 187] width 36 height 36
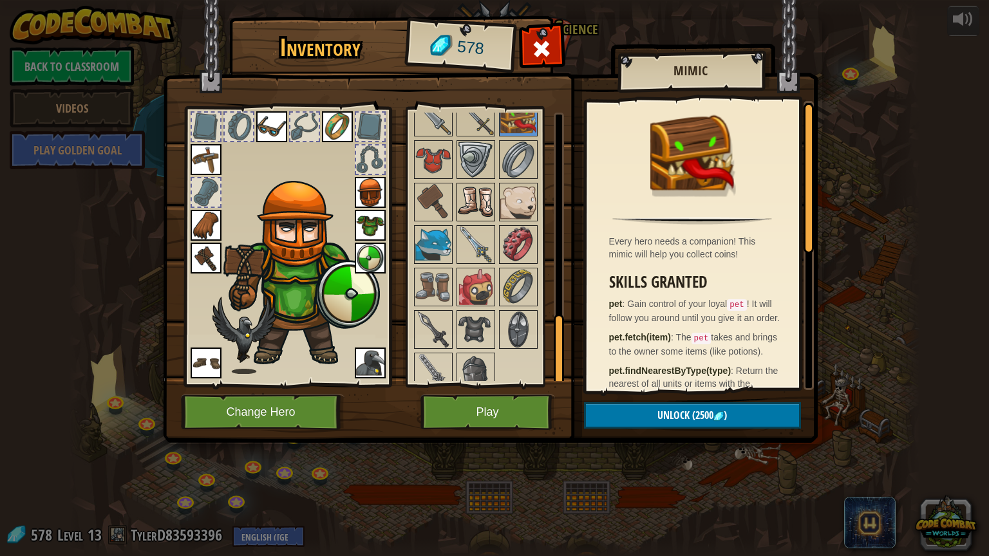
scroll to position [773, 0]
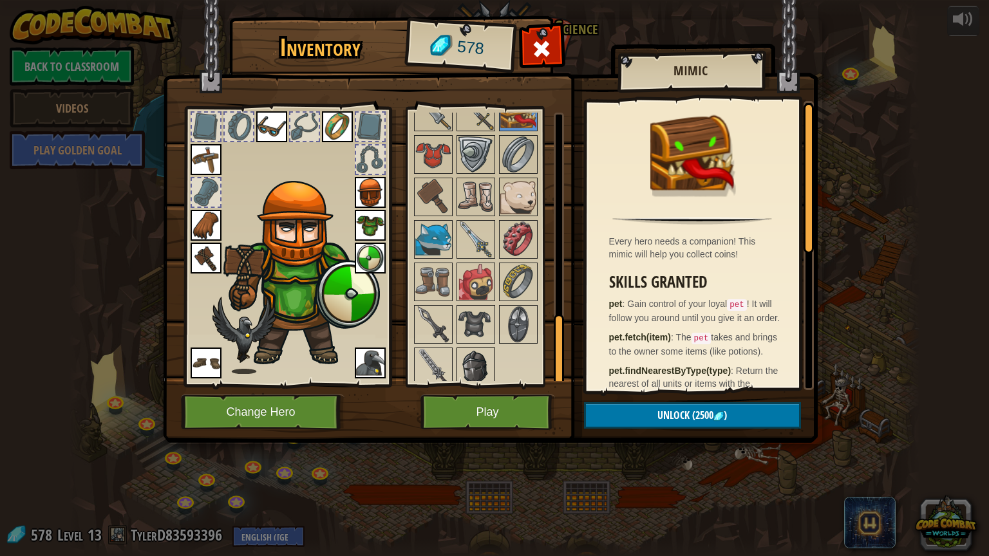
click at [474, 357] on img at bounding box center [476, 367] width 36 height 36
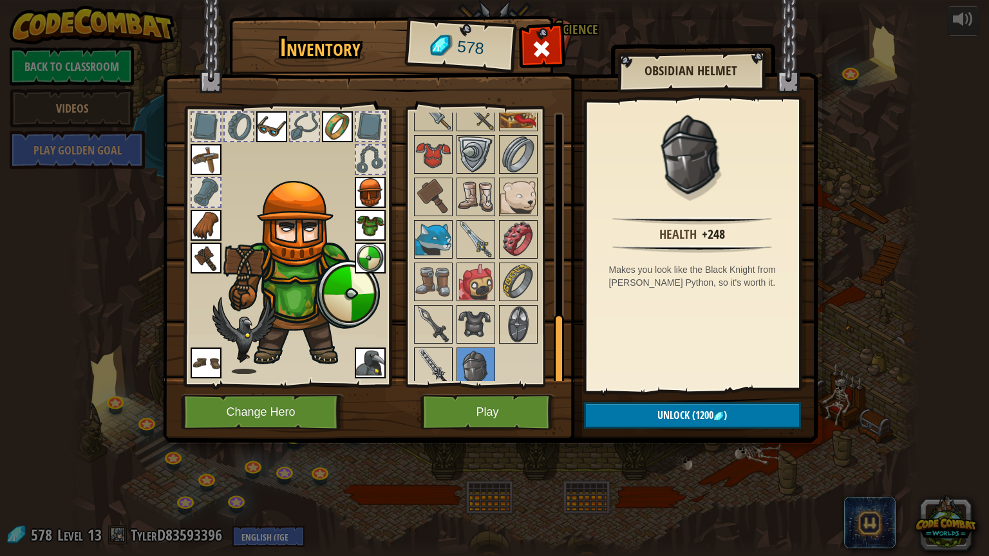
click at [438, 357] on img at bounding box center [433, 367] width 36 height 36
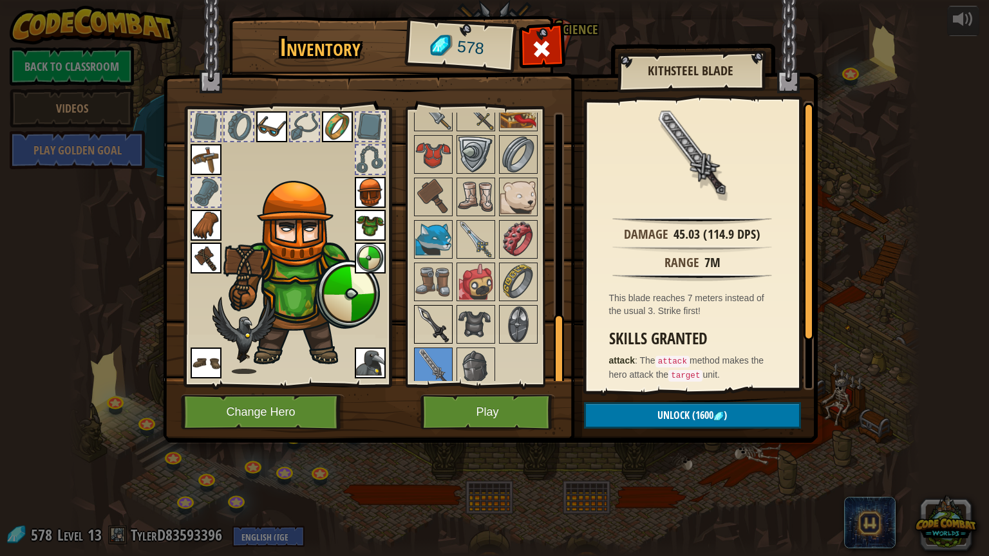
click at [437, 318] on img at bounding box center [433, 325] width 36 height 36
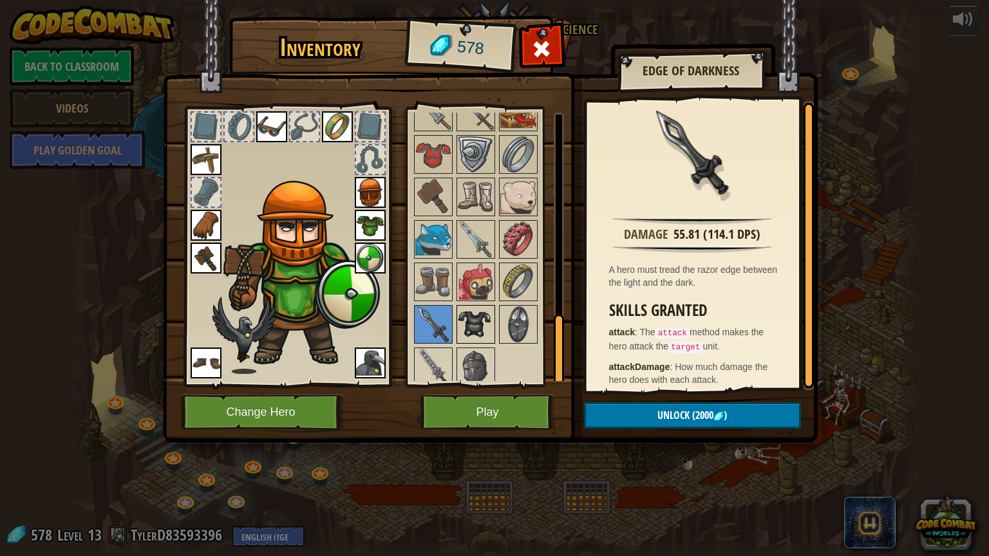
click at [467, 312] on img at bounding box center [476, 325] width 36 height 36
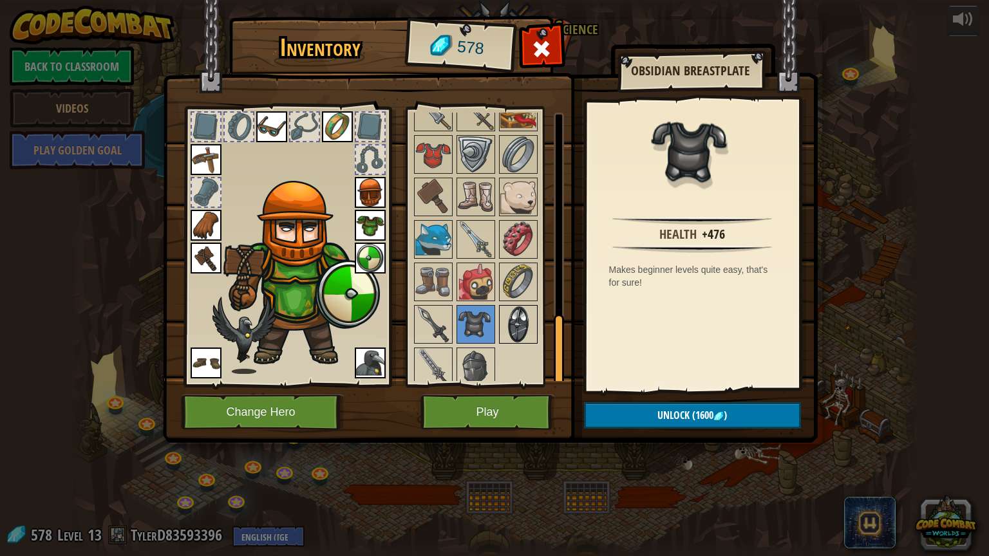
click at [508, 308] on img at bounding box center [518, 325] width 36 height 36
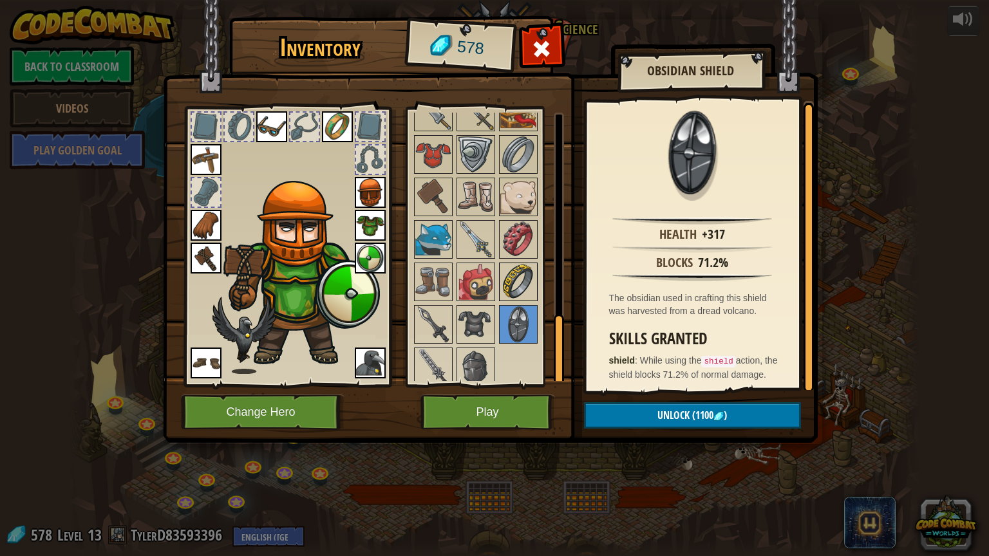
click at [500, 276] on img at bounding box center [518, 282] width 36 height 36
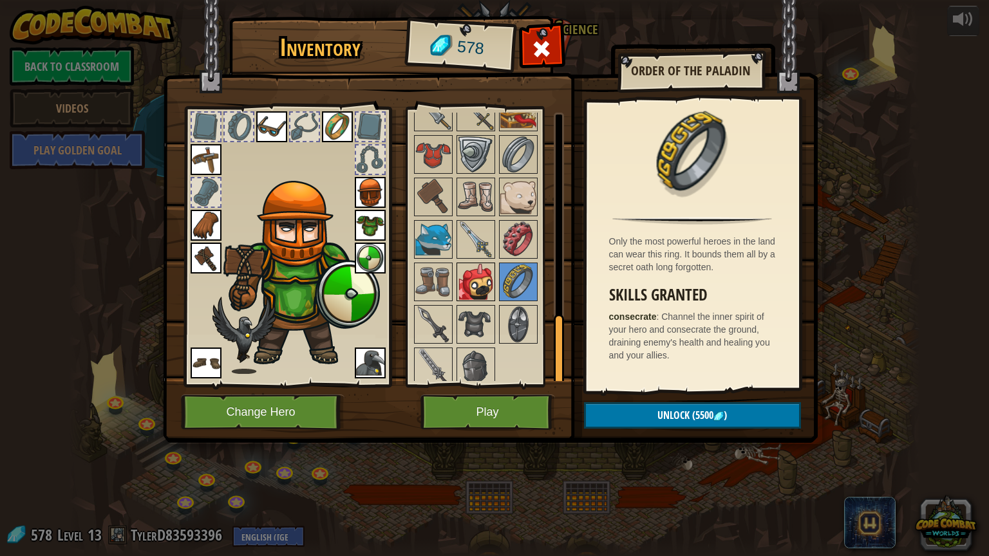
click at [475, 272] on img at bounding box center [476, 282] width 36 height 36
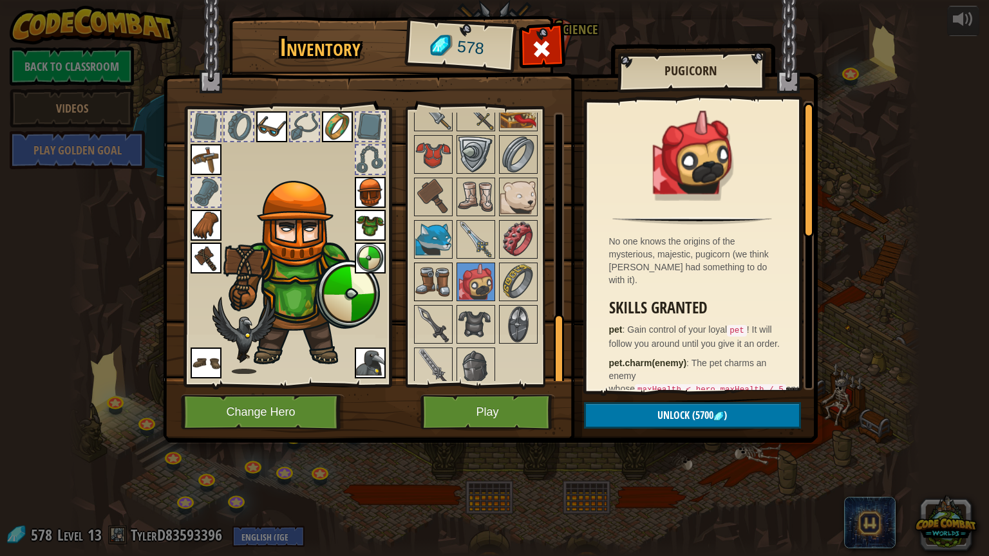
click at [435, 271] on img at bounding box center [433, 282] width 36 height 36
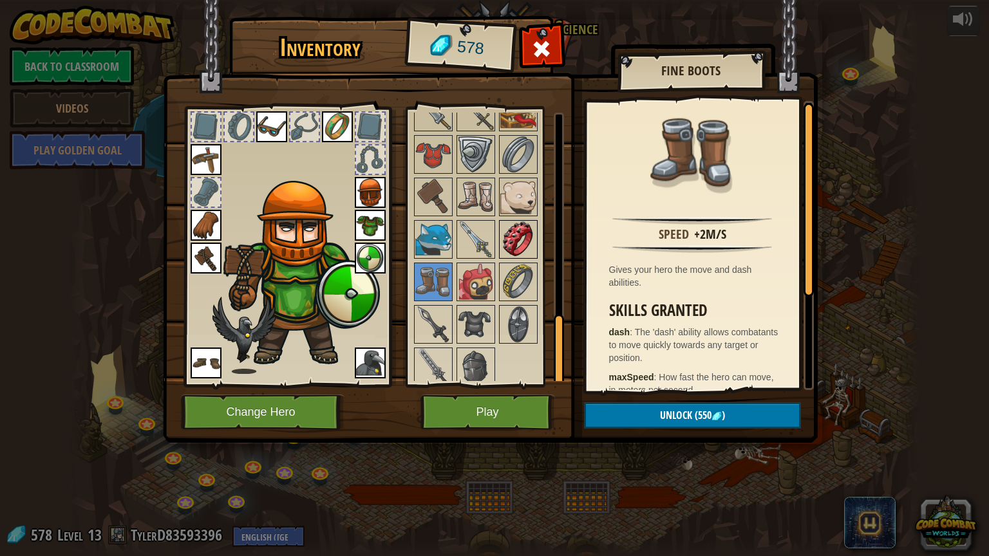
click at [509, 230] on img at bounding box center [518, 240] width 36 height 36
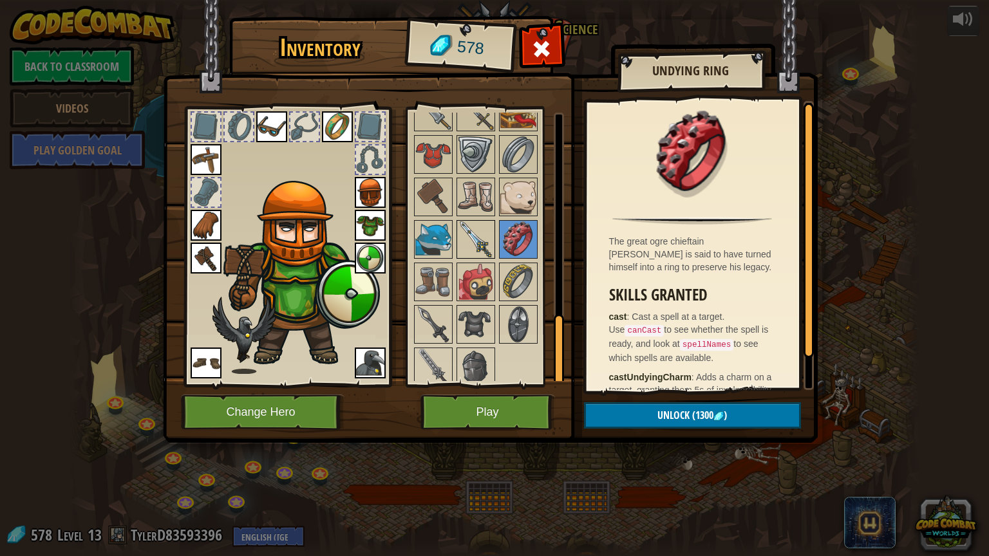
click at [484, 232] on img at bounding box center [476, 240] width 36 height 36
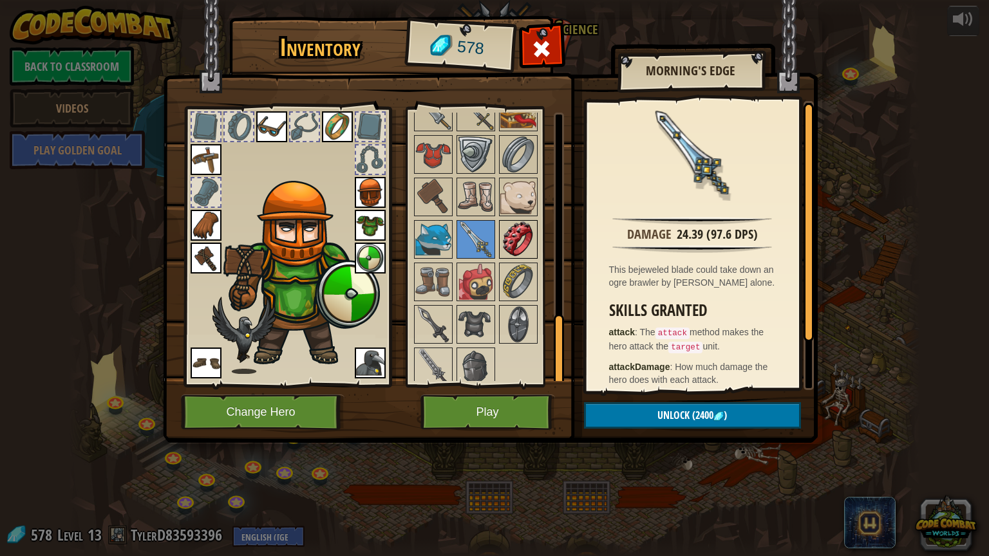
click at [522, 224] on img at bounding box center [518, 240] width 36 height 36
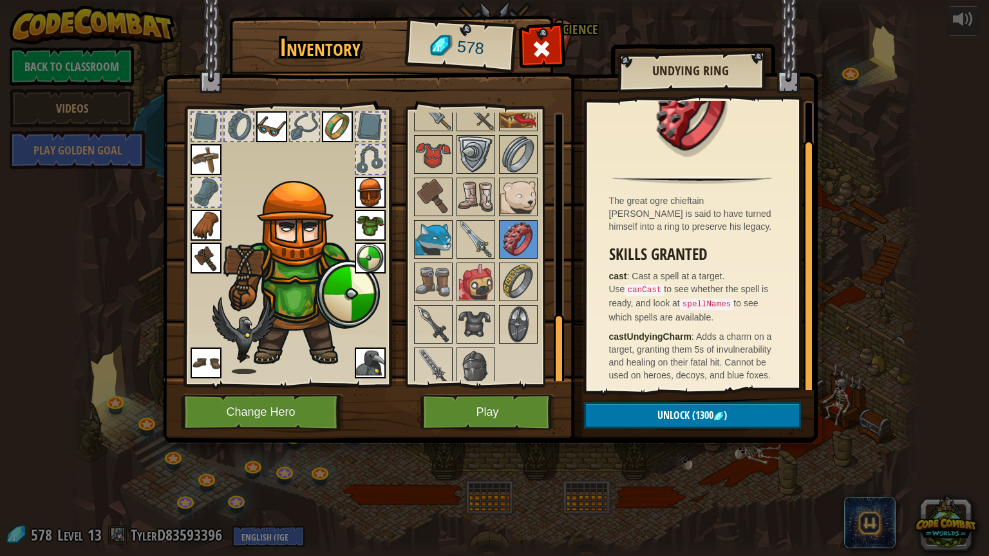
scroll to position [43, 0]
click at [464, 234] on img at bounding box center [476, 240] width 36 height 36
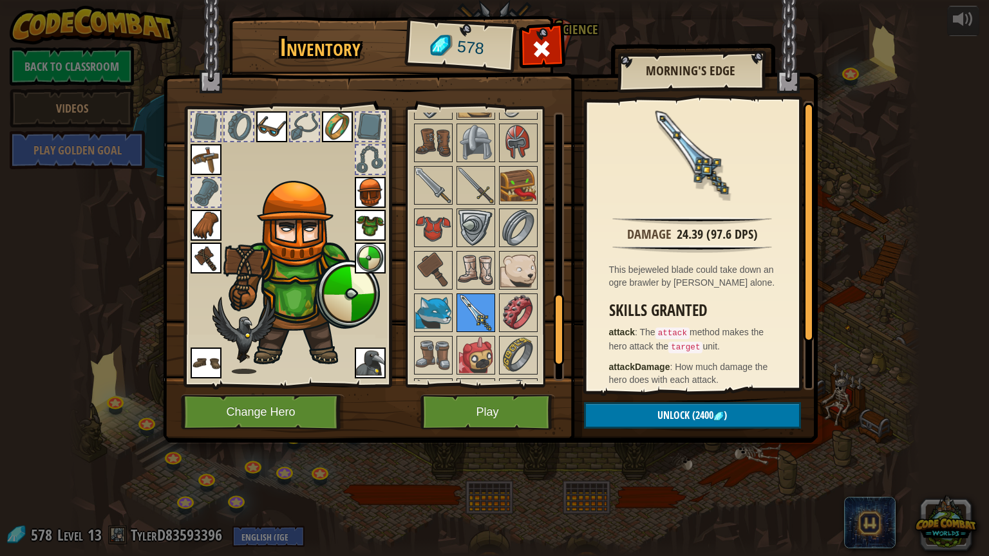
scroll to position [690, 0]
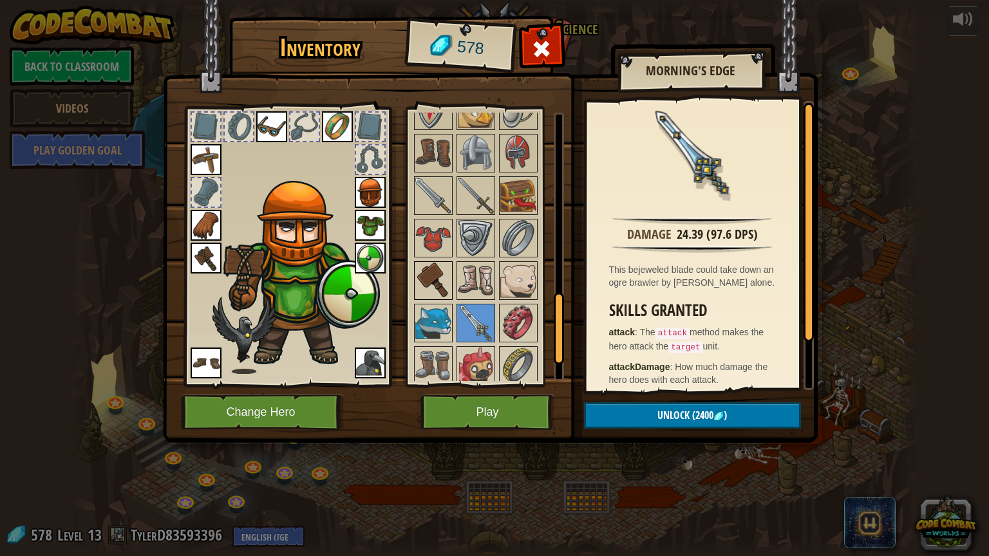
click at [436, 265] on img at bounding box center [433, 281] width 36 height 36
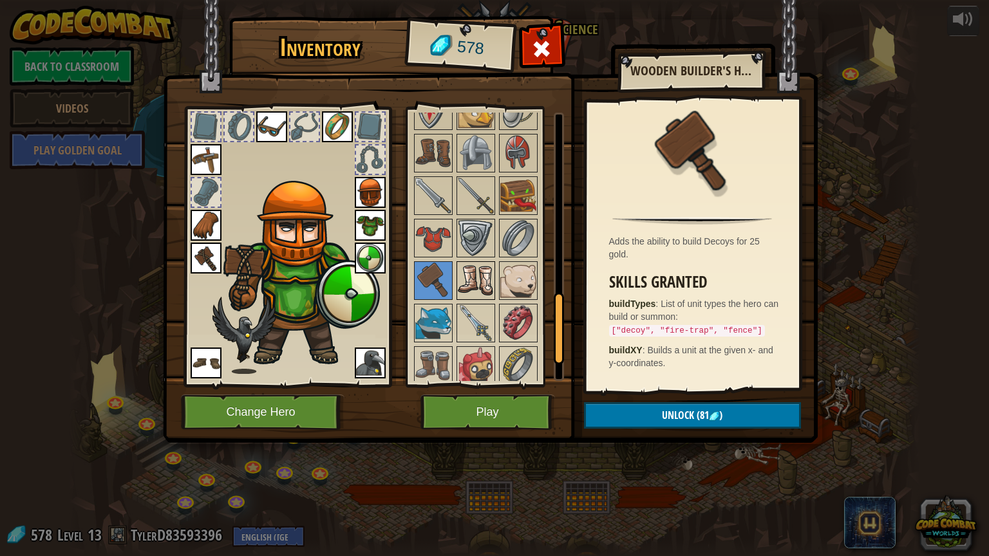
click at [471, 269] on img at bounding box center [476, 281] width 36 height 36
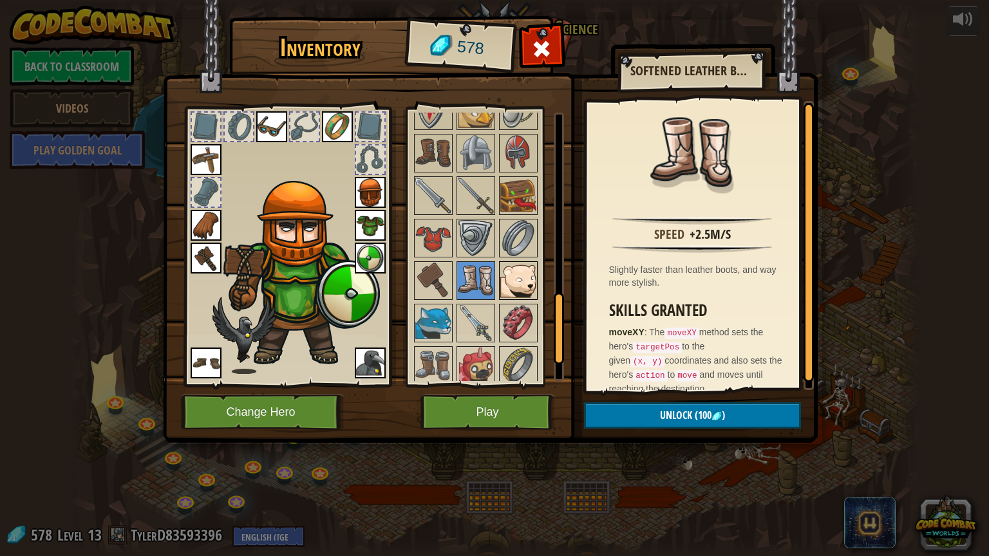
click at [520, 275] on img at bounding box center [518, 281] width 36 height 36
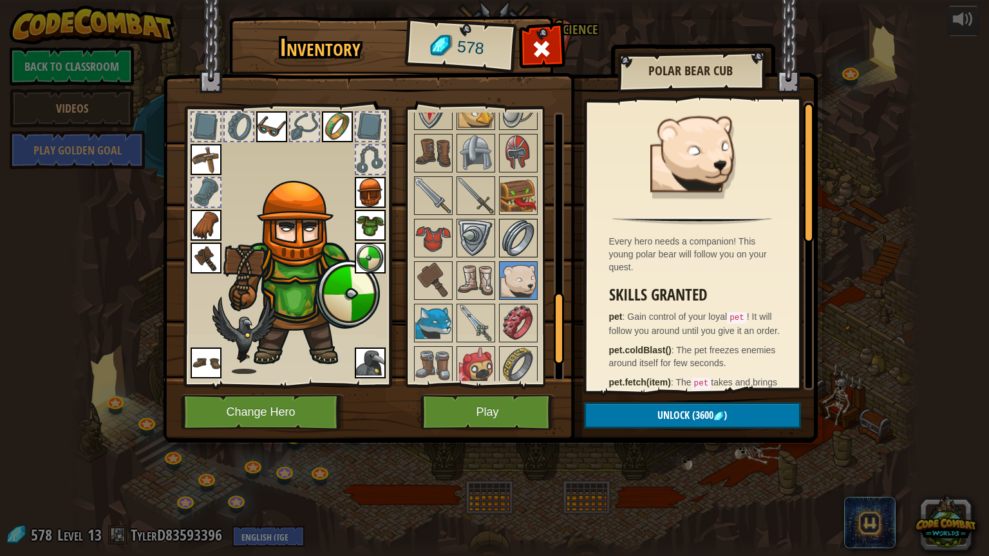
click at [516, 245] on img at bounding box center [518, 238] width 36 height 36
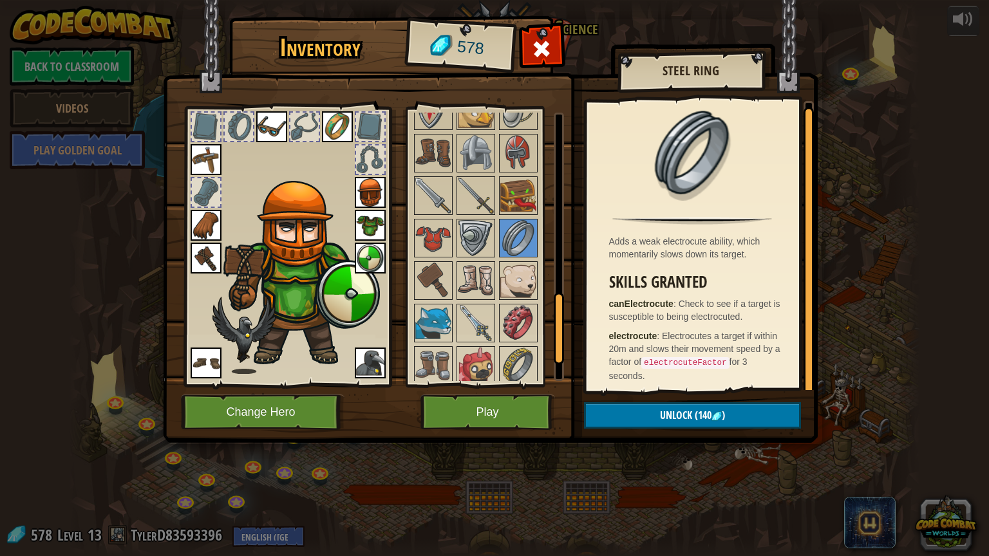
scroll to position [4, 0]
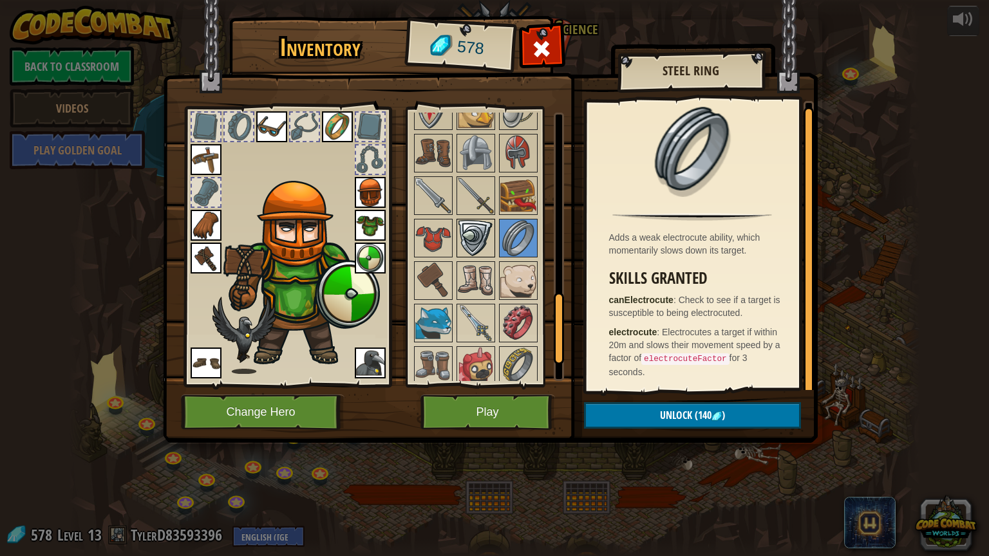
click at [472, 225] on img at bounding box center [476, 238] width 36 height 36
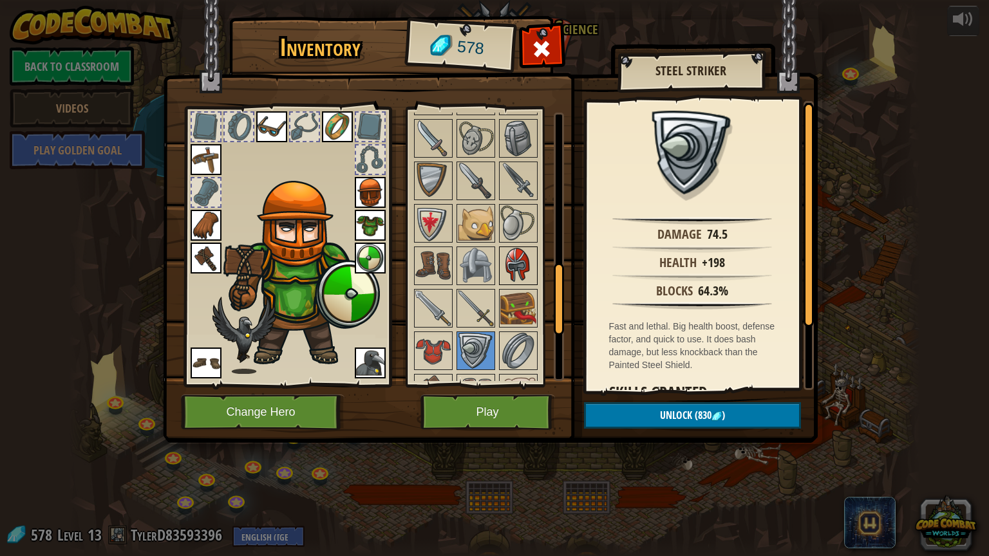
scroll to position [576, 0]
click at [484, 299] on img at bounding box center [476, 310] width 36 height 36
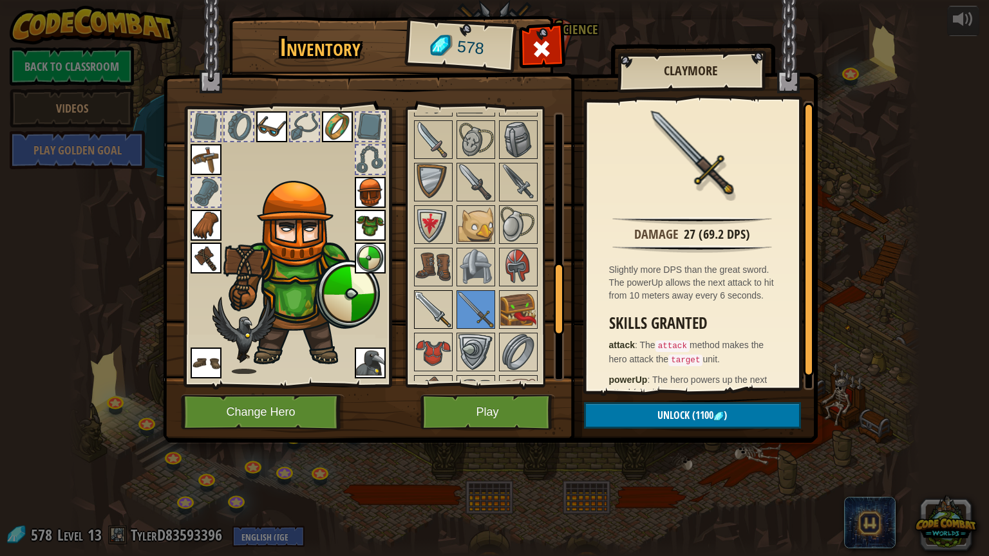
click at [437, 306] on img at bounding box center [433, 310] width 36 height 36
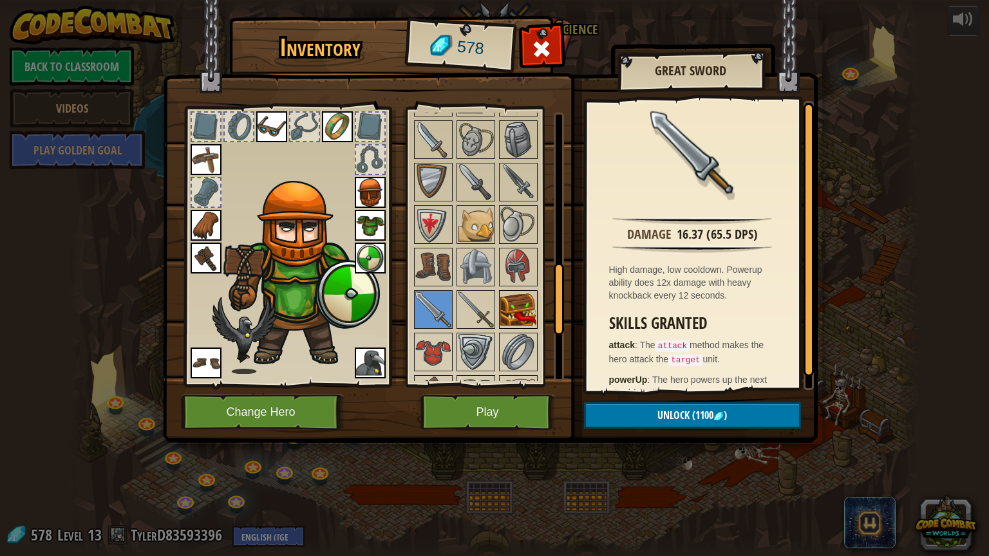
click at [516, 305] on img at bounding box center [518, 310] width 36 height 36
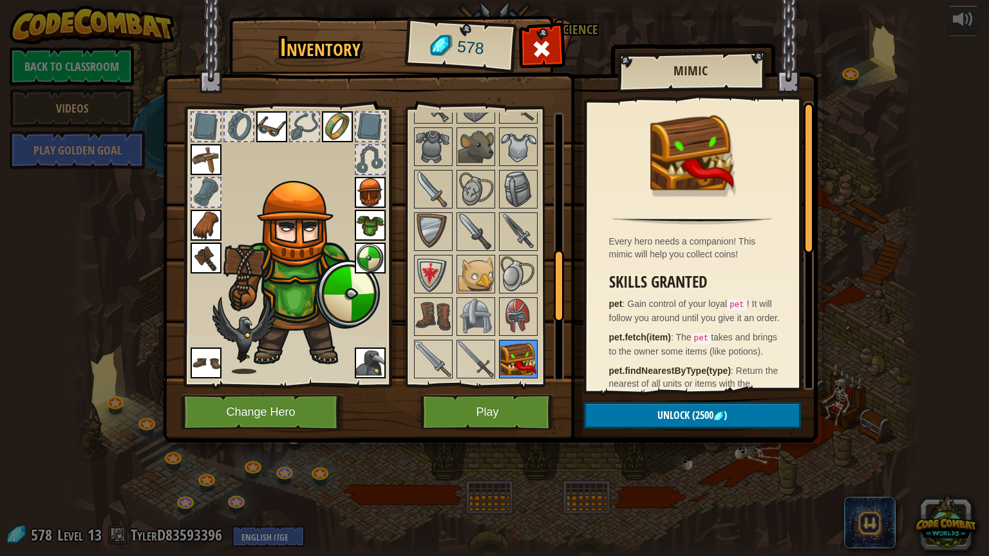
scroll to position [524, 0]
click at [506, 223] on img at bounding box center [518, 234] width 36 height 36
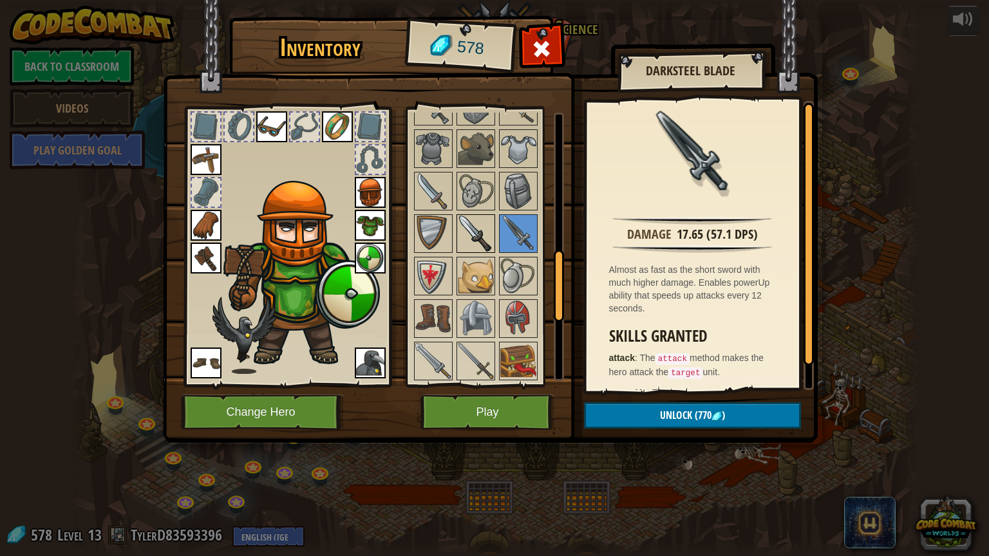
click at [475, 227] on img at bounding box center [476, 234] width 36 height 36
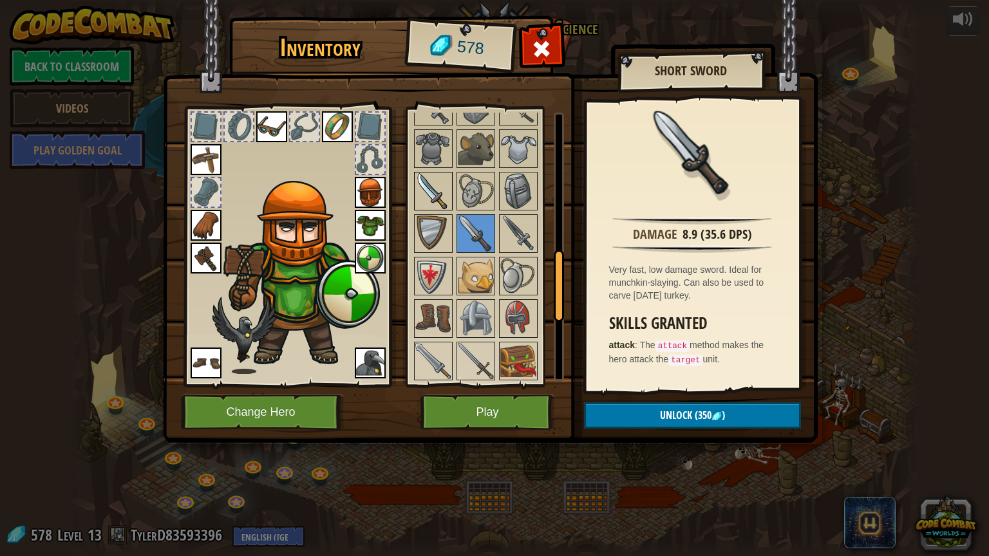
click at [435, 187] on img at bounding box center [433, 191] width 36 height 36
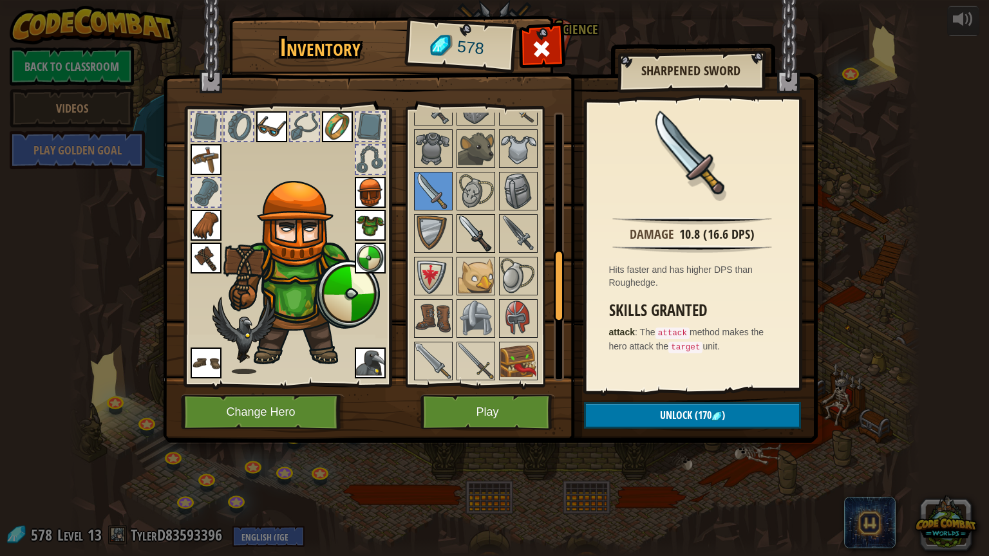
click at [464, 226] on img at bounding box center [476, 234] width 36 height 36
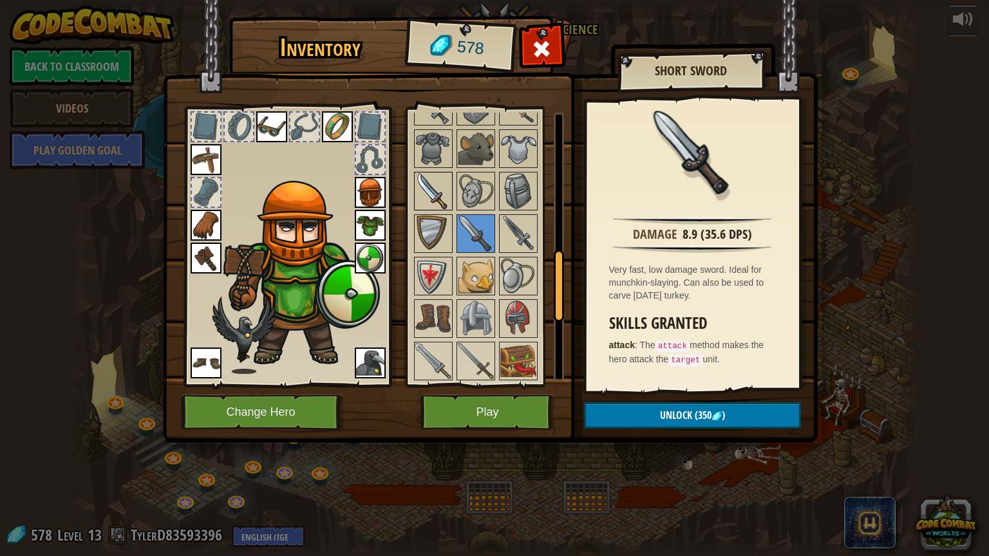
click at [431, 178] on img at bounding box center [433, 191] width 36 height 36
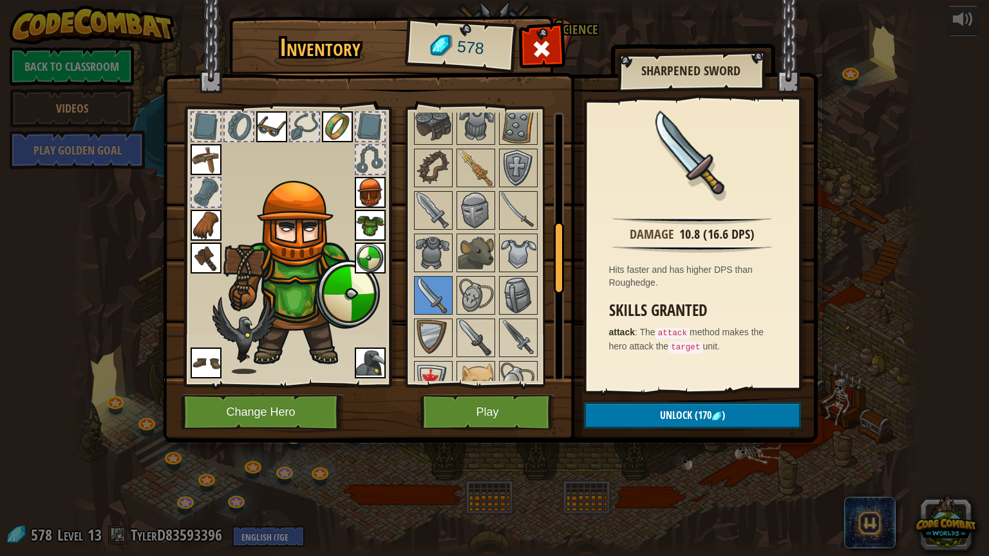
scroll to position [416, 0]
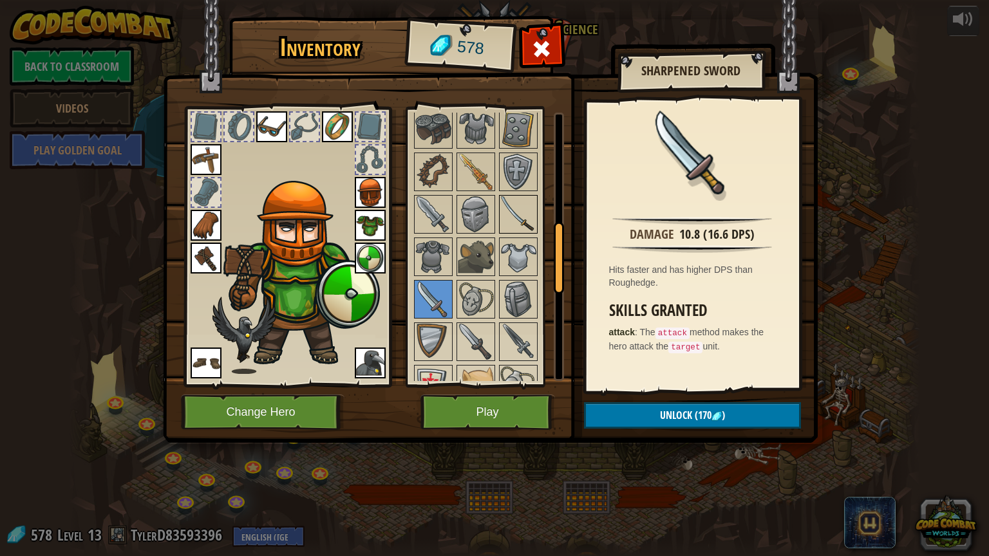
click at [525, 218] on img at bounding box center [518, 214] width 36 height 36
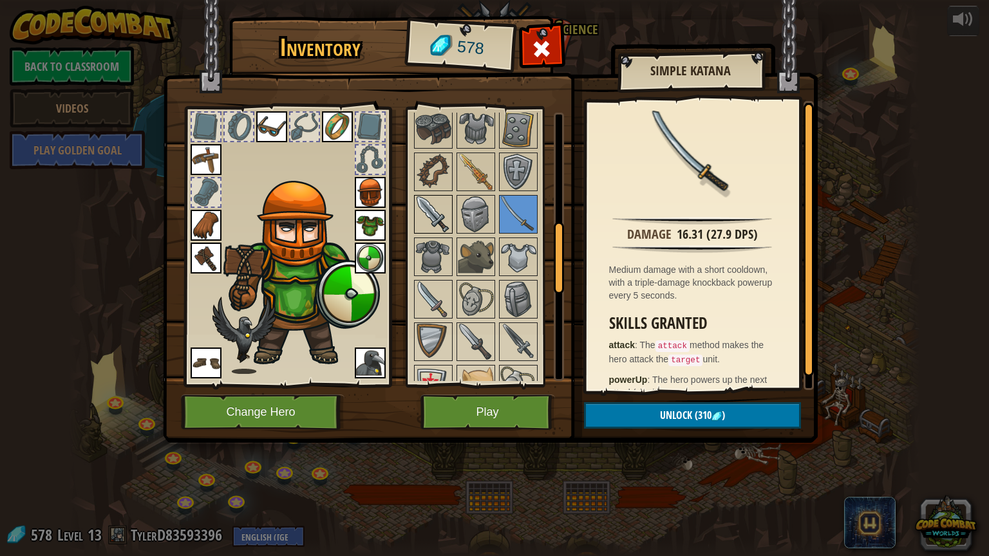
click at [436, 221] on img at bounding box center [433, 214] width 36 height 36
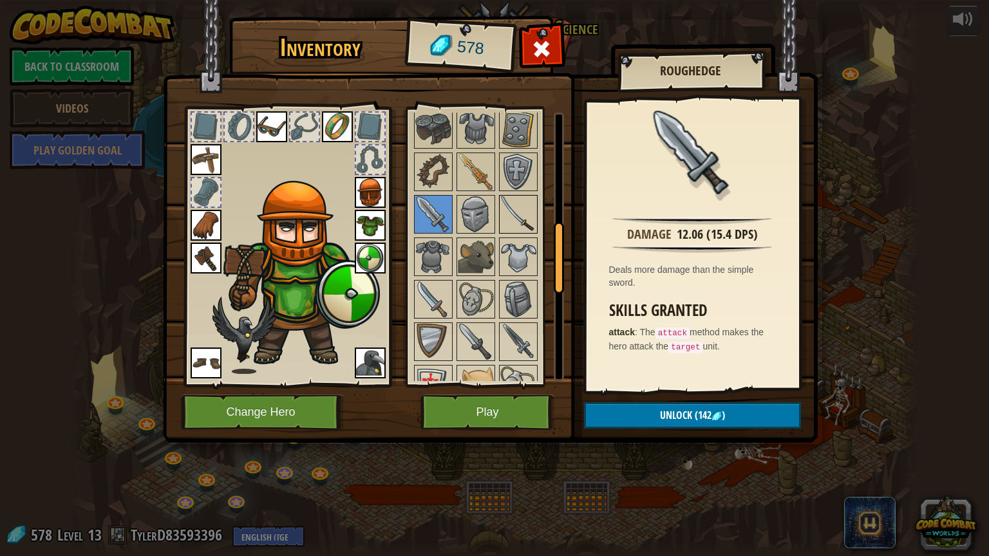
click at [508, 215] on img at bounding box center [518, 214] width 36 height 36
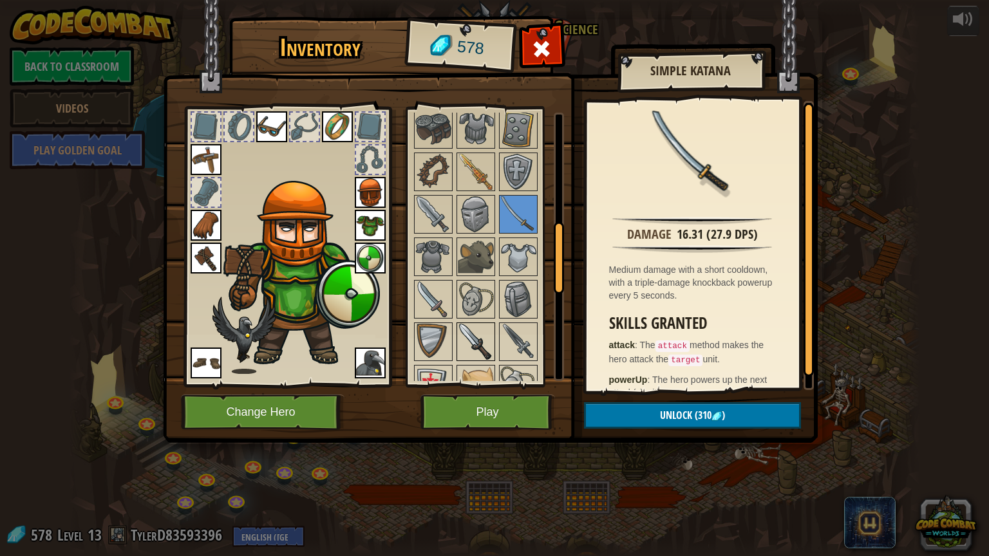
click at [477, 330] on img at bounding box center [476, 342] width 36 height 36
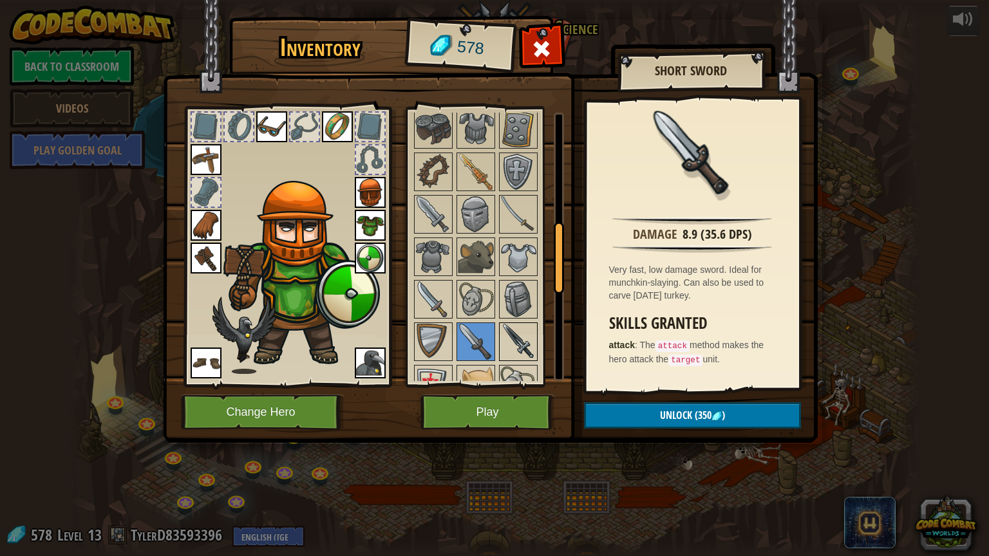
click at [504, 330] on img at bounding box center [518, 342] width 36 height 36
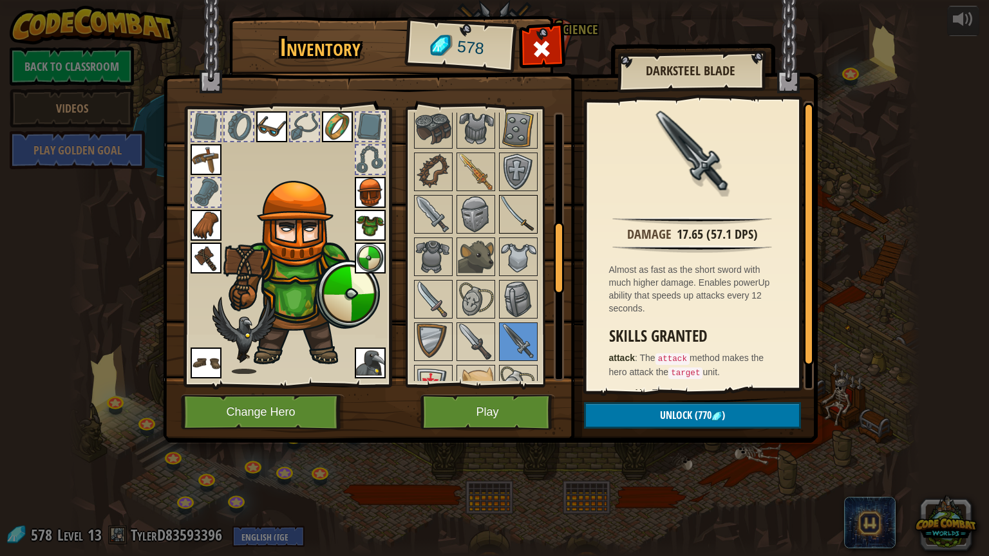
click at [516, 214] on img at bounding box center [518, 214] width 36 height 36
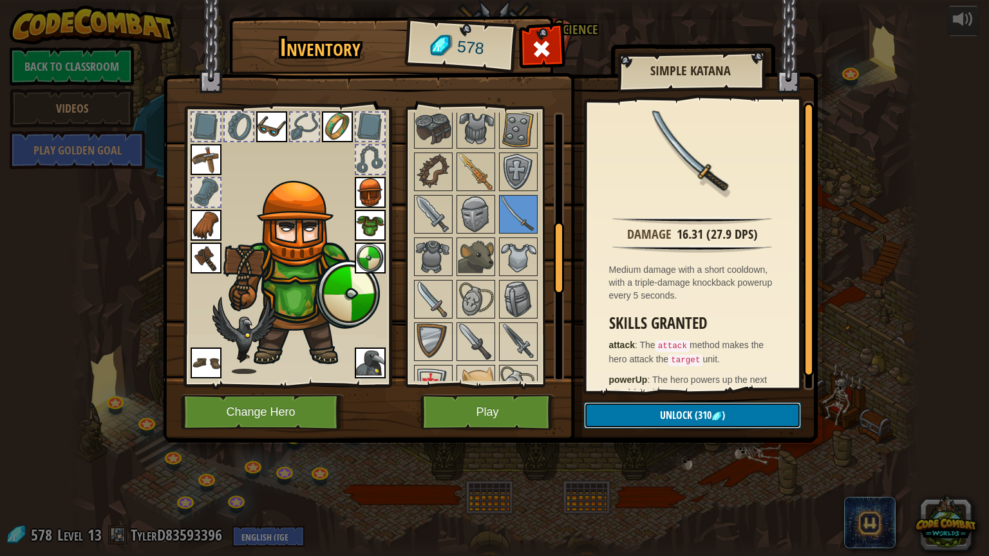
click at [699, 419] on span "(310" at bounding box center [701, 415] width 19 height 14
click at [692, 415] on button "Confirm" at bounding box center [692, 416] width 217 height 26
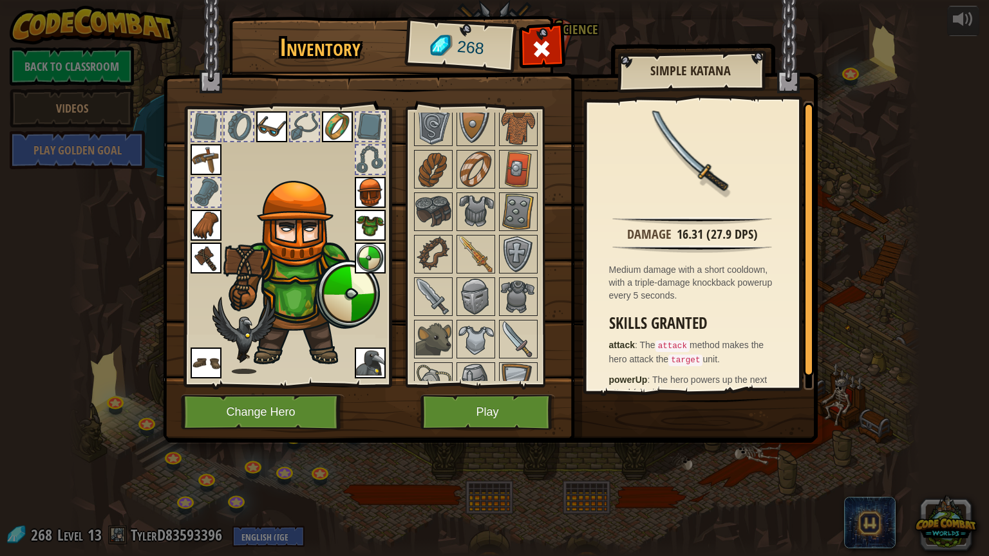
scroll to position [336, 0]
click at [512, 243] on img at bounding box center [518, 252] width 36 height 36
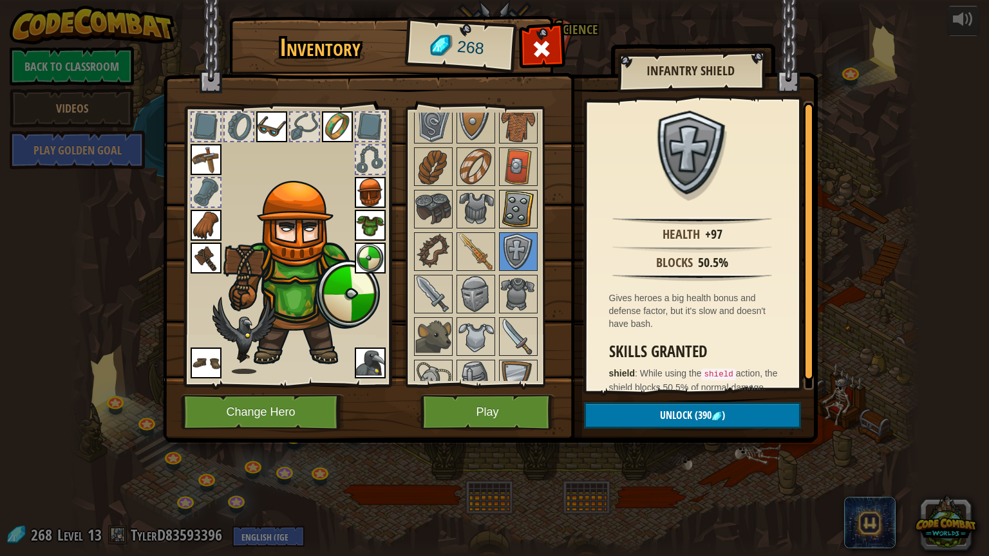
click at [513, 204] on img at bounding box center [518, 209] width 36 height 36
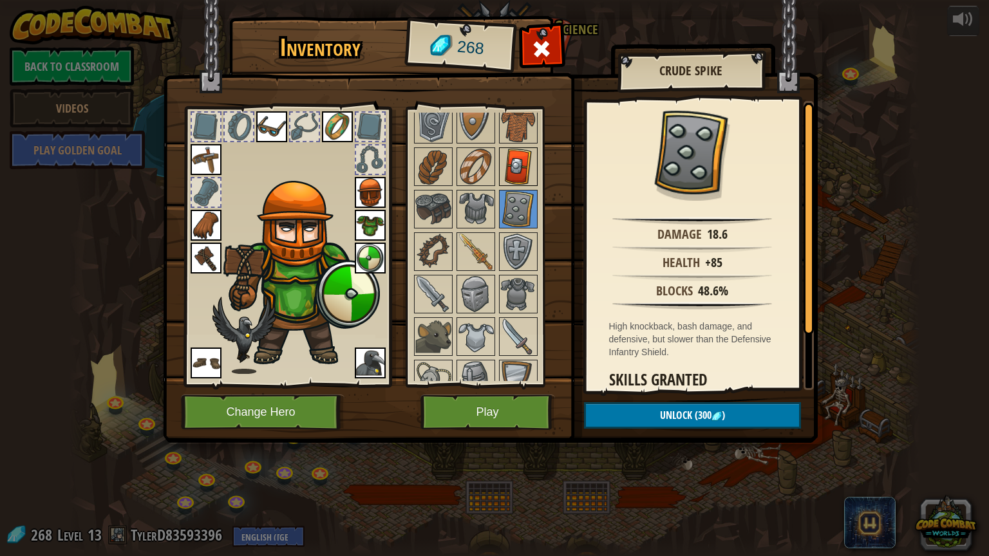
click at [512, 169] on img at bounding box center [518, 167] width 36 height 36
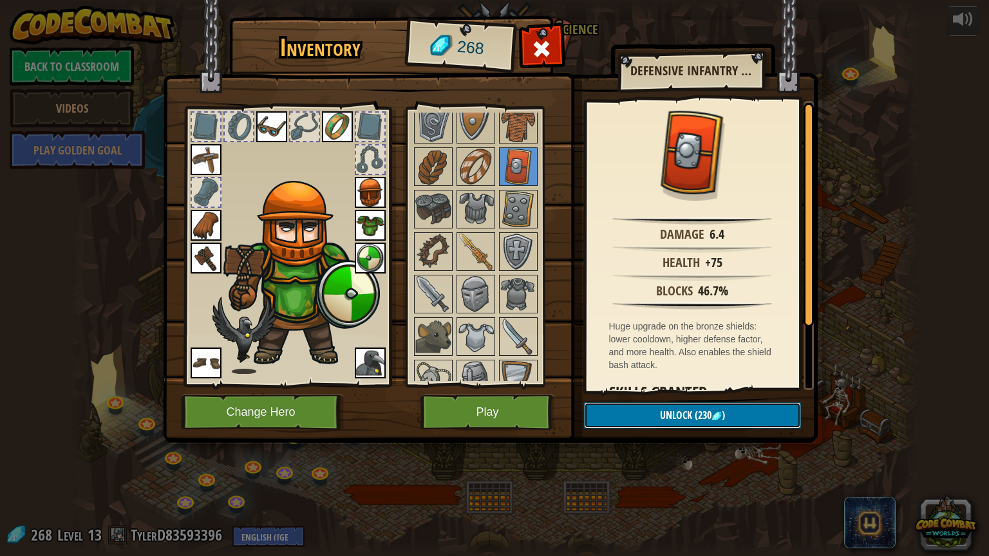
click at [634, 413] on button "Unlock (230 )" at bounding box center [692, 416] width 217 height 26
click at [635, 413] on button "Confirm" at bounding box center [692, 416] width 217 height 26
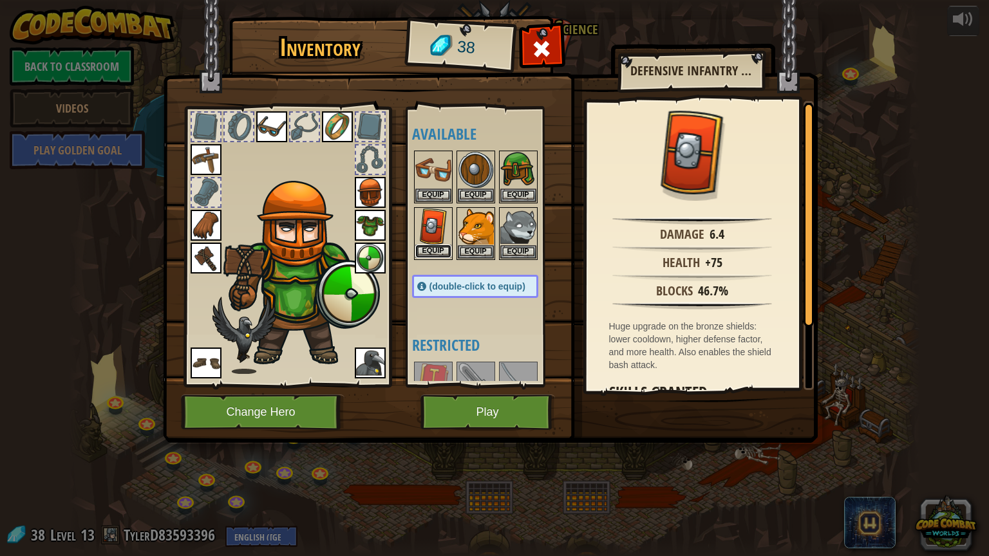
click at [422, 251] on button "Equip" at bounding box center [433, 252] width 36 height 14
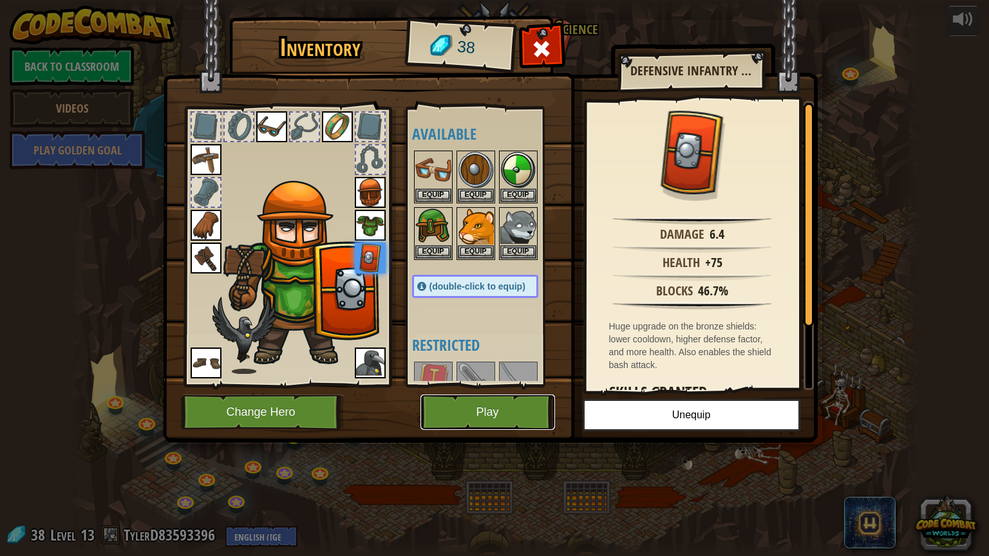
click at [516, 416] on button "Play" at bounding box center [488, 412] width 135 height 35
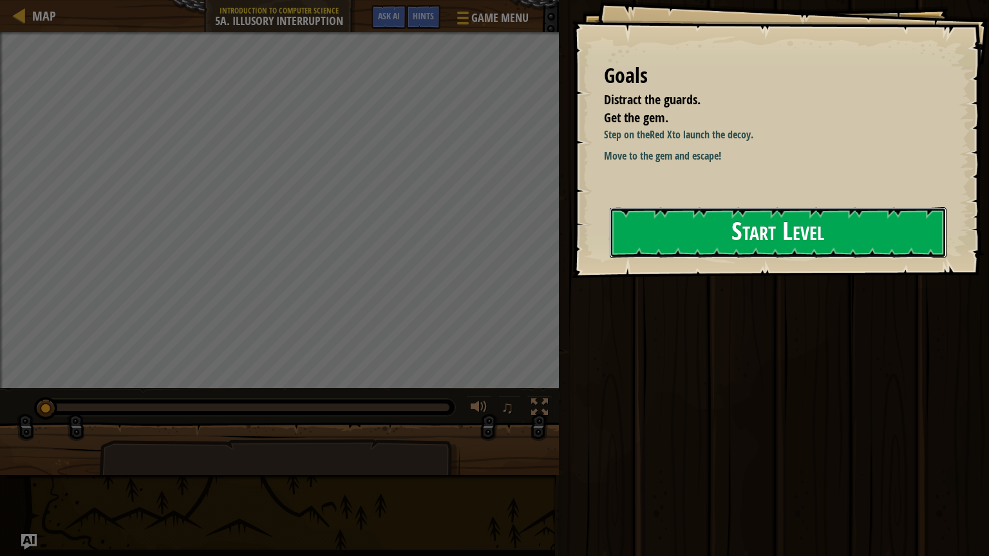
click at [697, 245] on button "Start Level" at bounding box center [778, 232] width 337 height 51
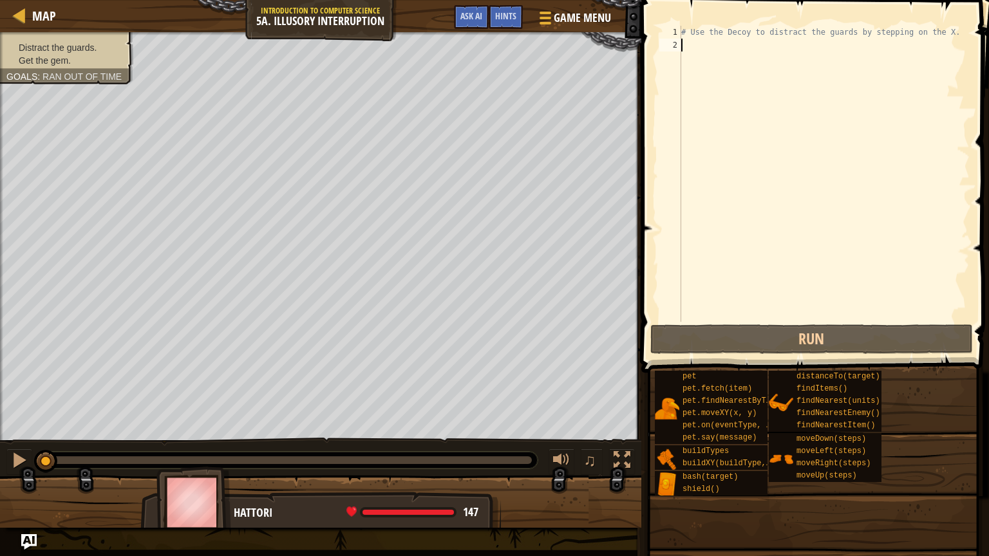
type textarea "he"
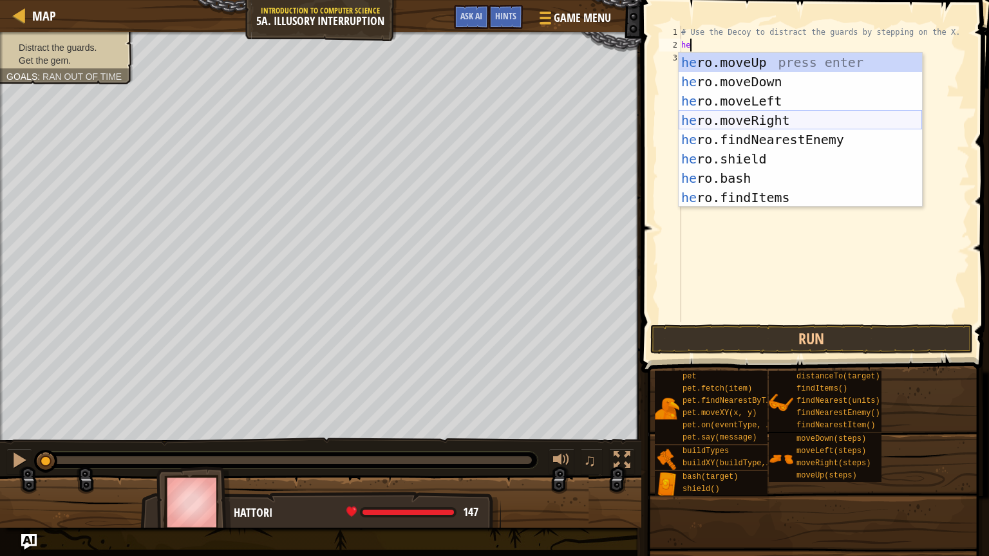
click at [766, 117] on div "he ro.moveUp press enter he ro.moveDown press enter he ro.moveLeft press enter …" at bounding box center [800, 149] width 243 height 193
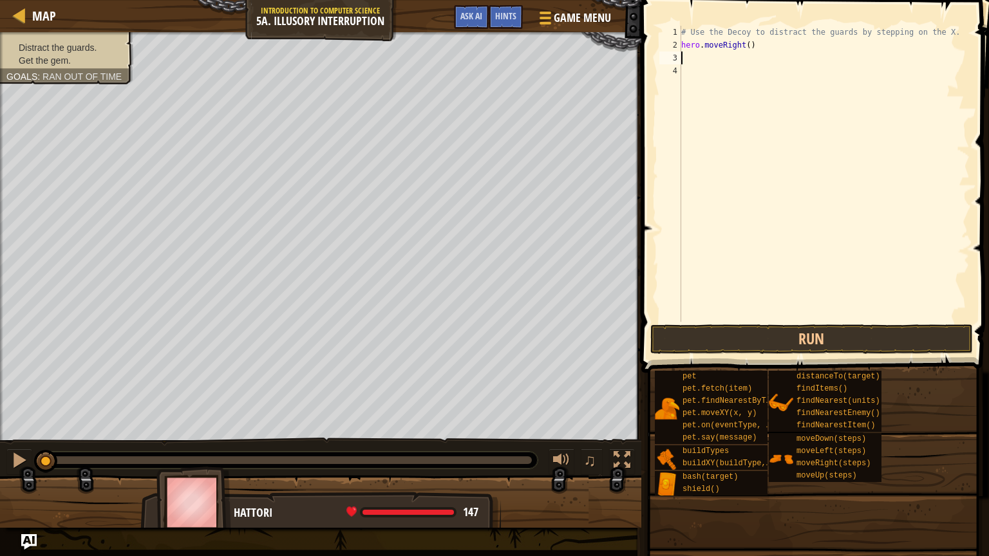
click at [754, 56] on div "# Use the Decoy to distract the guards by stepping on the X. hero . moveRight (…" at bounding box center [824, 187] width 291 height 322
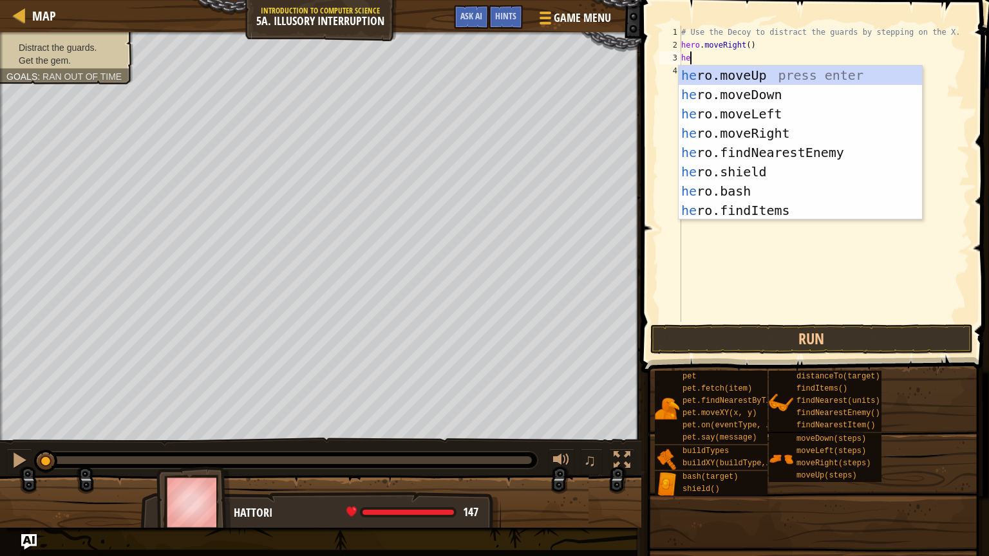
type textarea "hero"
click at [757, 95] on div "hero .moveUp press enter hero .moveDown press enter hero .moveLeft press enter …" at bounding box center [800, 162] width 243 height 193
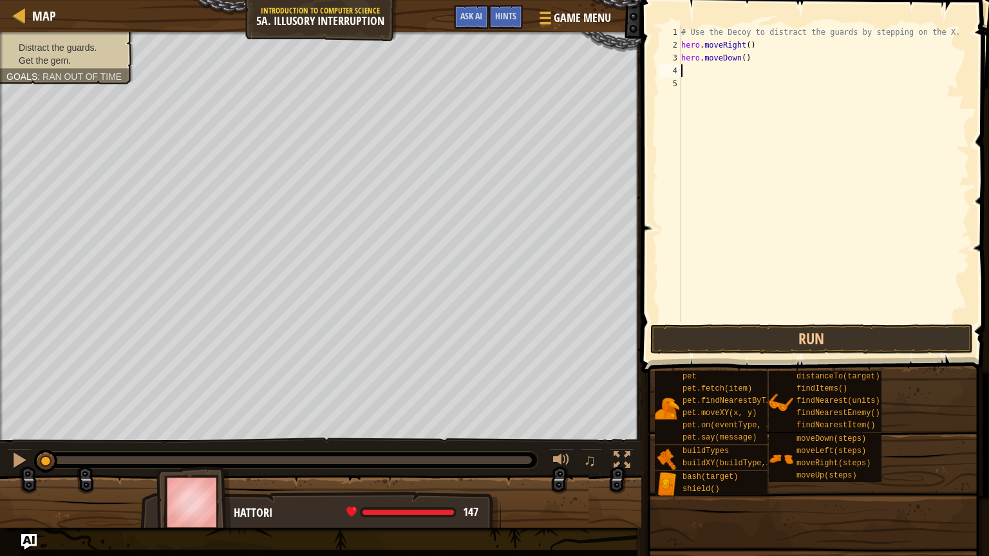
click at [745, 57] on div "# Use the Decoy to distract the guards by stepping on the X. hero . moveRight (…" at bounding box center [824, 187] width 291 height 322
type textarea "hero.moveDown()"
